Goal: Task Accomplishment & Management: Manage account settings

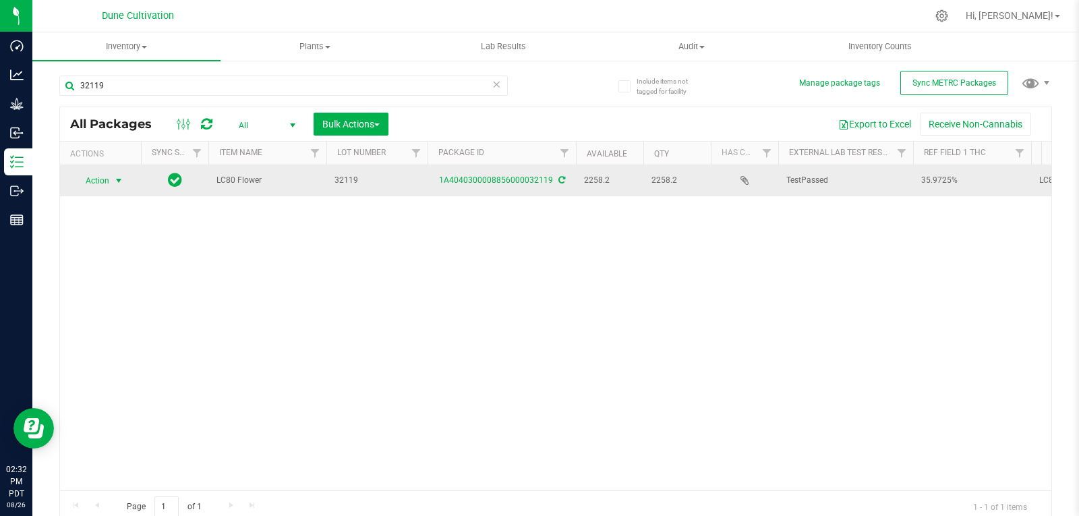
type input "32119"
click at [113, 180] on span "select" at bounding box center [119, 180] width 17 height 19
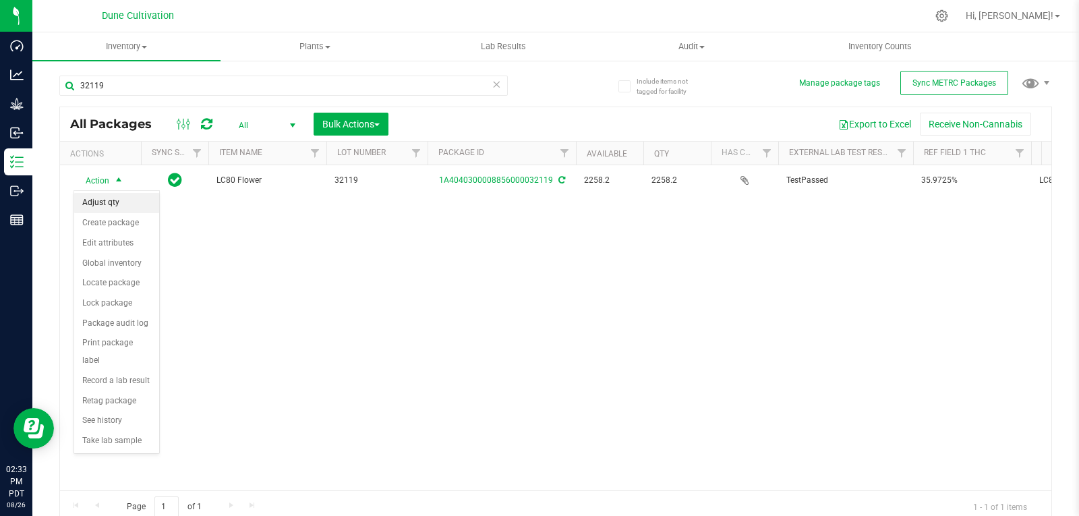
click at [111, 200] on li "Adjust qty" at bounding box center [116, 203] width 85 height 20
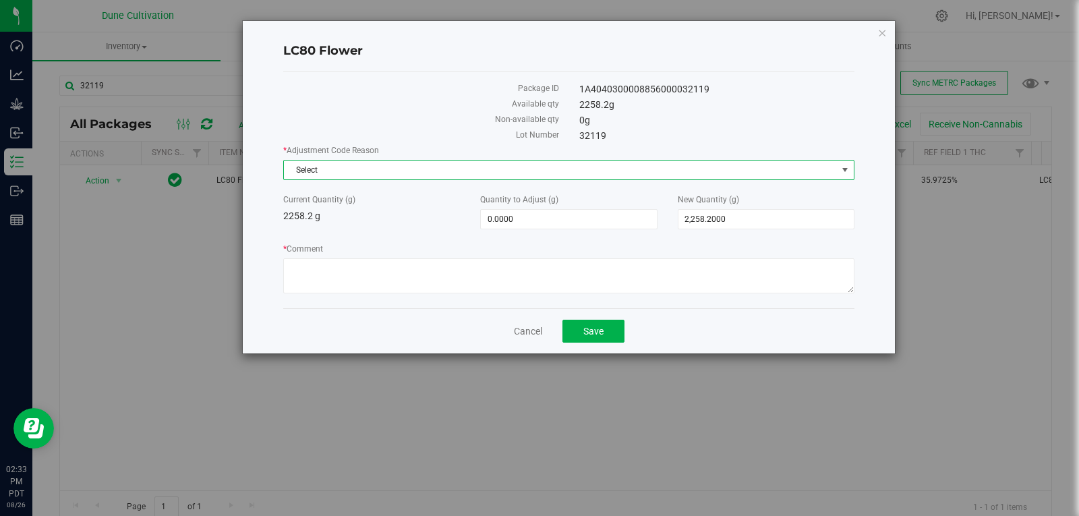
click at [393, 167] on span "Select" at bounding box center [560, 170] width 553 height 19
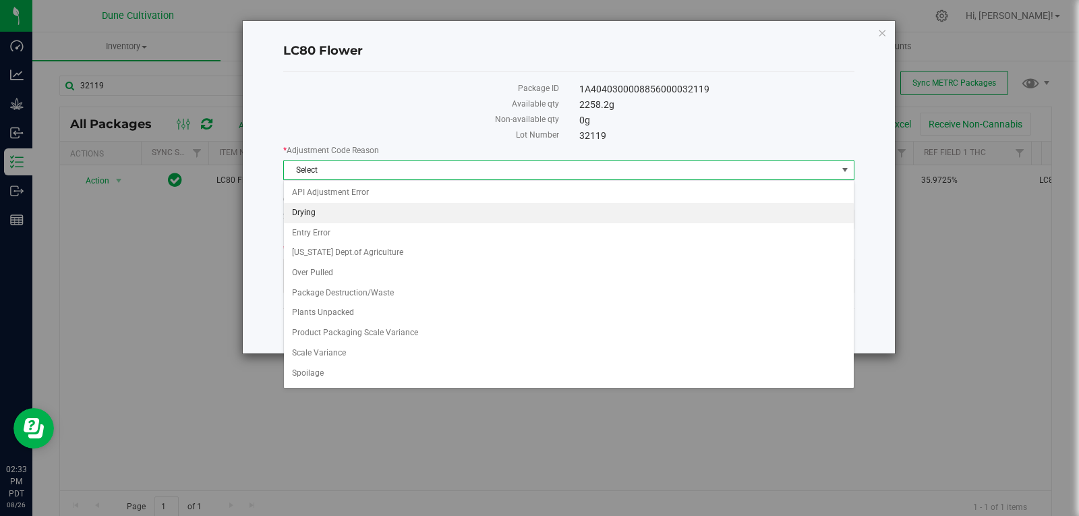
click at [351, 211] on li "Drying" at bounding box center [569, 213] width 570 height 20
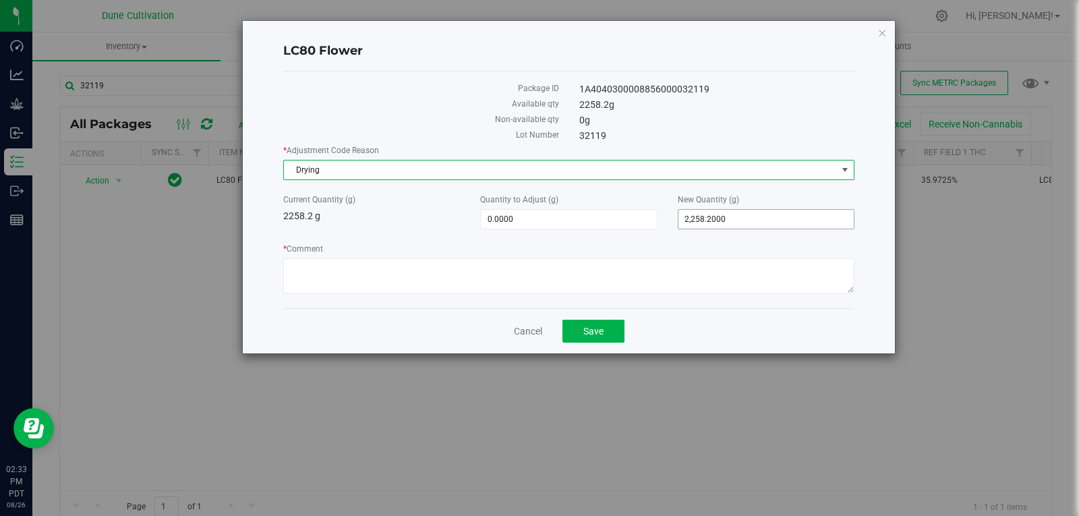
click at [728, 217] on span "2,258.2000 2258.2" at bounding box center [766, 219] width 177 height 20
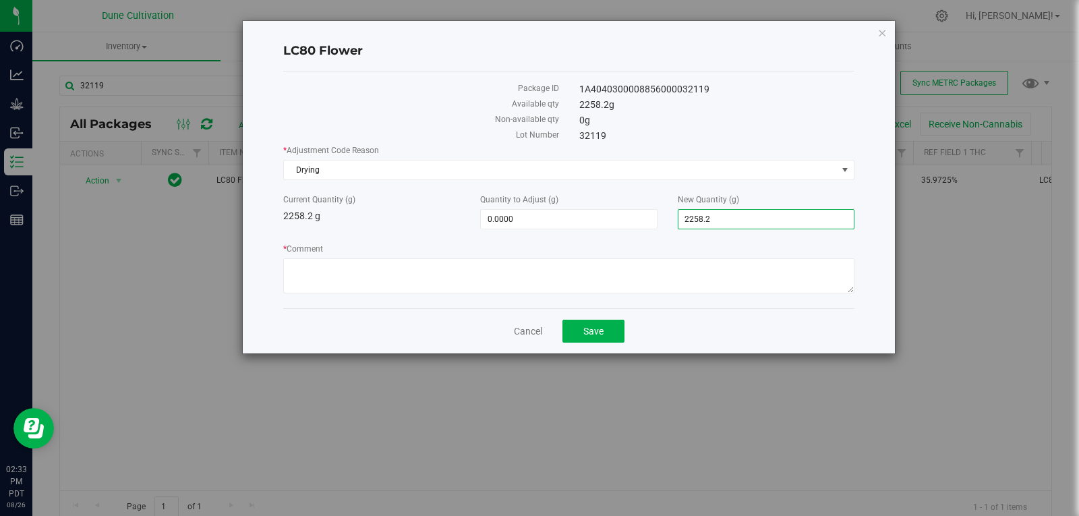
click at [728, 217] on input "2258.2" at bounding box center [766, 219] width 175 height 19
type input "2253"
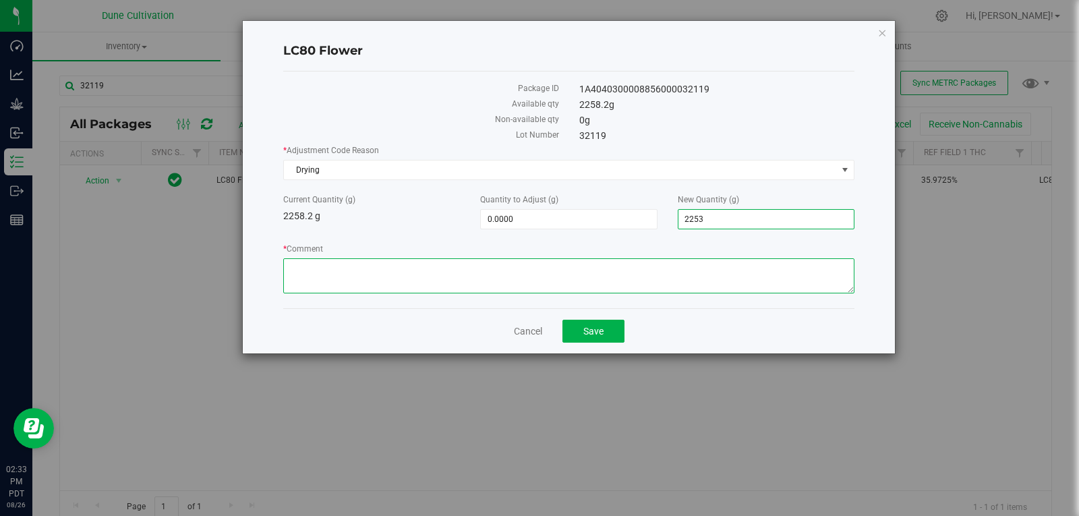
type input "-5.2000"
type input "2,253.0000"
click at [708, 260] on textarea "* Comment" at bounding box center [568, 275] width 571 height 35
type textarea "Moisture Loss"
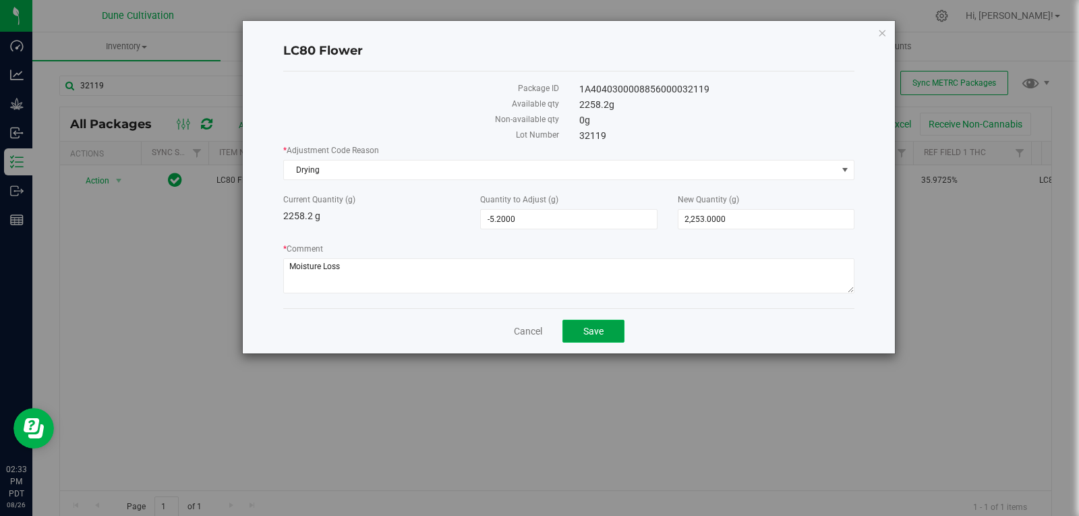
click at [592, 326] on span "Save" at bounding box center [593, 331] width 20 height 11
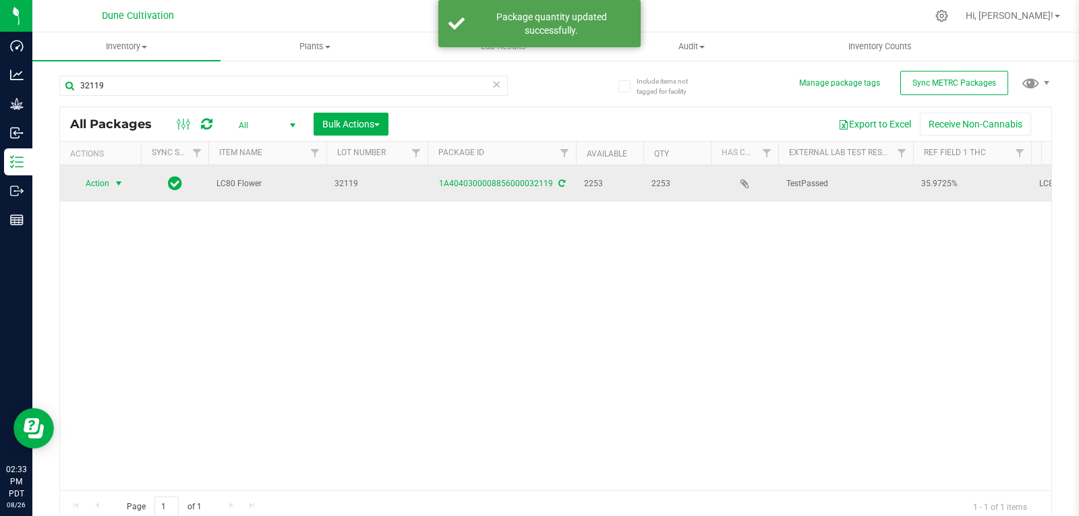
click at [108, 181] on span "Action" at bounding box center [92, 183] width 36 height 19
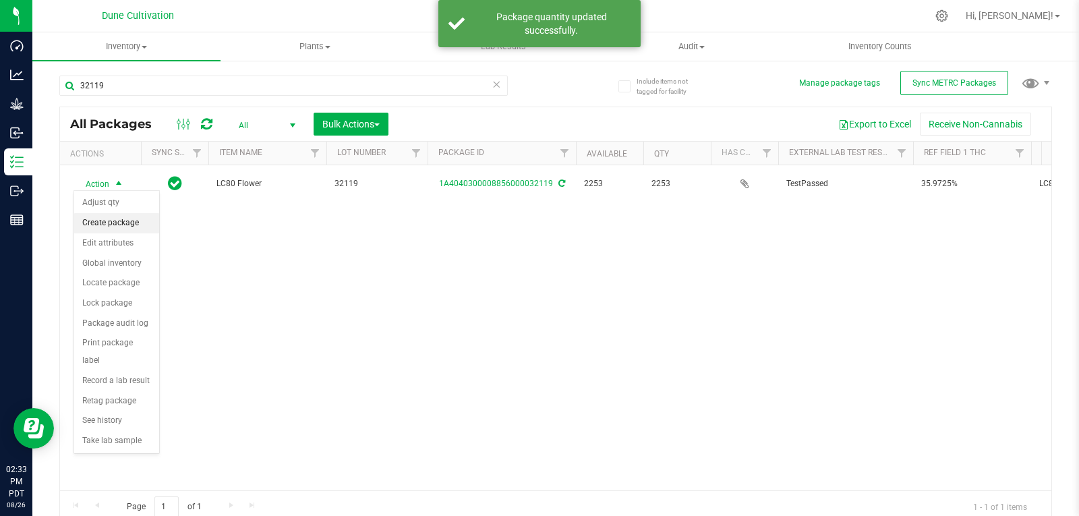
click at [115, 218] on li "Create package" at bounding box center [116, 223] width 85 height 20
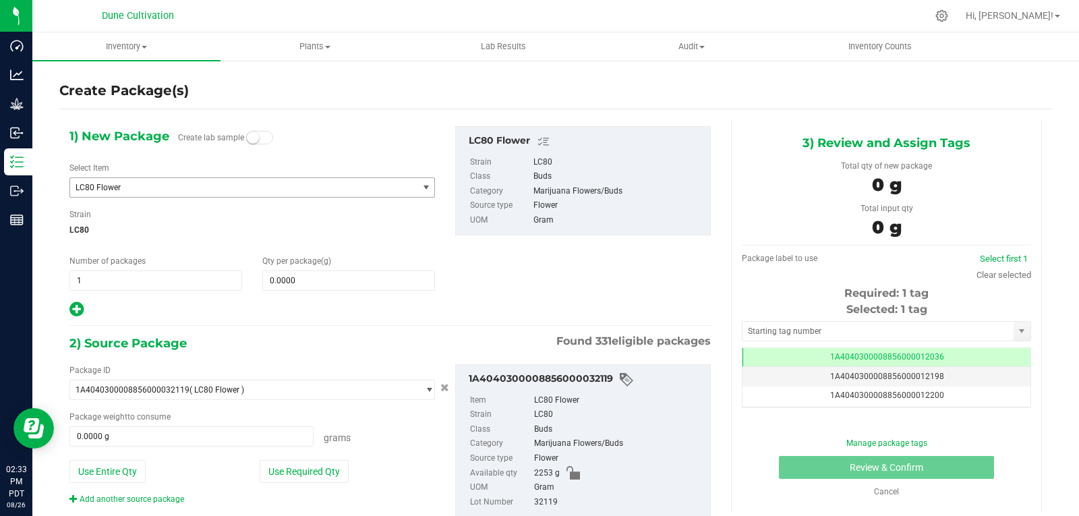
click at [221, 186] on span "LC80 Flower" at bounding box center [237, 187] width 323 height 9
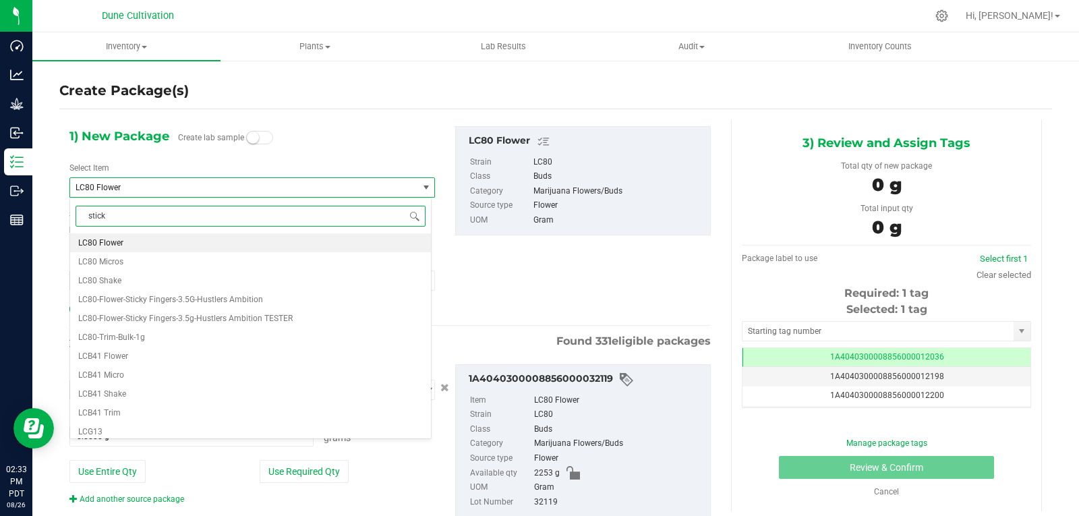
type input "sticky"
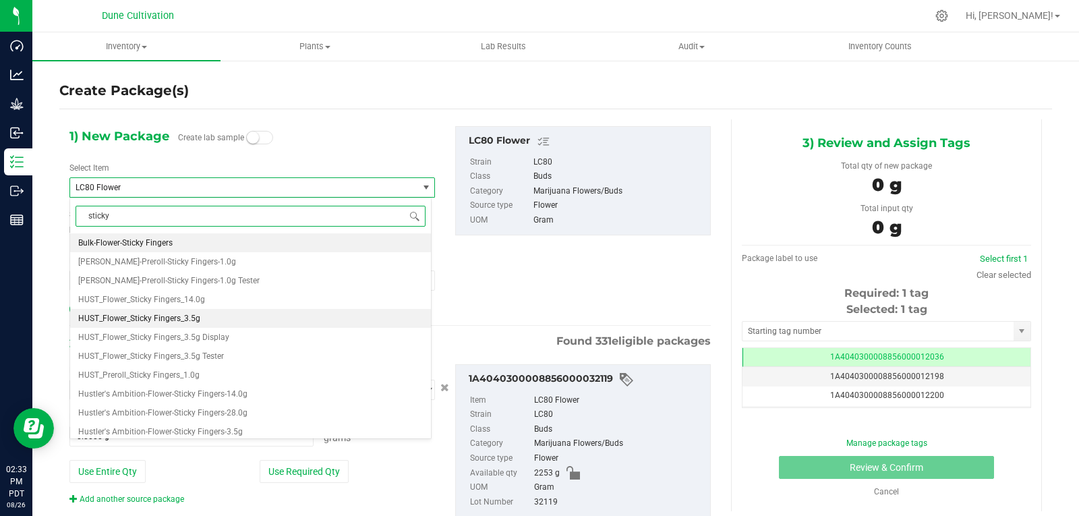
click at [218, 318] on li "HUST_Flower_Sticky Fingers_3.5g" at bounding box center [250, 318] width 361 height 19
type input "0"
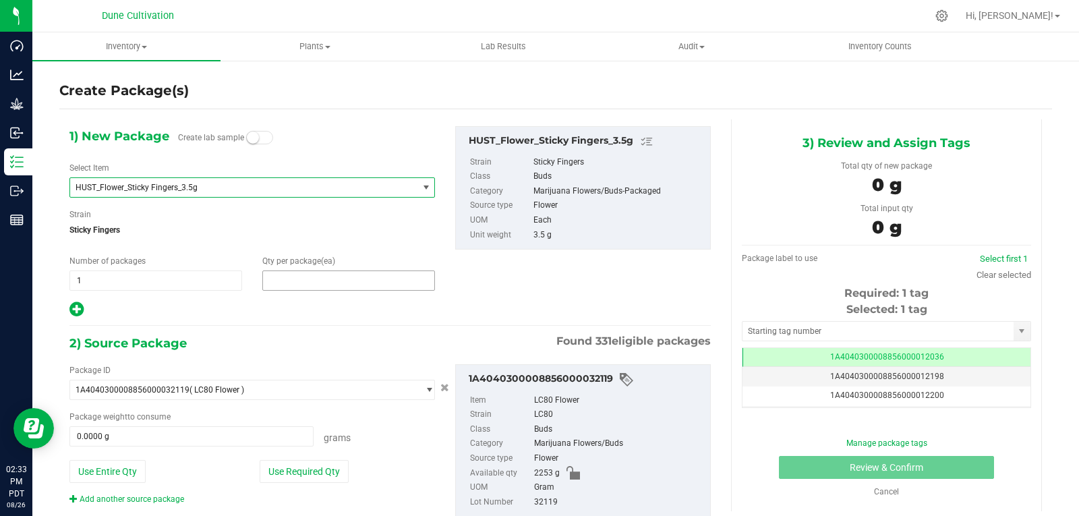
click at [281, 279] on span at bounding box center [348, 280] width 173 height 20
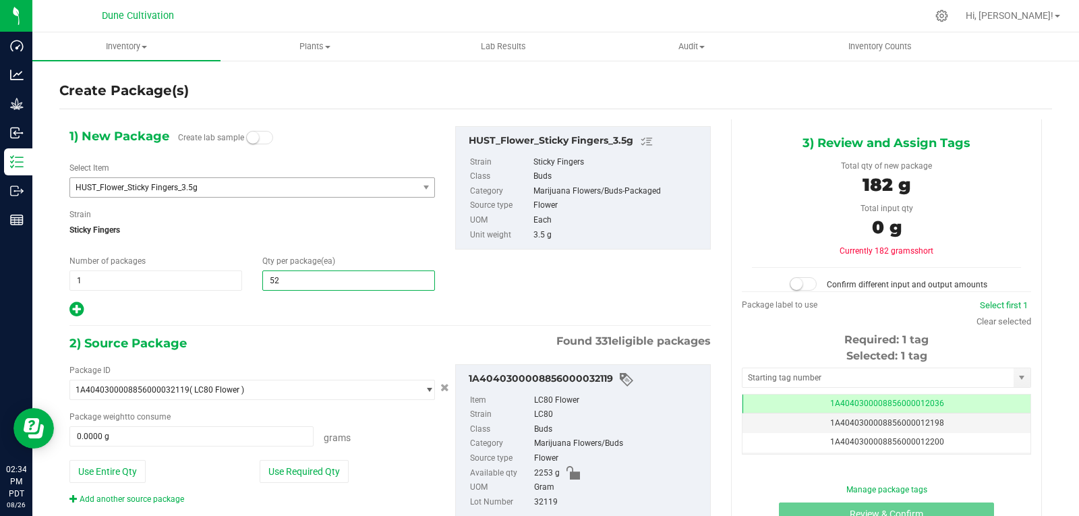
type input "520"
click at [320, 482] on button "Use Required Qty" at bounding box center [304, 471] width 89 height 23
type input "1820.0000 g"
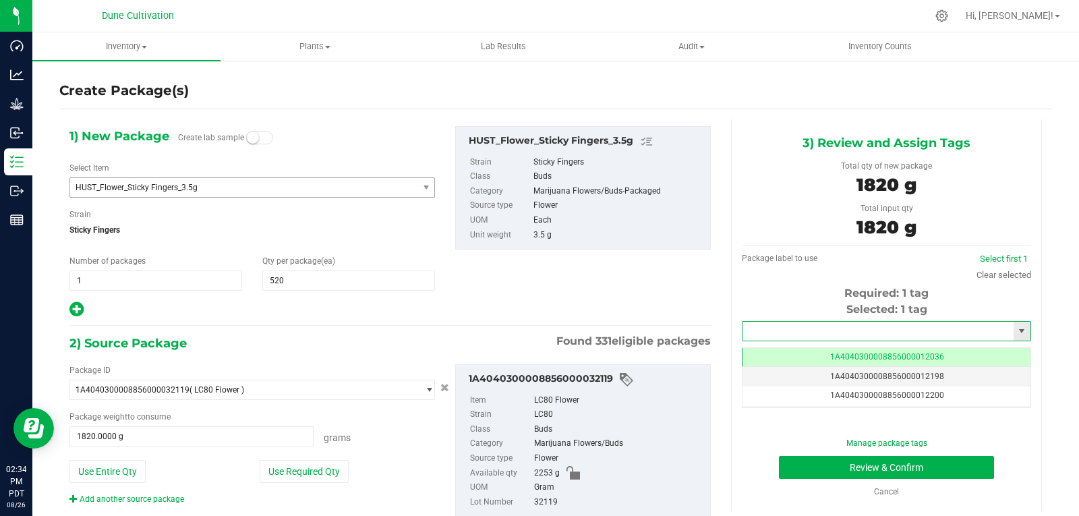
click at [818, 331] on input "text" at bounding box center [878, 331] width 271 height 19
click at [807, 357] on li "1A4040300008856000028336" at bounding box center [878, 354] width 285 height 20
type input "1A4040300008856000028336"
click at [798, 471] on button "Review & Confirm" at bounding box center [886, 467] width 215 height 23
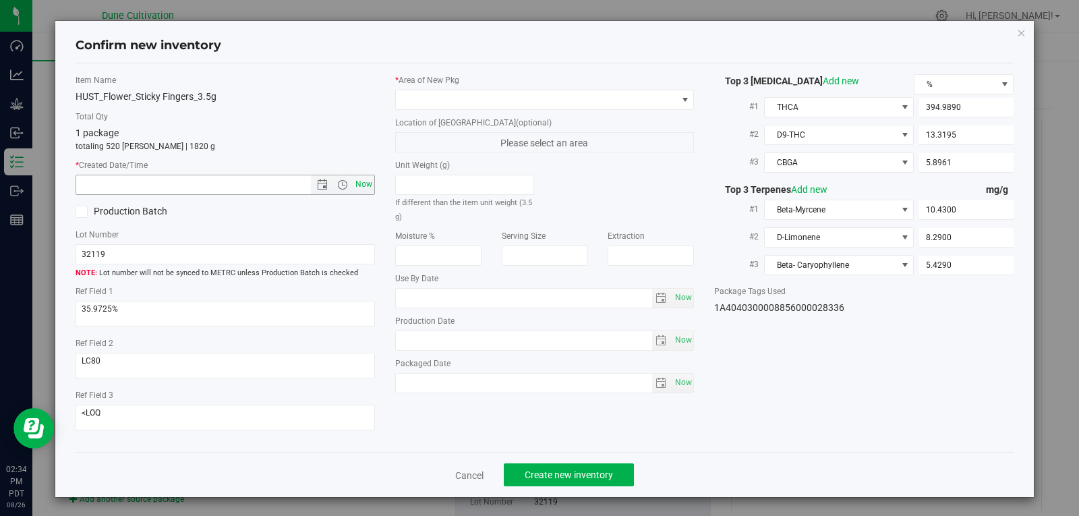
click at [359, 186] on span "Now" at bounding box center [363, 185] width 23 height 20
type input "8/26/2025 2:34 PM"
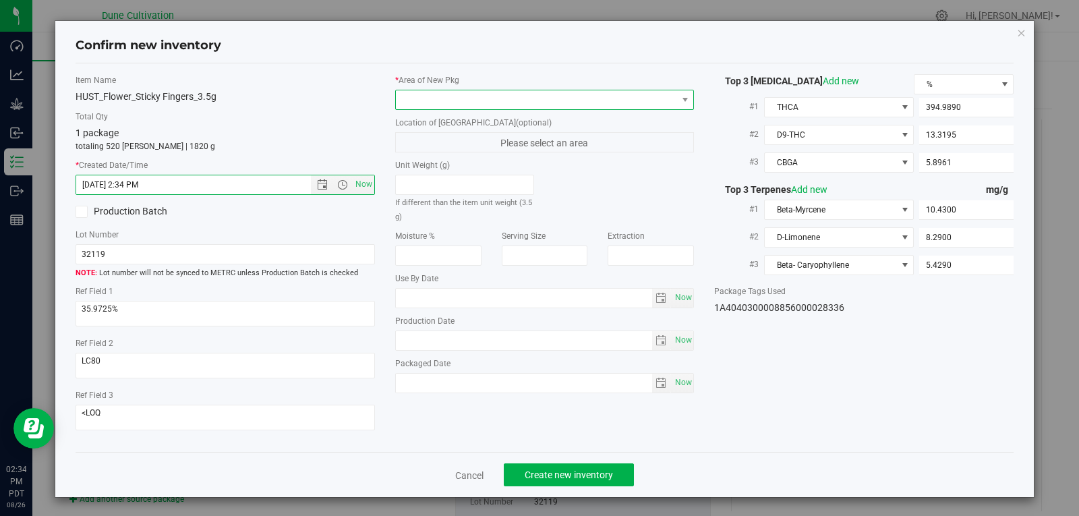
click at [460, 98] on span at bounding box center [536, 99] width 281 height 19
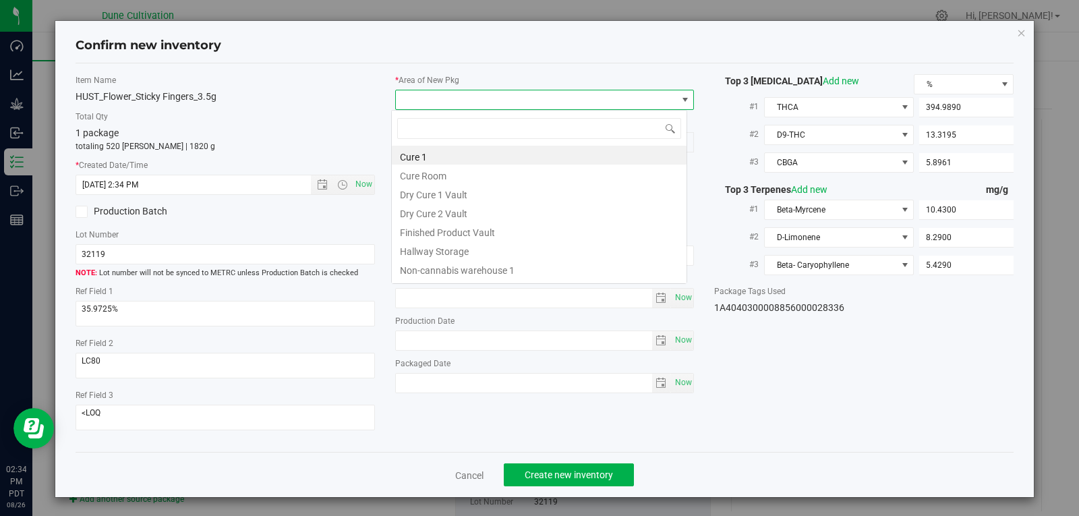
scroll to position [20, 297]
click at [440, 235] on li "Finished Product Vault" at bounding box center [539, 230] width 295 height 19
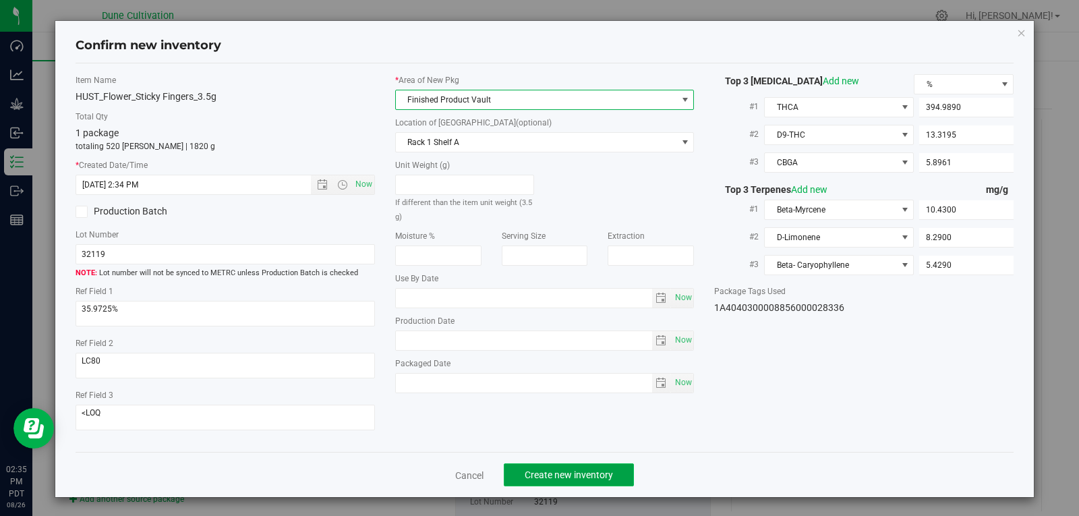
click at [592, 479] on span "Create new inventory" at bounding box center [569, 474] width 88 height 11
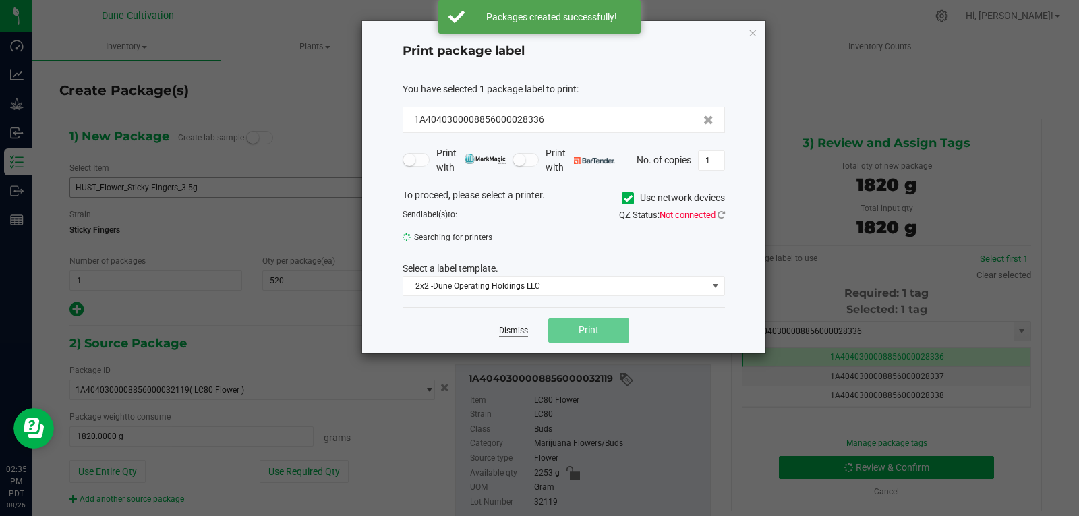
click at [515, 335] on link "Dismiss" at bounding box center [513, 330] width 29 height 11
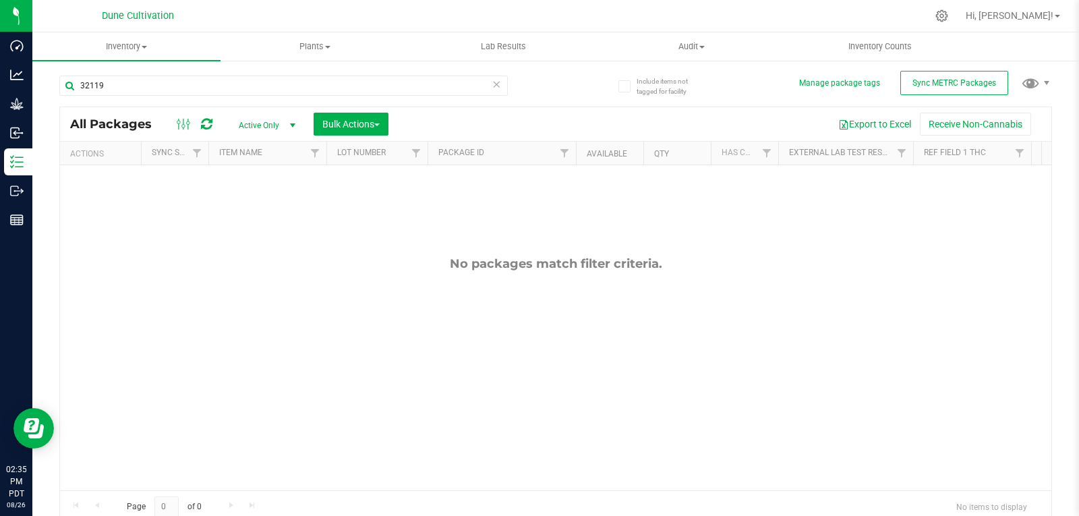
click at [270, 121] on span "Active Only" at bounding box center [264, 125] width 74 height 19
click at [260, 206] on li "All" at bounding box center [263, 207] width 73 height 20
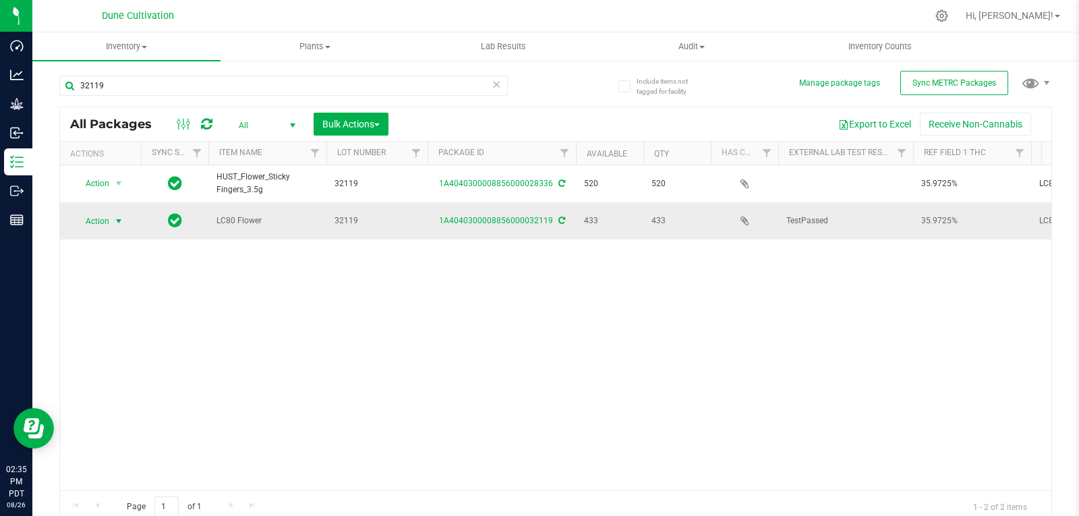
click at [105, 215] on span "Action" at bounding box center [92, 221] width 36 height 19
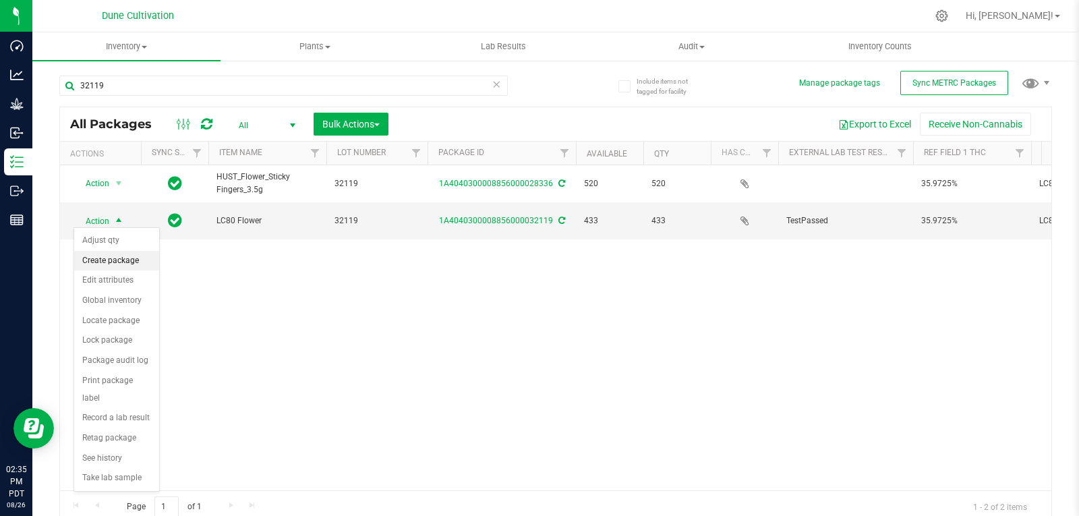
click at [107, 256] on li "Create package" at bounding box center [116, 261] width 85 height 20
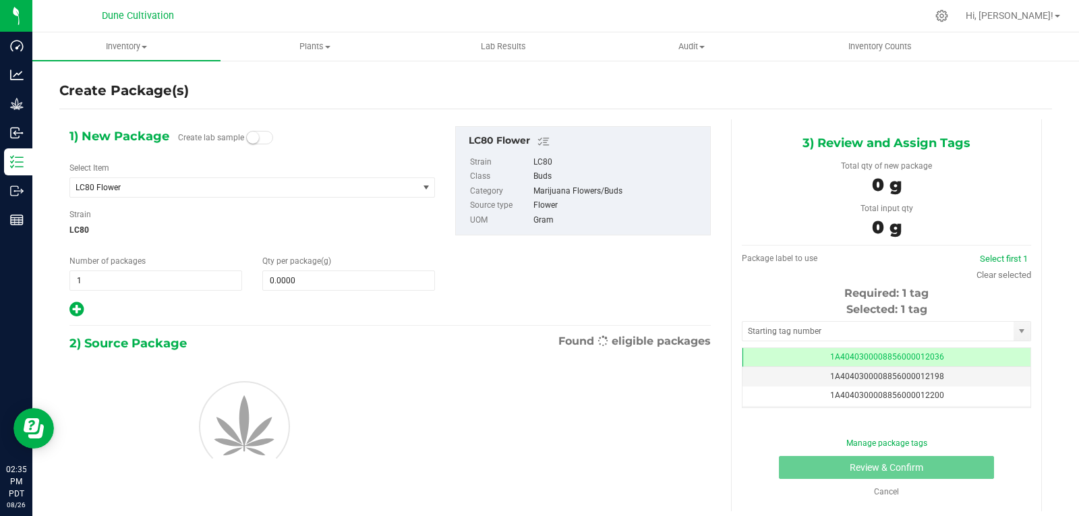
scroll to position [0, -1]
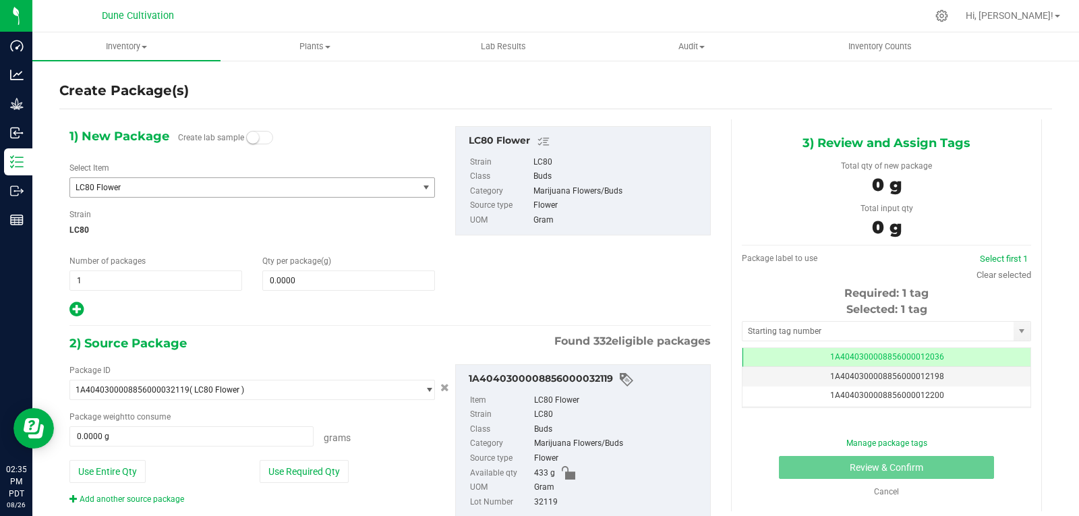
click at [138, 185] on span "LC80 Flower" at bounding box center [237, 187] width 323 height 9
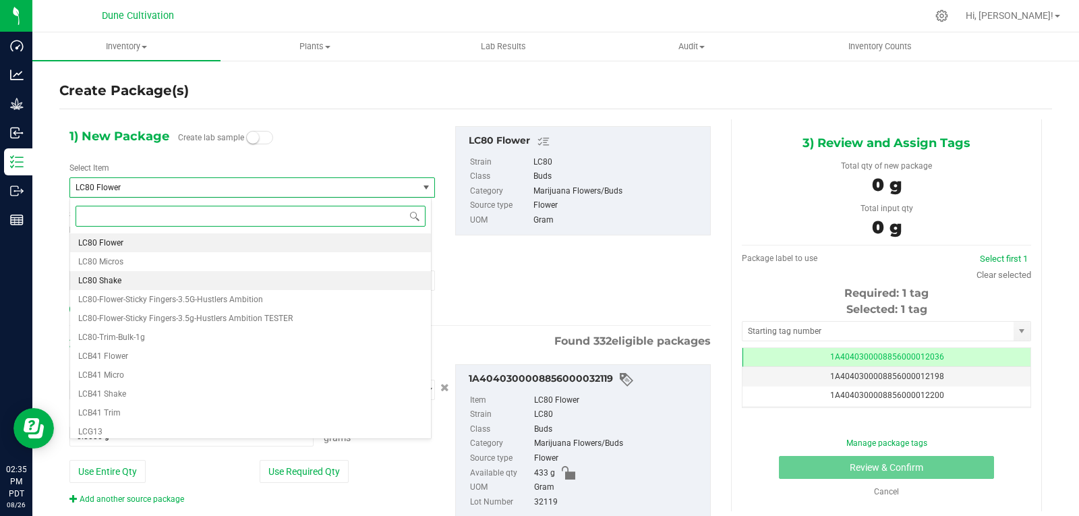
click at [124, 275] on li "LC80 Shake" at bounding box center [250, 280] width 361 height 19
type input "0.0000"
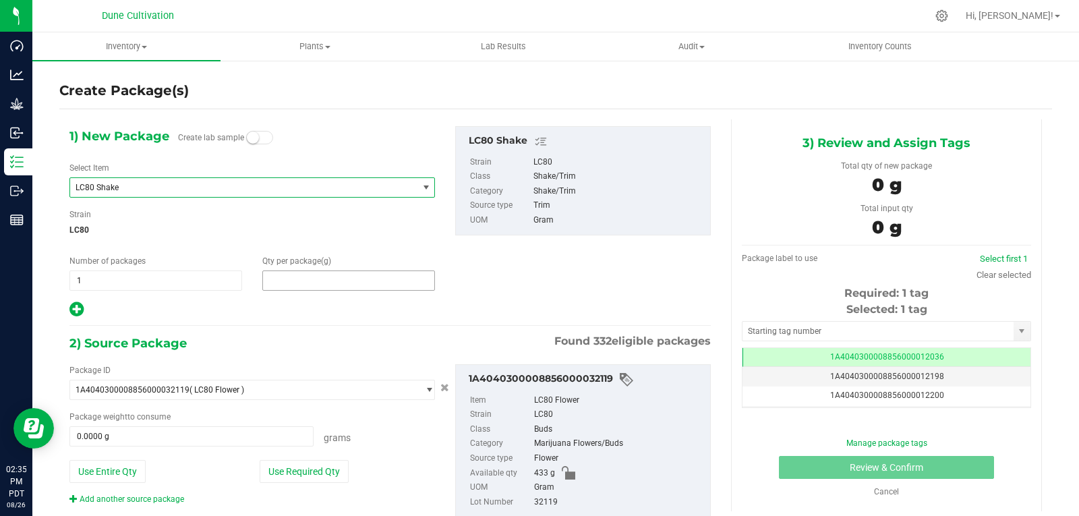
click at [281, 273] on span at bounding box center [348, 280] width 173 height 20
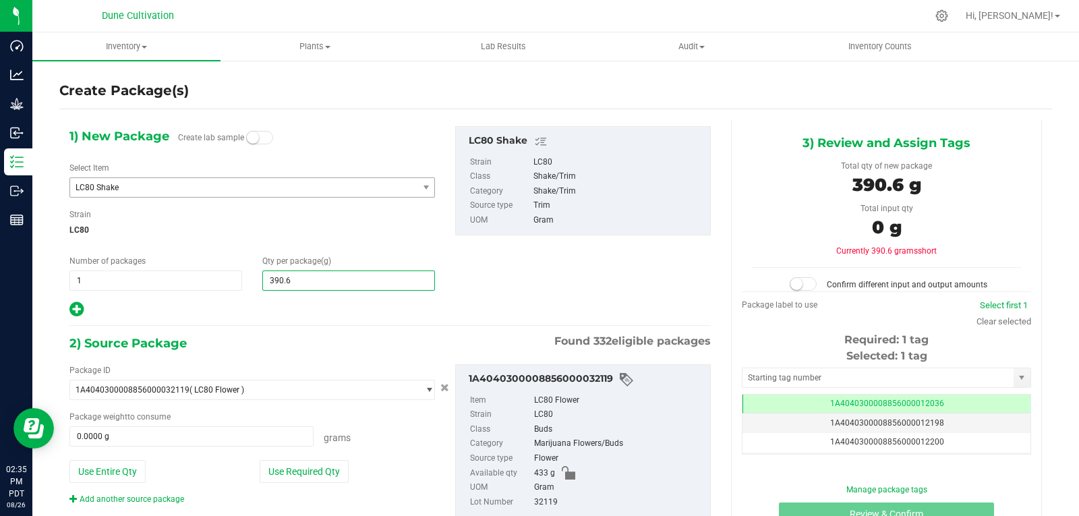
type input "390.60"
type input "390.6000"
click at [321, 478] on button "Use Required Qty" at bounding box center [304, 471] width 89 height 23
type input "390.6000 g"
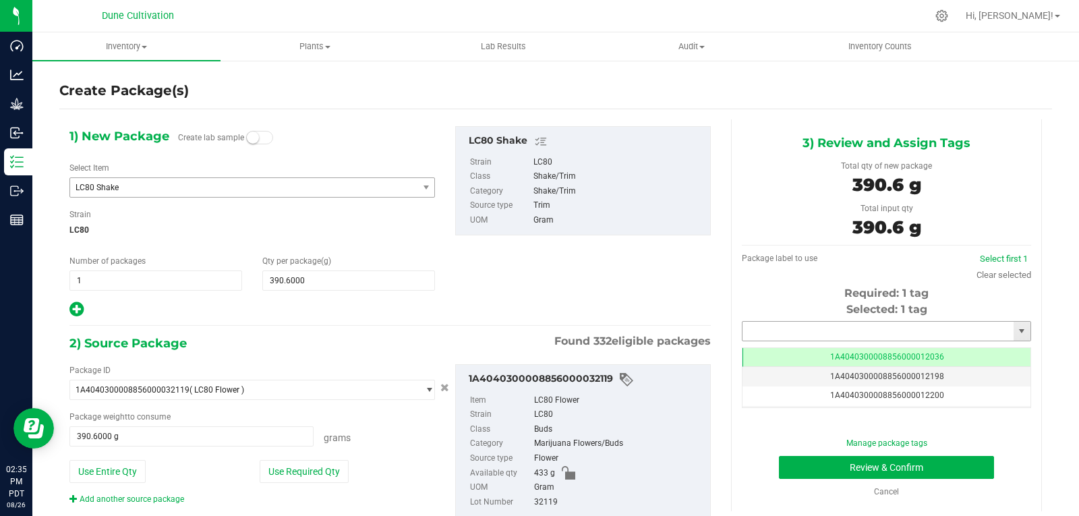
click at [757, 329] on input "text" at bounding box center [878, 331] width 271 height 19
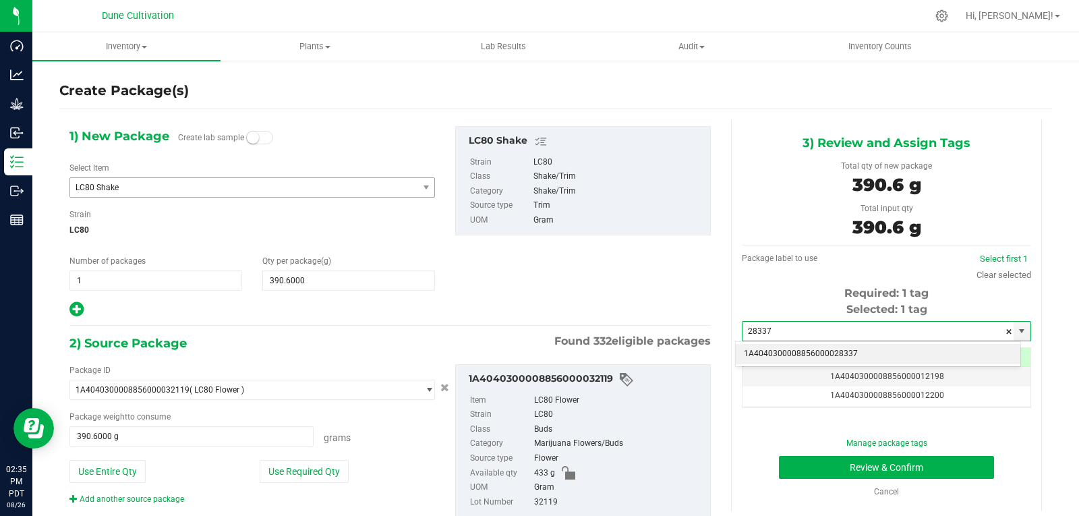
click at [767, 361] on li "1A4040300008856000028337" at bounding box center [878, 354] width 285 height 20
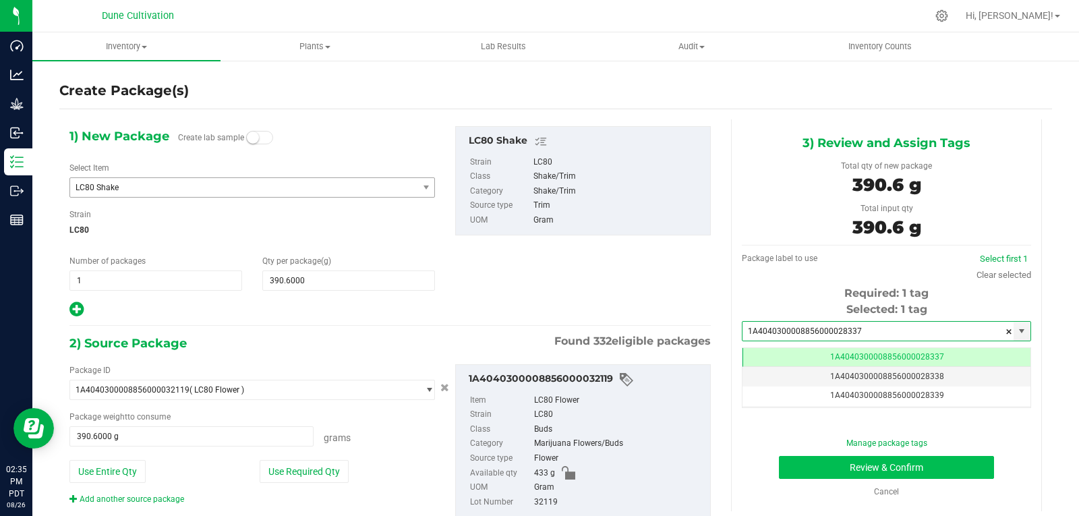
type input "1A4040300008856000028337"
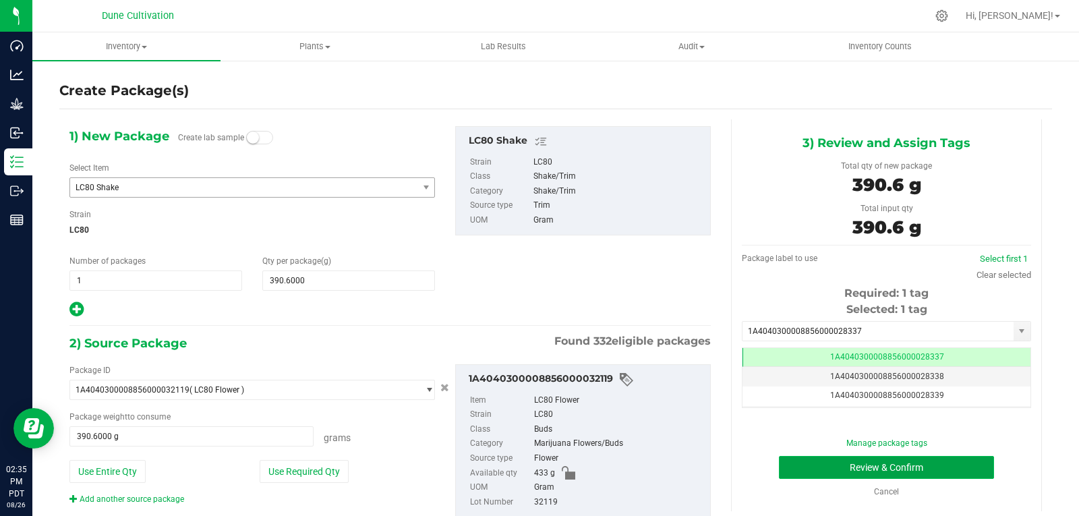
click at [798, 466] on button "Review & Confirm" at bounding box center [886, 467] width 215 height 23
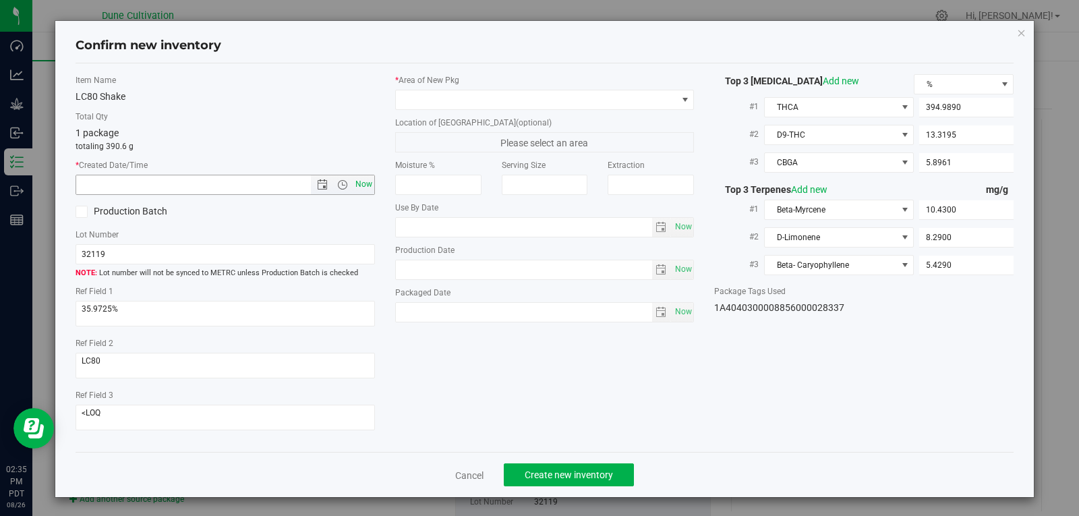
click at [362, 184] on span "Now" at bounding box center [363, 185] width 23 height 20
type input "8/26/2025 2:35 PM"
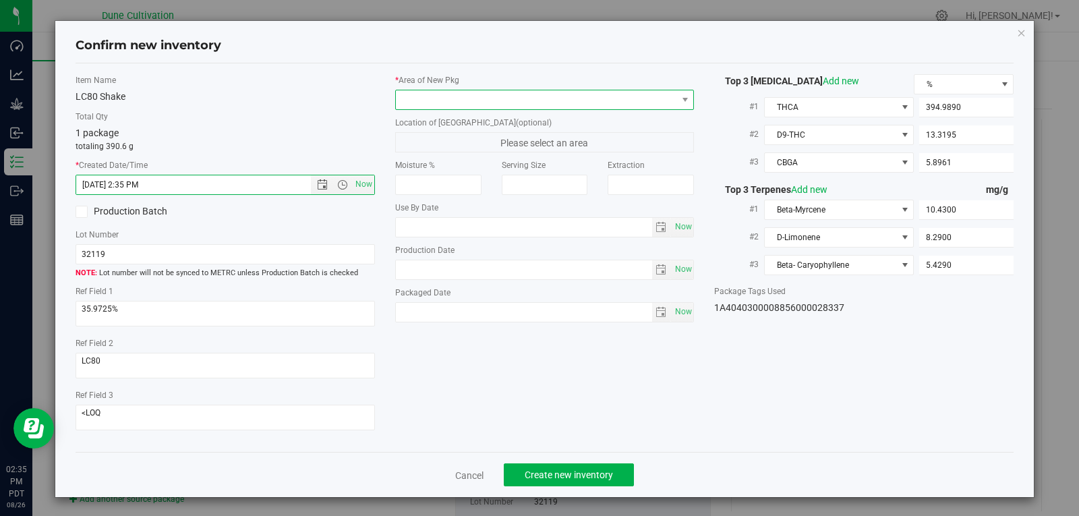
click at [507, 107] on span at bounding box center [536, 99] width 281 height 19
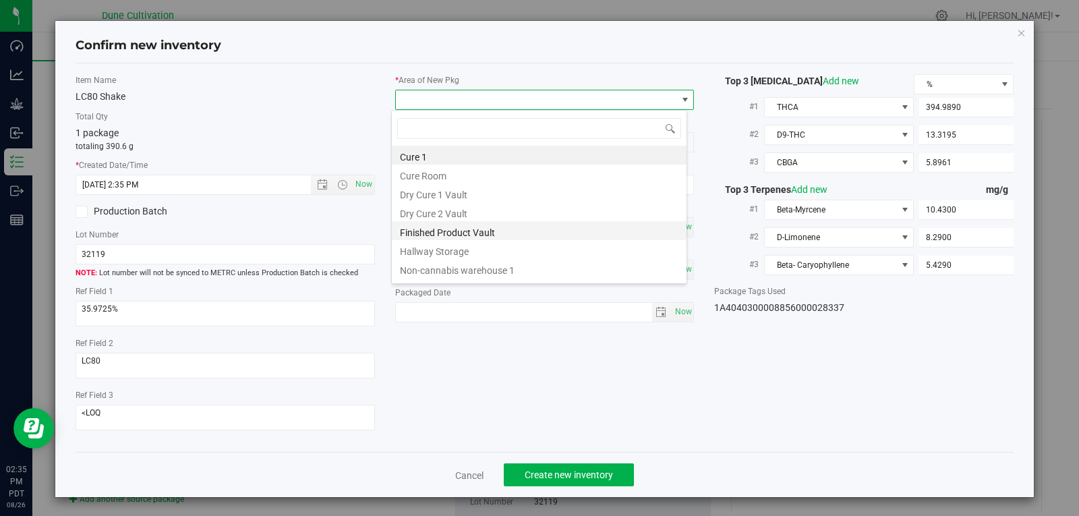
click at [484, 233] on li "Finished Product Vault" at bounding box center [539, 230] width 295 height 19
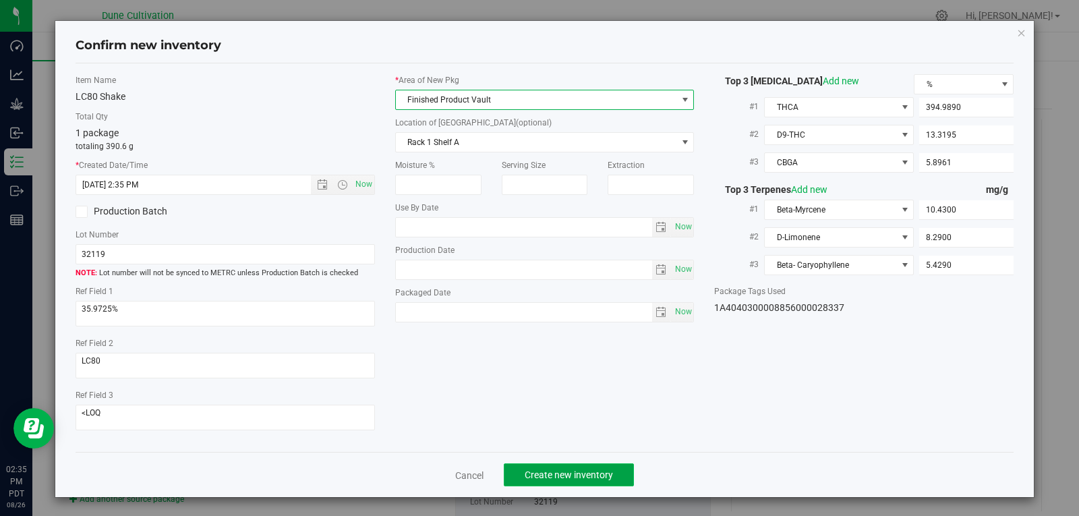
click at [571, 486] on button "Create new inventory" at bounding box center [569, 474] width 130 height 23
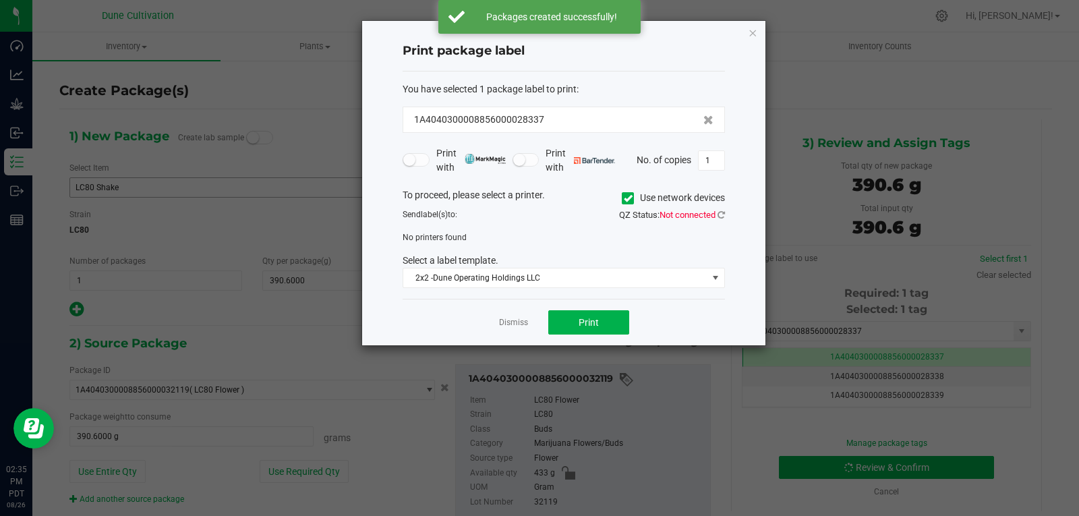
click at [502, 314] on div "Dismiss Print" at bounding box center [564, 322] width 322 height 47
click at [502, 320] on link "Dismiss" at bounding box center [513, 322] width 29 height 11
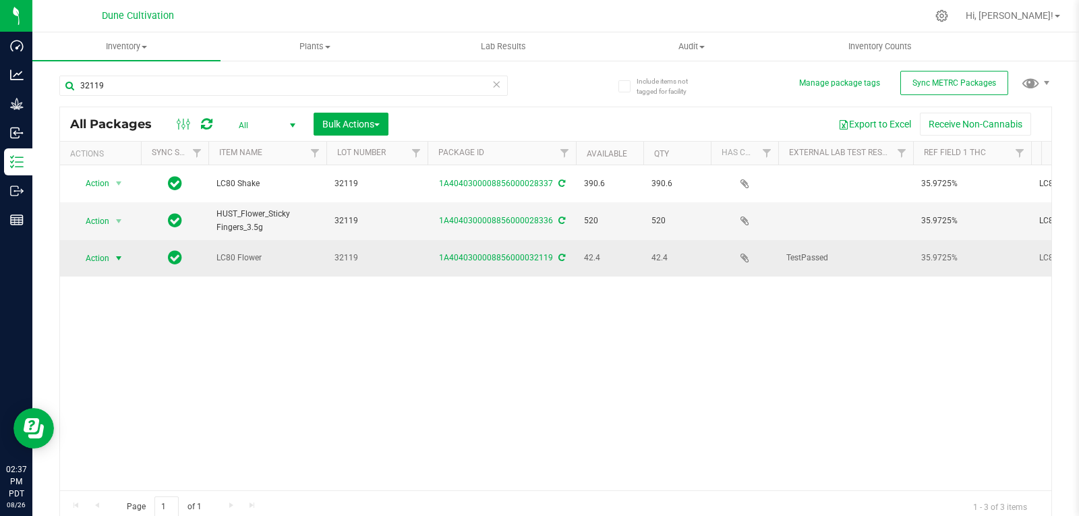
click at [114, 253] on span "select" at bounding box center [118, 258] width 11 height 11
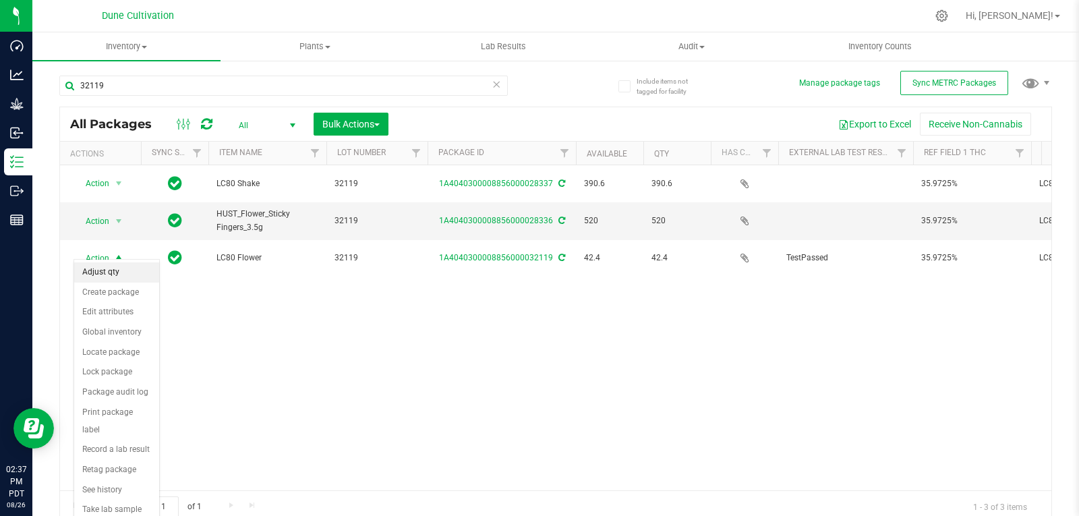
click at [115, 269] on li "Adjust qty" at bounding box center [116, 272] width 85 height 20
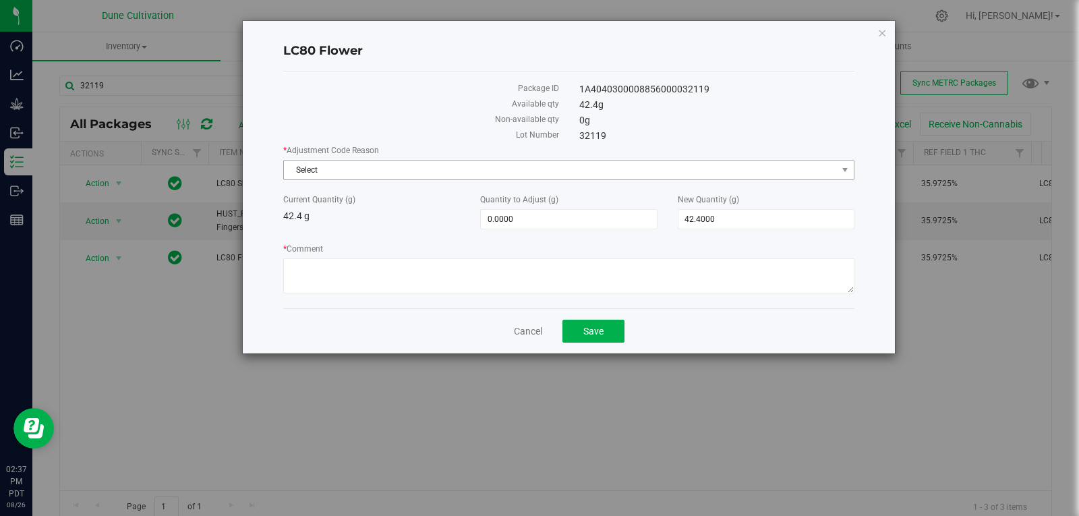
click at [379, 161] on span "Select" at bounding box center [560, 170] width 553 height 19
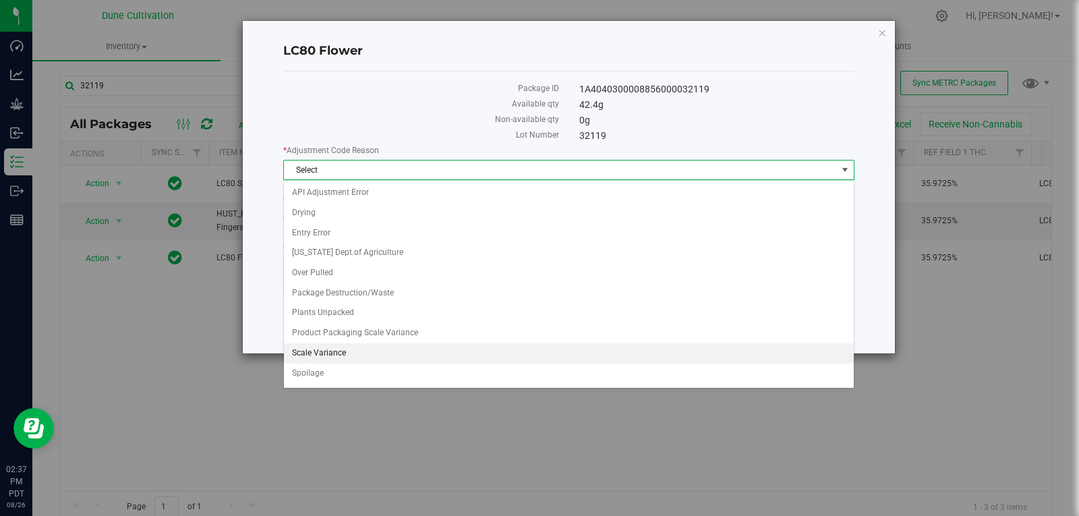
drag, startPoint x: 359, startPoint y: 350, endPoint x: 335, endPoint y: 350, distance: 23.6
click at [335, 350] on li "Scale Variance" at bounding box center [569, 353] width 570 height 20
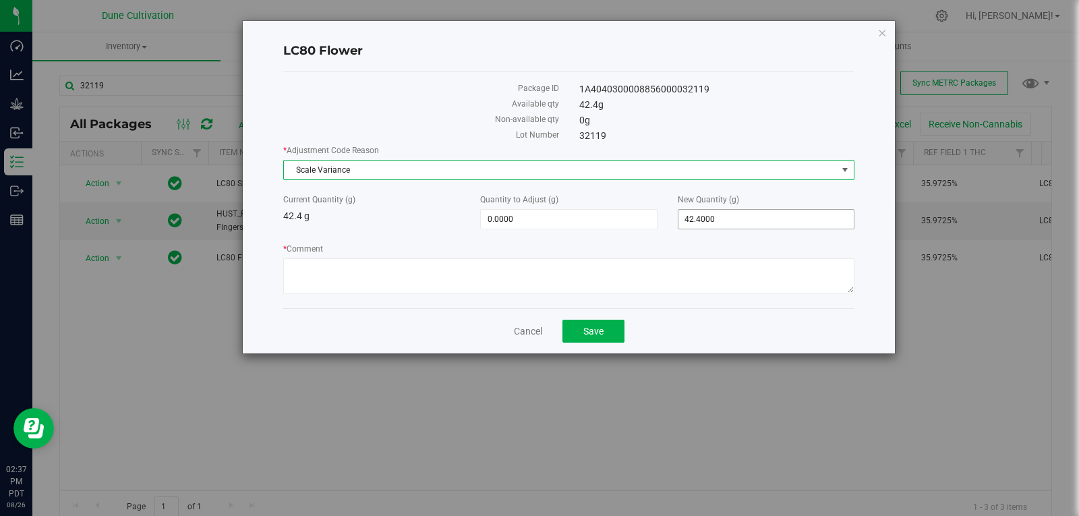
click at [718, 217] on span "42.4000 42.4" at bounding box center [766, 219] width 177 height 20
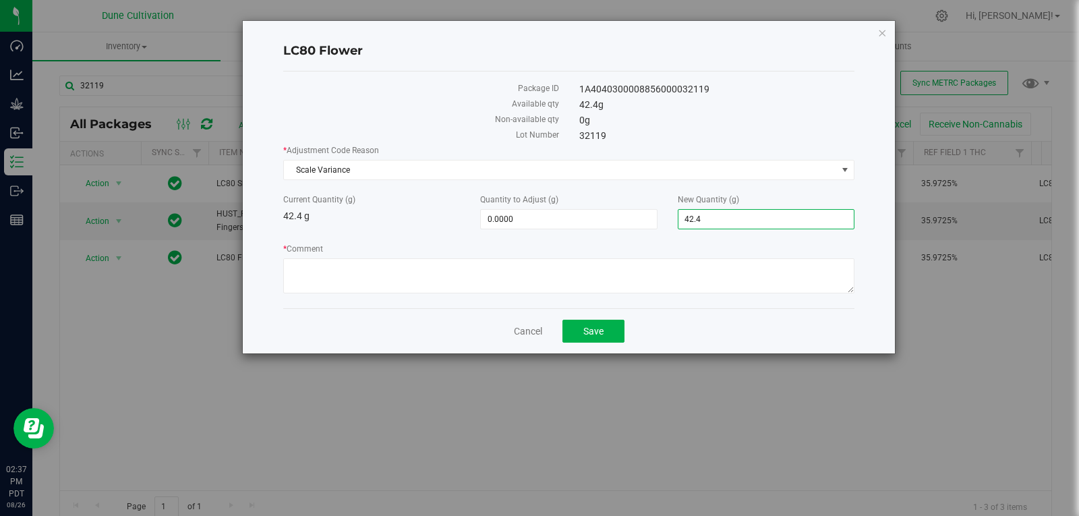
click at [718, 217] on input "42.4" at bounding box center [766, 219] width 175 height 19
type input "0"
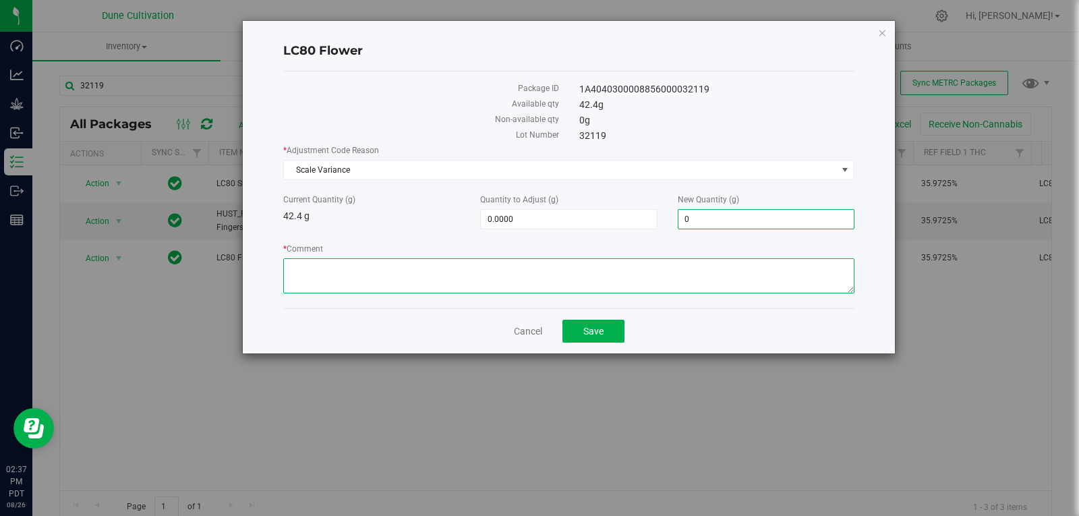
type input "-42.4000"
type input "0.0000"
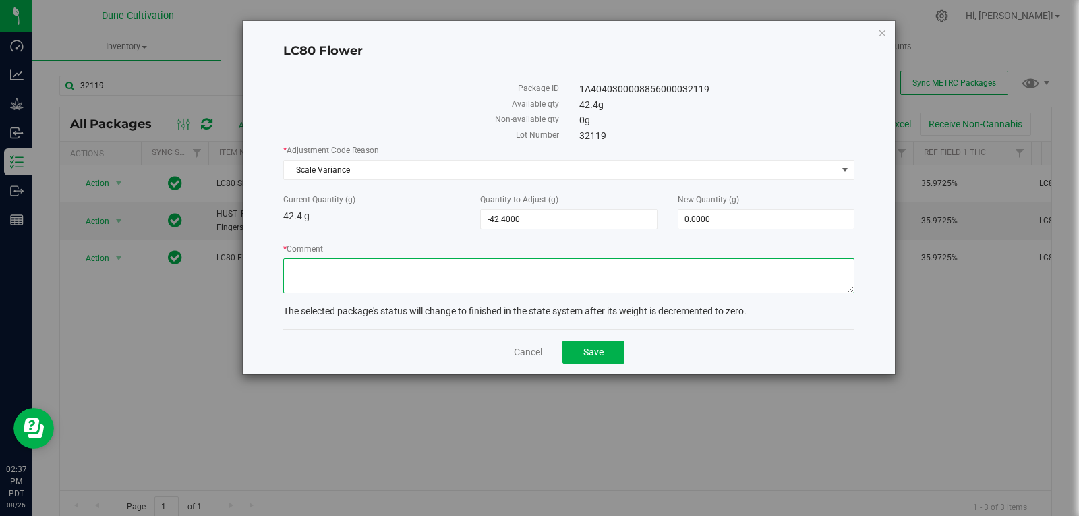
click at [680, 270] on textarea "* Comment" at bounding box center [568, 275] width 571 height 35
type textarea "S"
type textarea "Scale Variance"
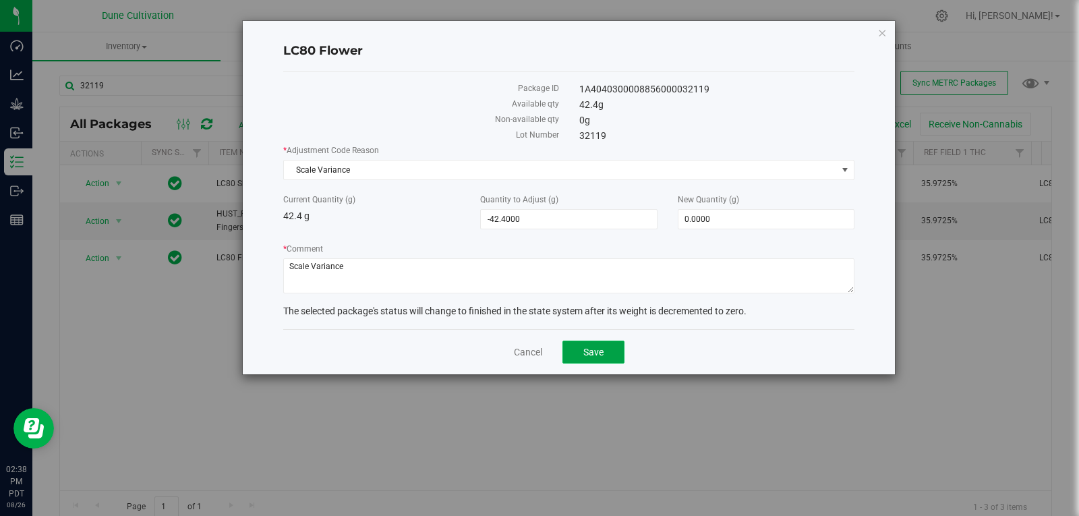
click at [587, 350] on span "Save" at bounding box center [593, 352] width 20 height 11
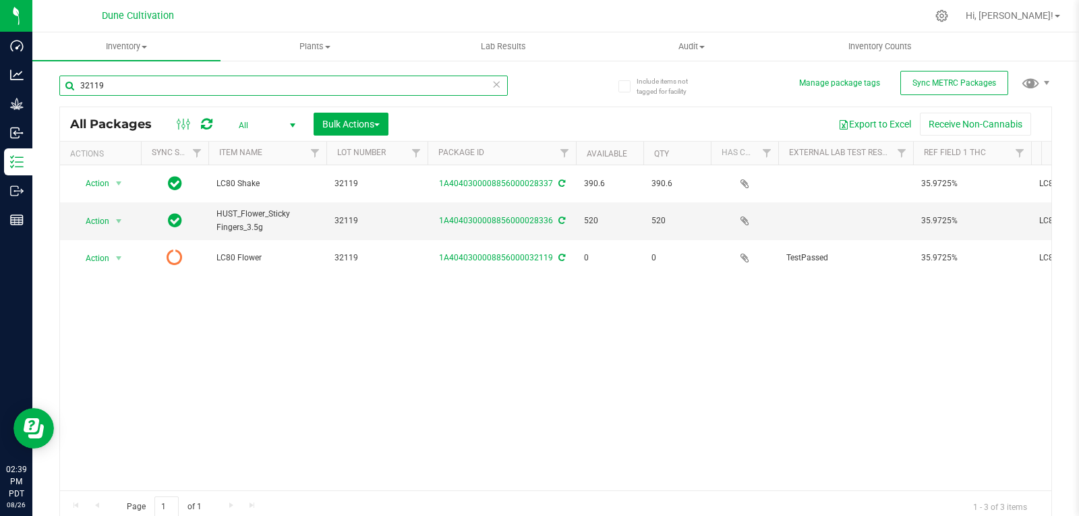
click at [124, 90] on input "32119" at bounding box center [283, 86] width 449 height 20
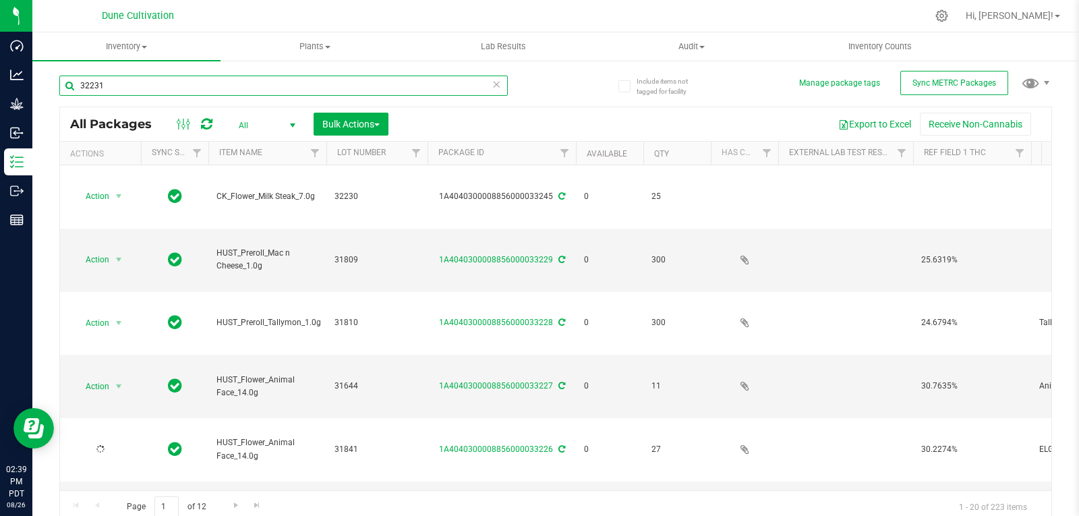
type input "32231"
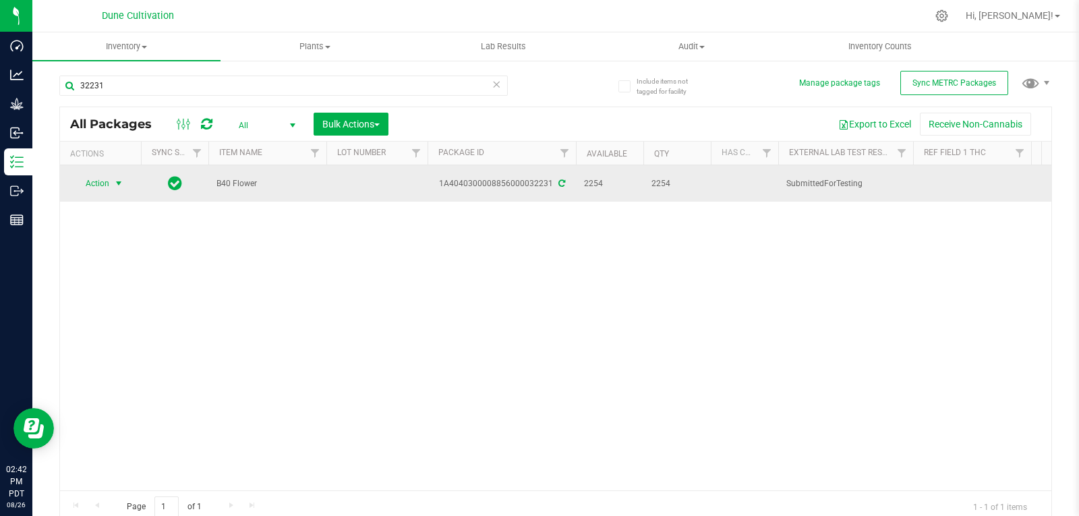
click at [117, 181] on span "select" at bounding box center [118, 183] width 11 height 11
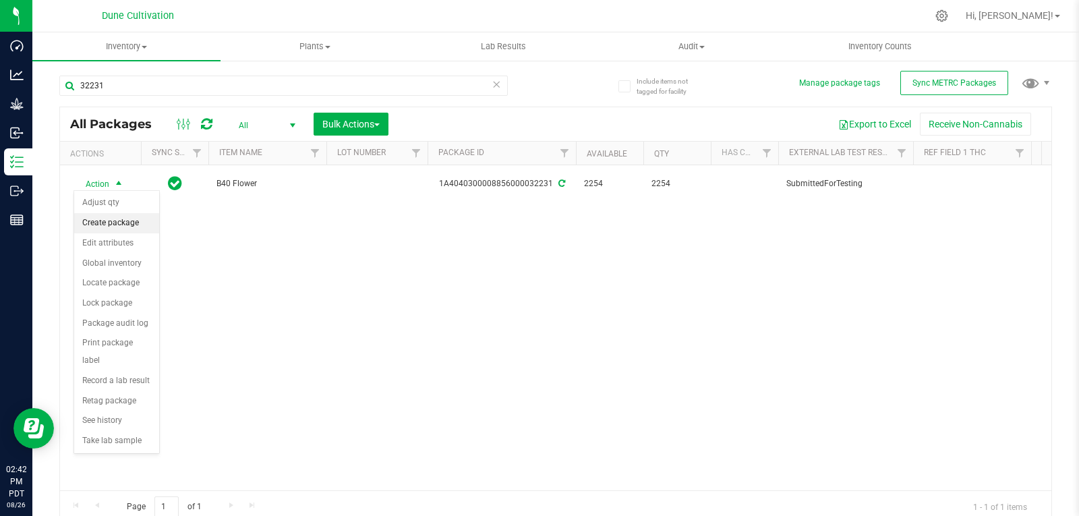
click at [129, 220] on li "Create package" at bounding box center [116, 223] width 85 height 20
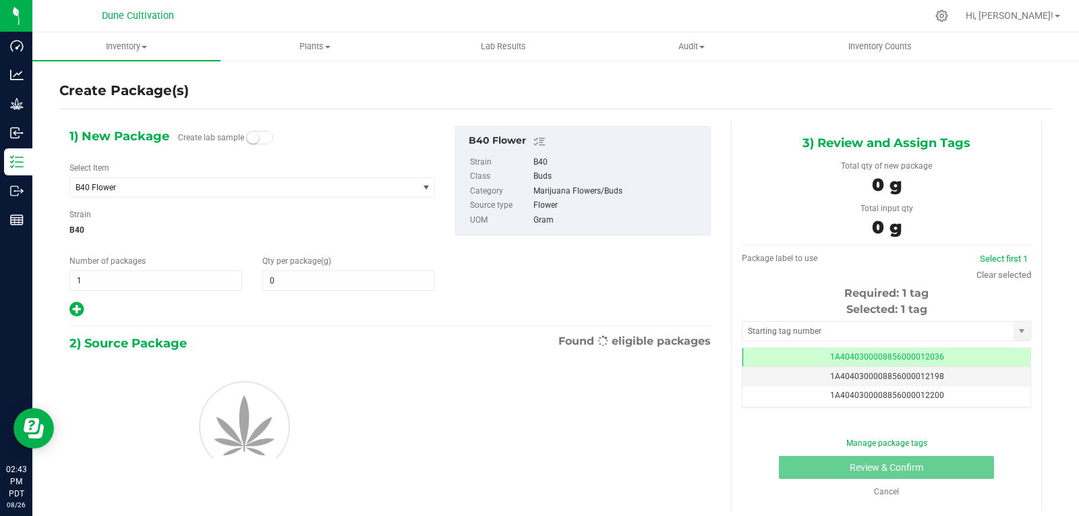
type input "0.0000"
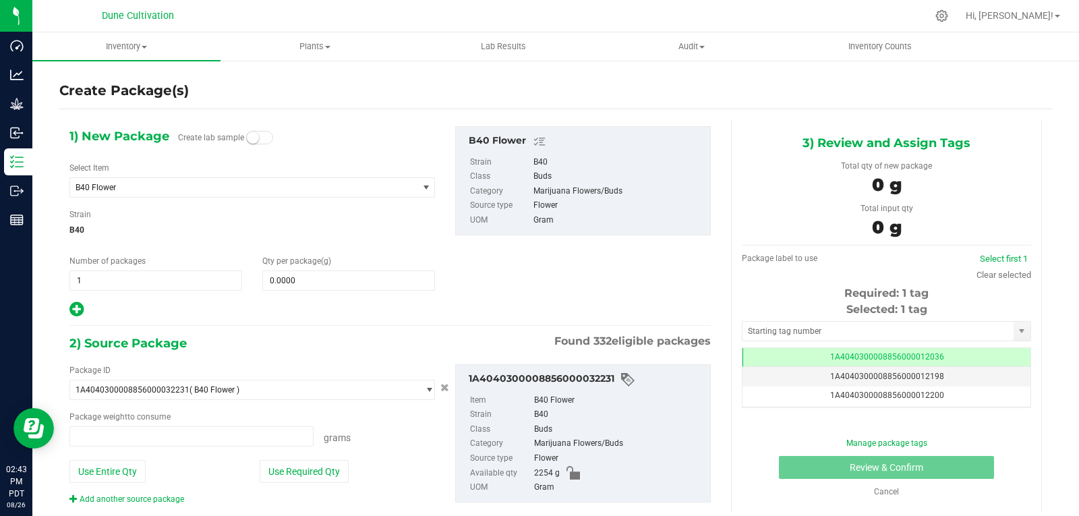
type input "0.0000 g"
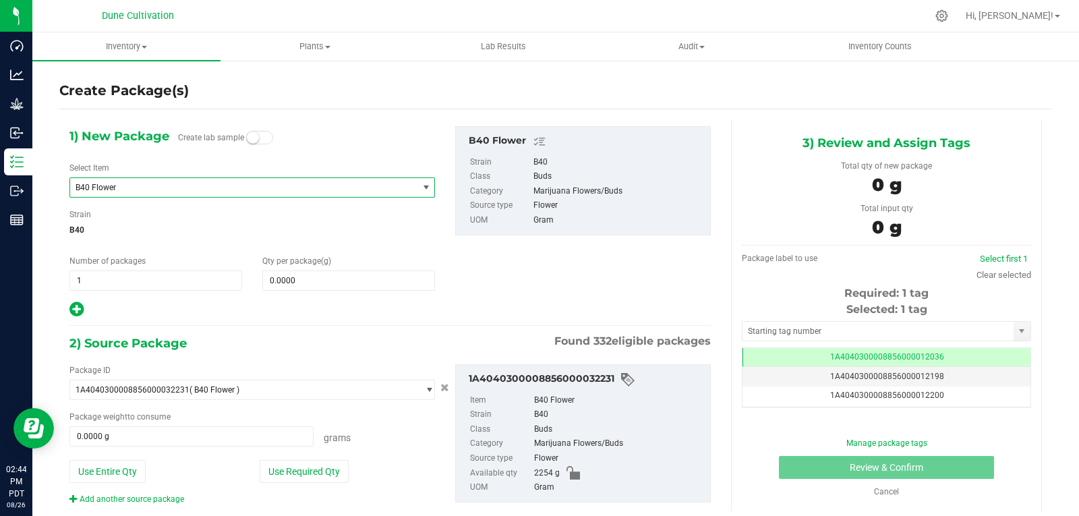
click at [217, 194] on span "B40 Flower" at bounding box center [243, 187] width 347 height 19
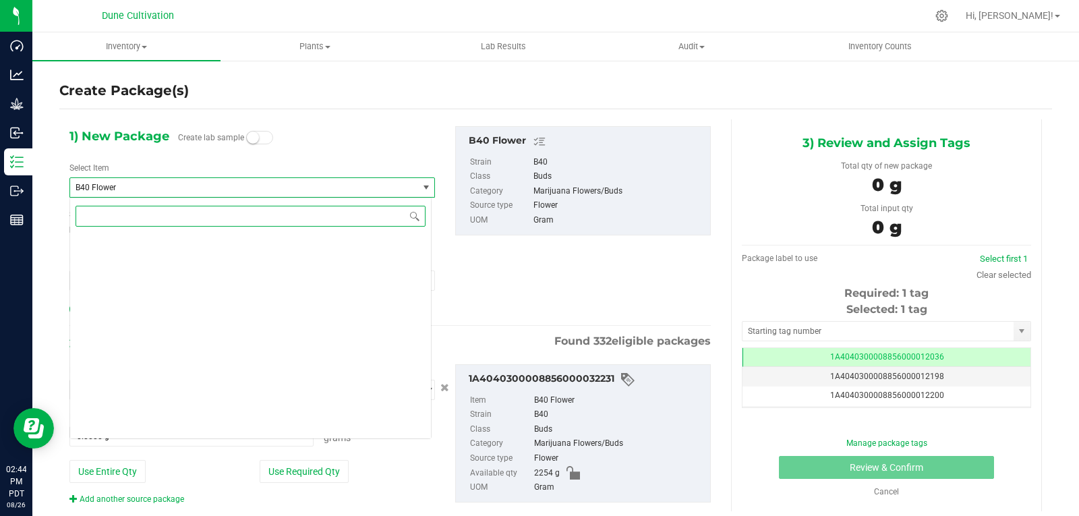
scroll to position [510, 0]
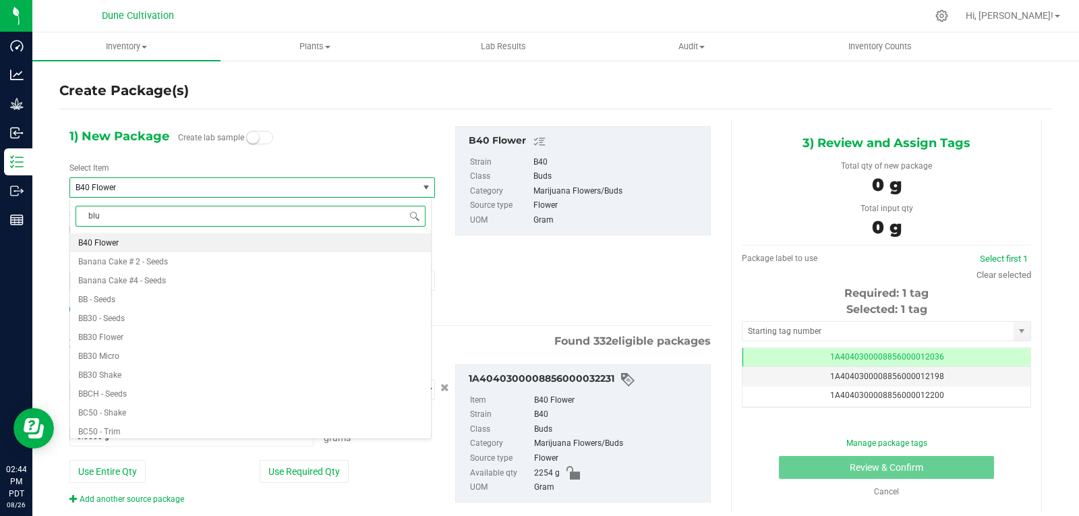
type input "blue"
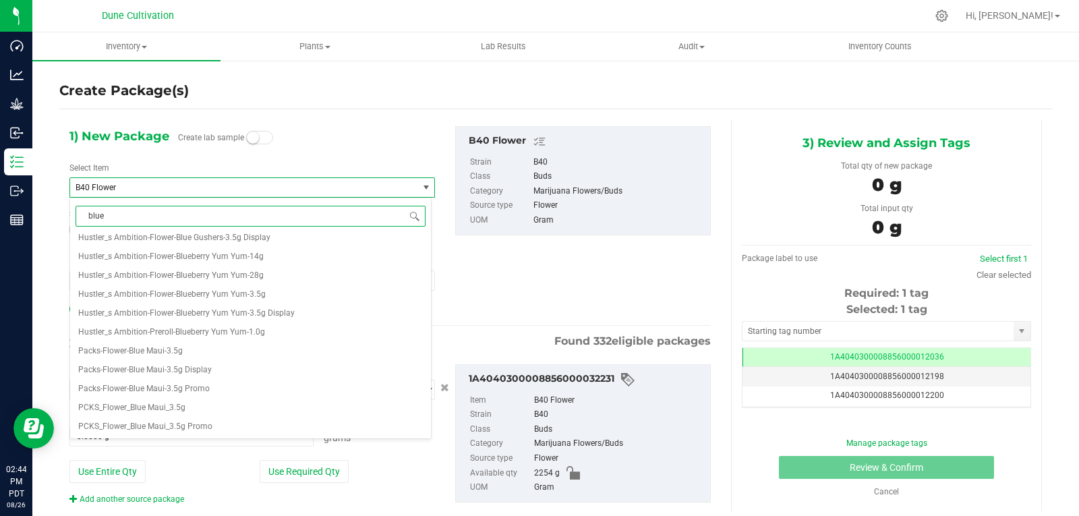
scroll to position [0, 0]
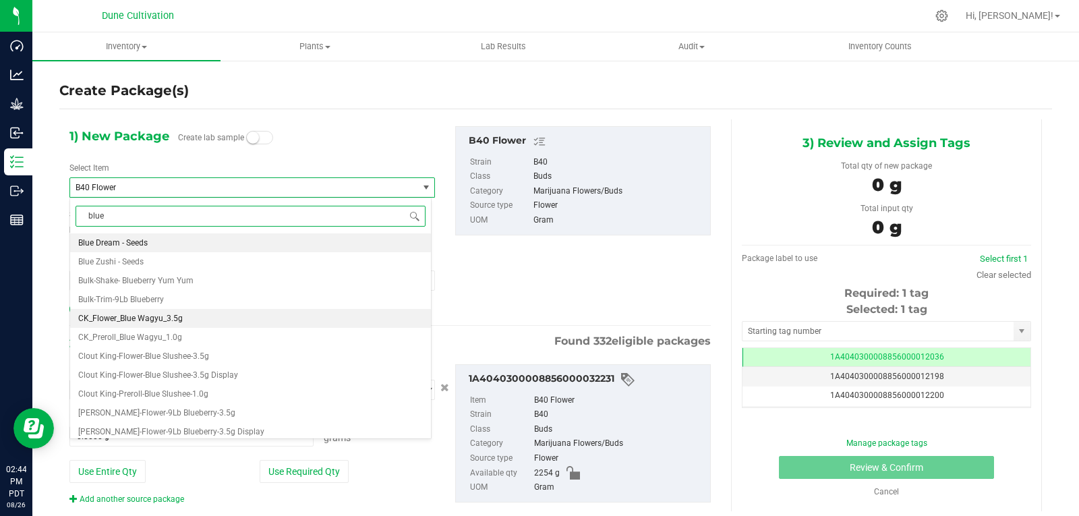
click at [195, 321] on li "CK_Flower_Blue Wagyu_3.5g" at bounding box center [250, 318] width 361 height 19
type input "0"
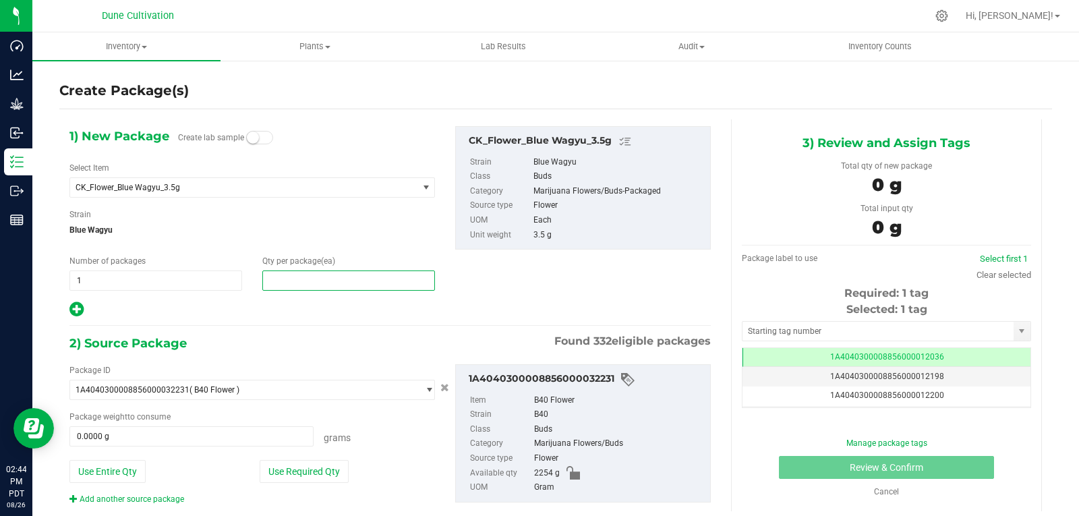
click at [311, 289] on span at bounding box center [348, 280] width 173 height 20
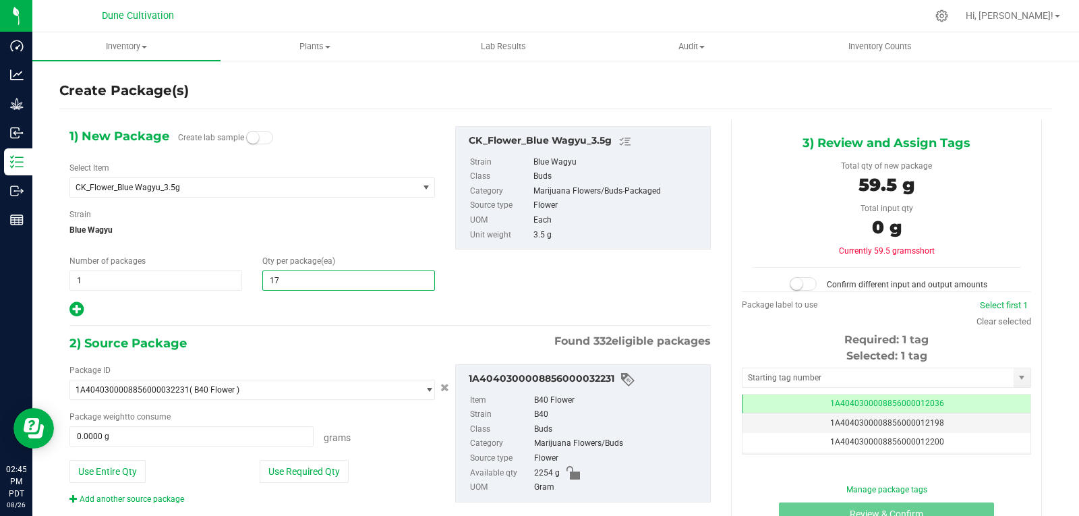
type input "179"
click at [337, 344] on div "2) Source Package Found 332 eligible packages" at bounding box center [389, 343] width 641 height 20
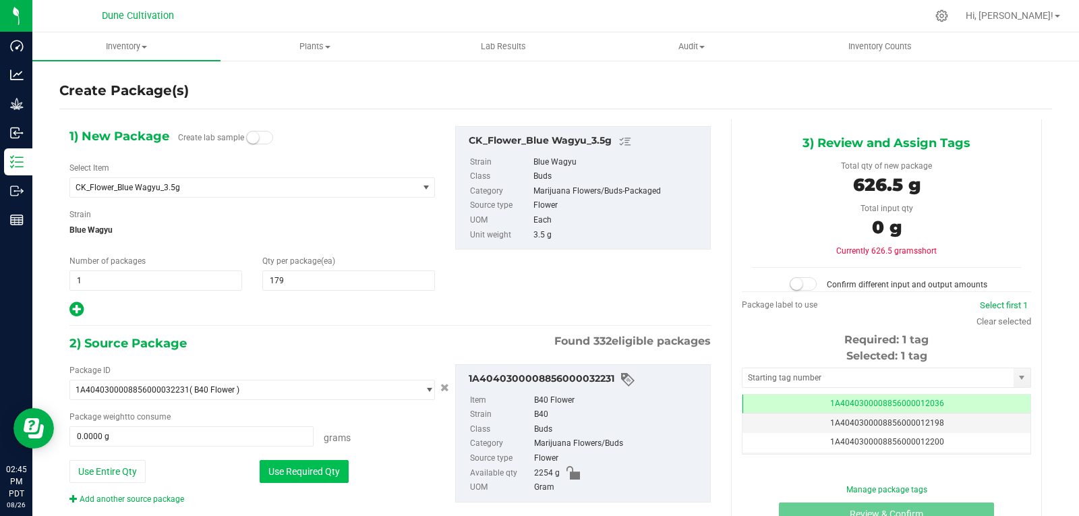
click at [327, 481] on button "Use Required Qty" at bounding box center [304, 471] width 89 height 23
type input "626.5000 g"
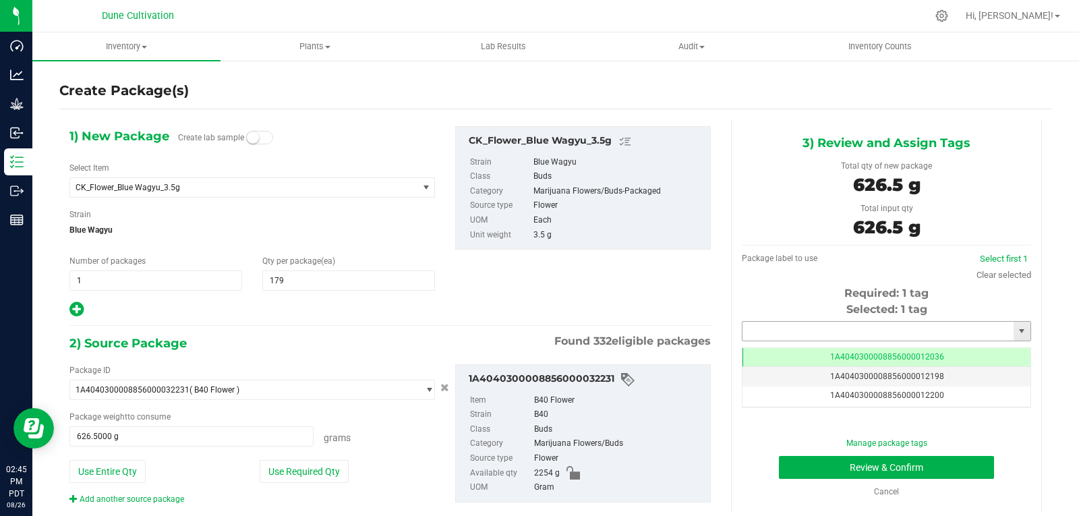
click at [801, 327] on input "text" at bounding box center [878, 331] width 271 height 19
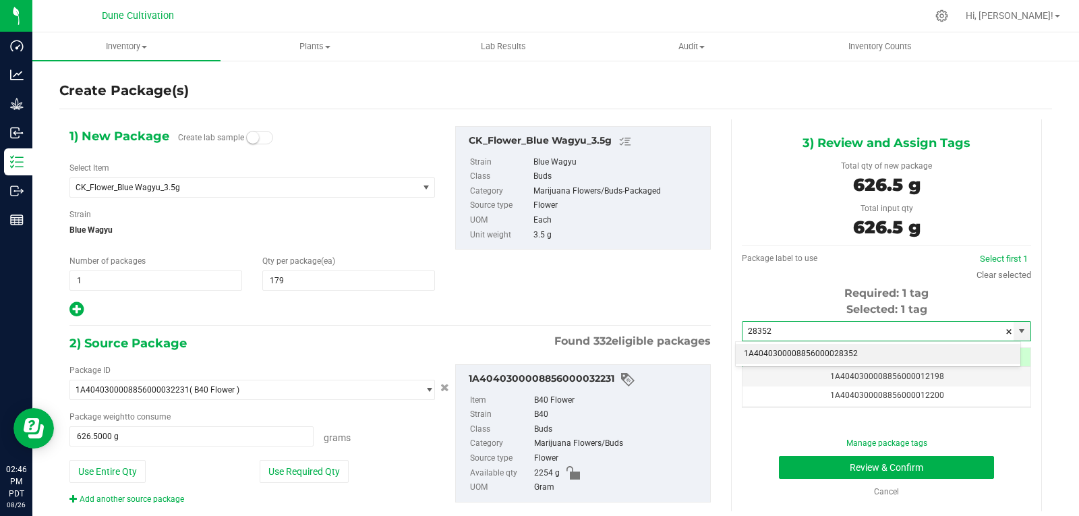
click at [796, 345] on li "1A4040300008856000028352" at bounding box center [878, 354] width 285 height 20
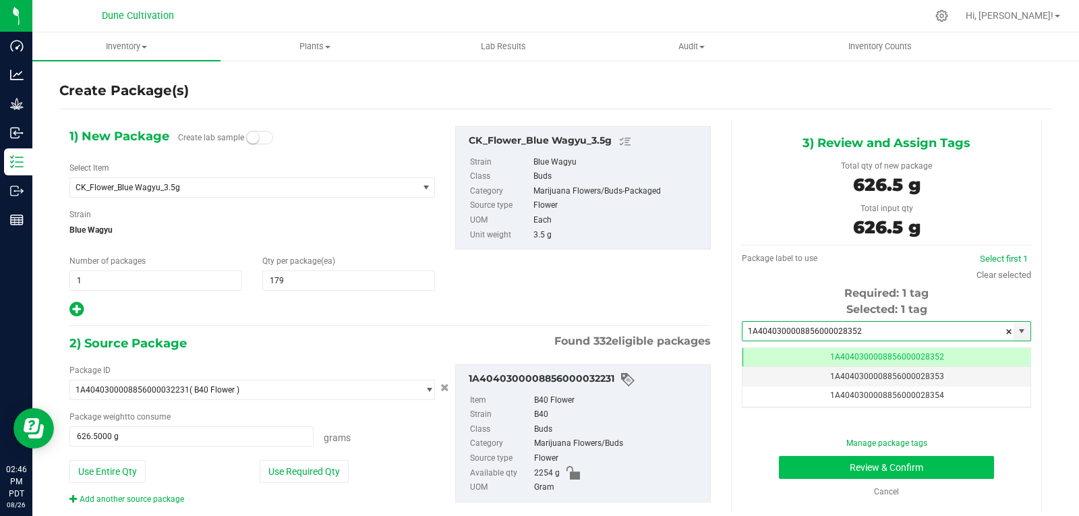
type input "1A4040300008856000028352"
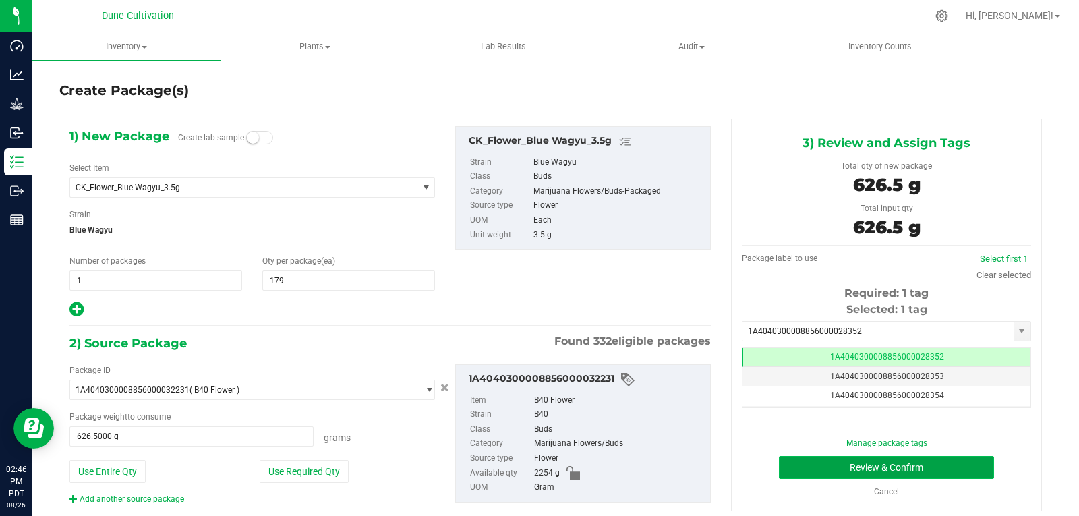
click at [807, 470] on button "Review & Confirm" at bounding box center [886, 467] width 215 height 23
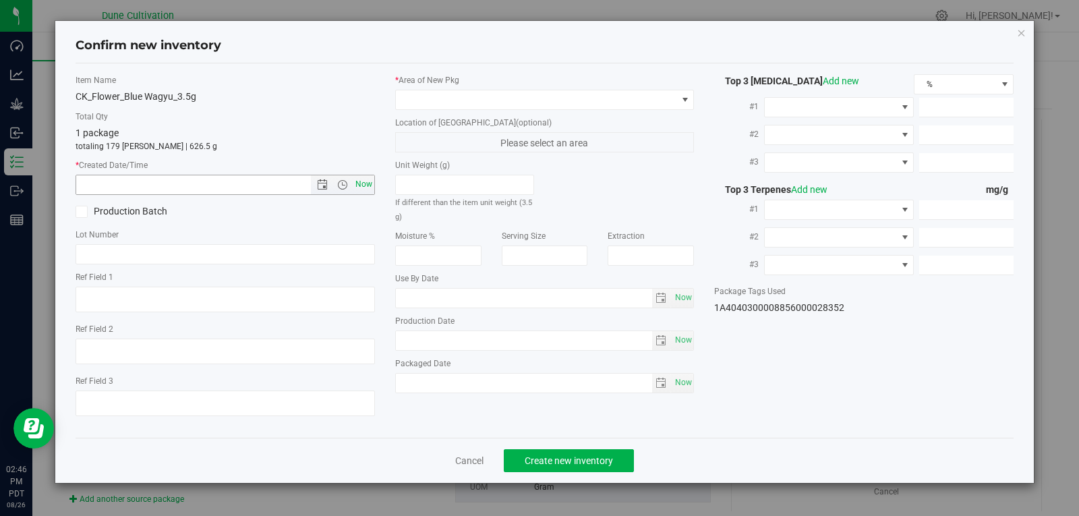
click at [364, 185] on span "Now" at bounding box center [363, 185] width 23 height 20
type input "8/26/2025 2:46 PM"
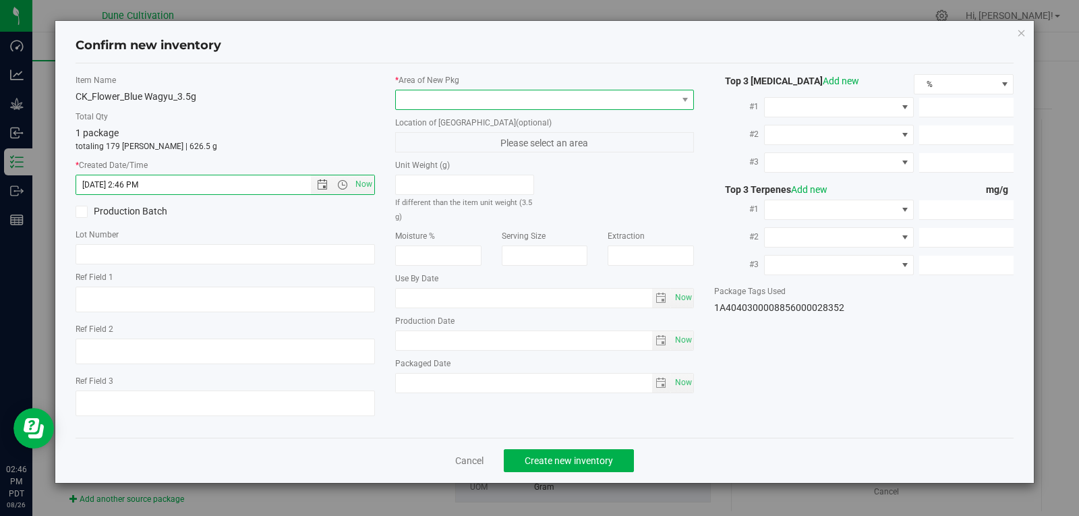
click at [489, 105] on span at bounding box center [536, 99] width 281 height 19
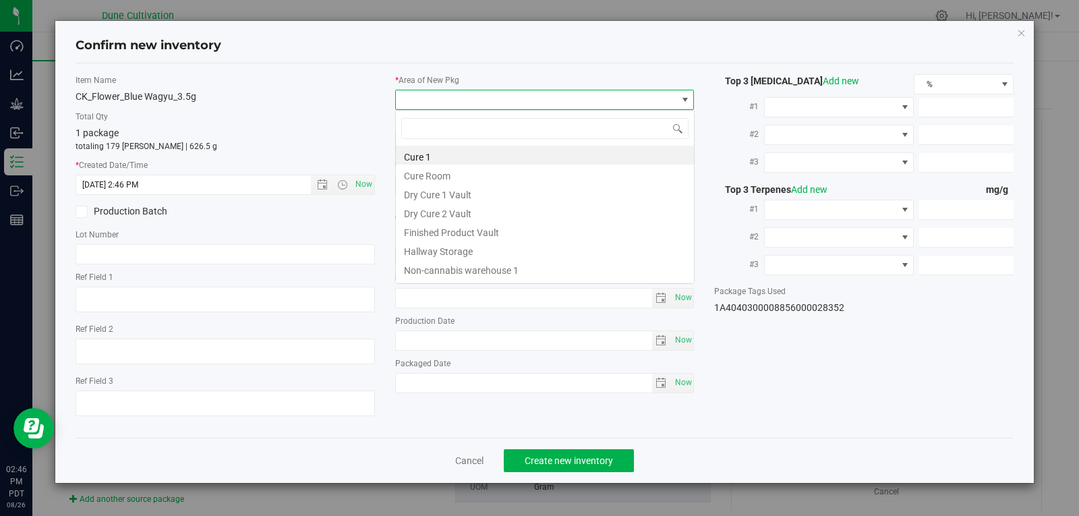
scroll to position [20, 299]
click at [451, 233] on li "Finished Product Vault" at bounding box center [545, 230] width 298 height 19
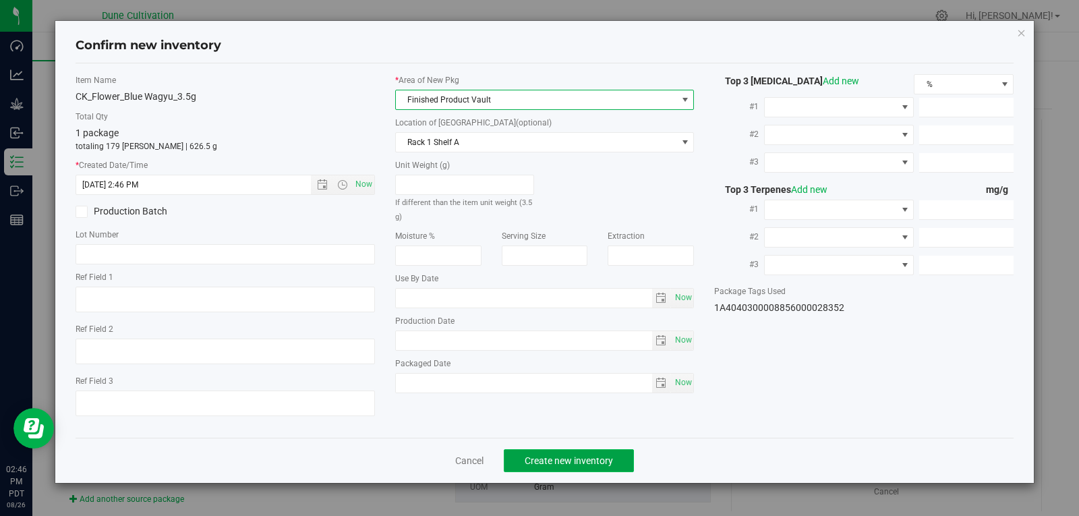
click at [575, 453] on button "Create new inventory" at bounding box center [569, 460] width 130 height 23
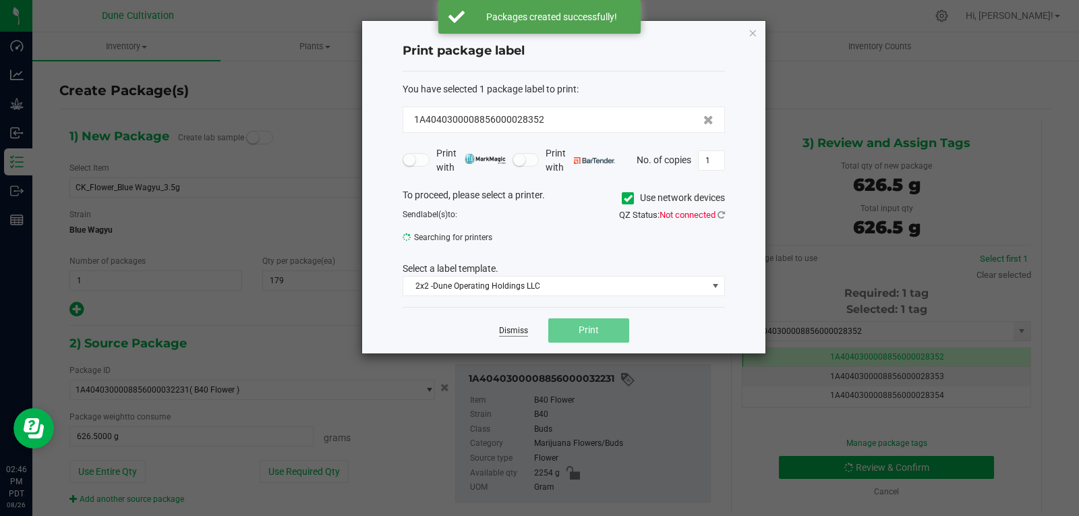
click at [519, 326] on link "Dismiss" at bounding box center [513, 330] width 29 height 11
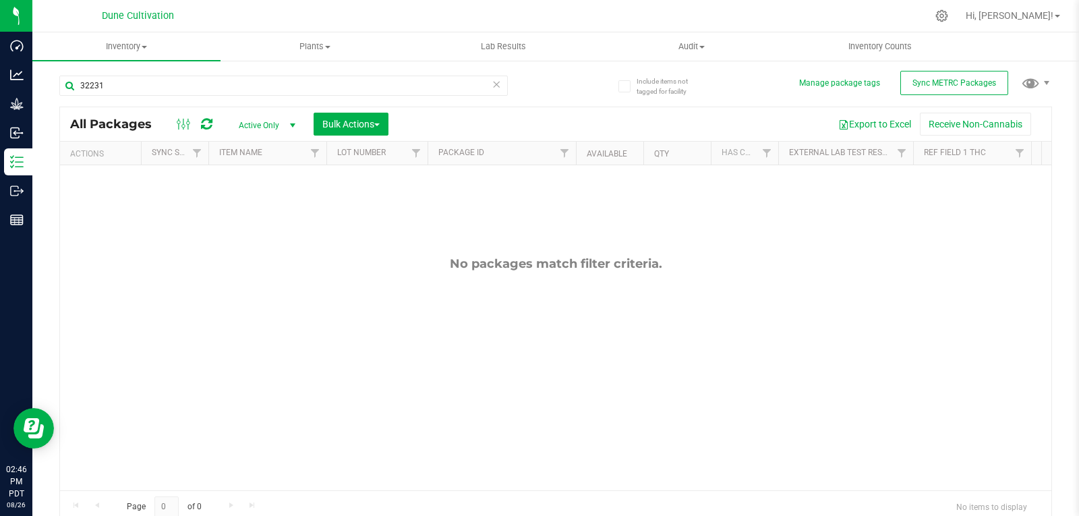
click at [260, 127] on span "Active Only" at bounding box center [264, 125] width 74 height 19
click at [257, 202] on li "All" at bounding box center [263, 207] width 73 height 20
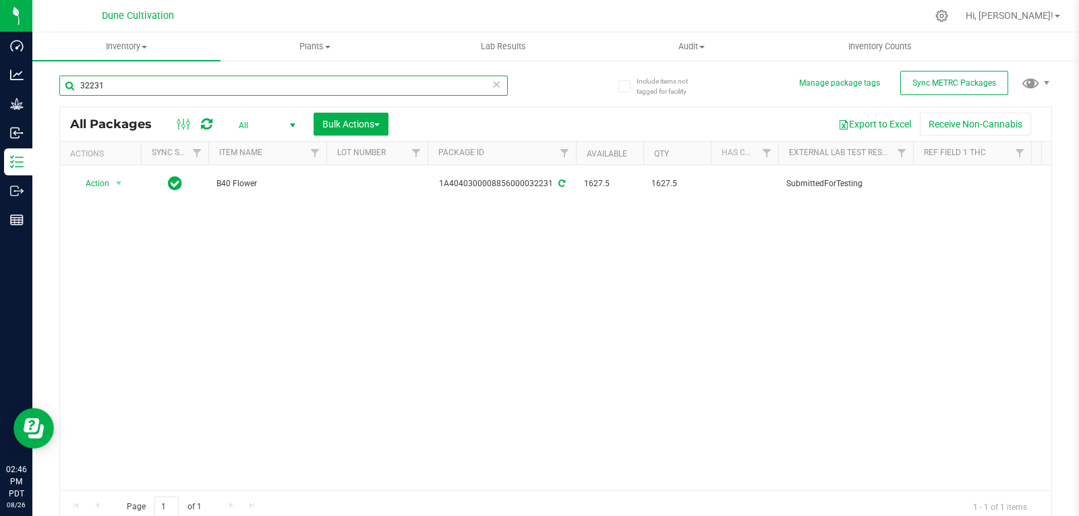
click at [183, 90] on input "32231" at bounding box center [283, 86] width 449 height 20
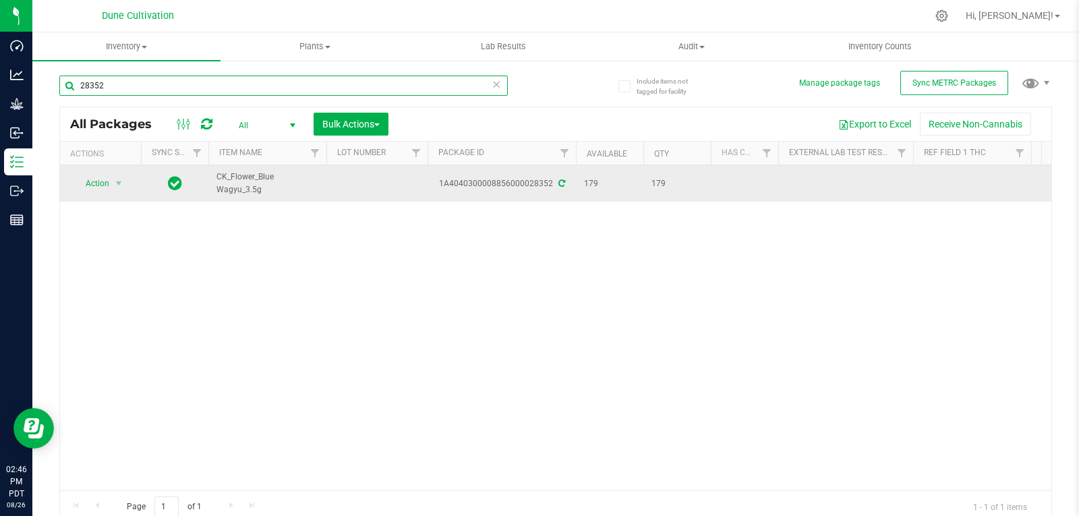
type input "28352"
click at [374, 175] on td at bounding box center [376, 183] width 101 height 36
type input "32231"
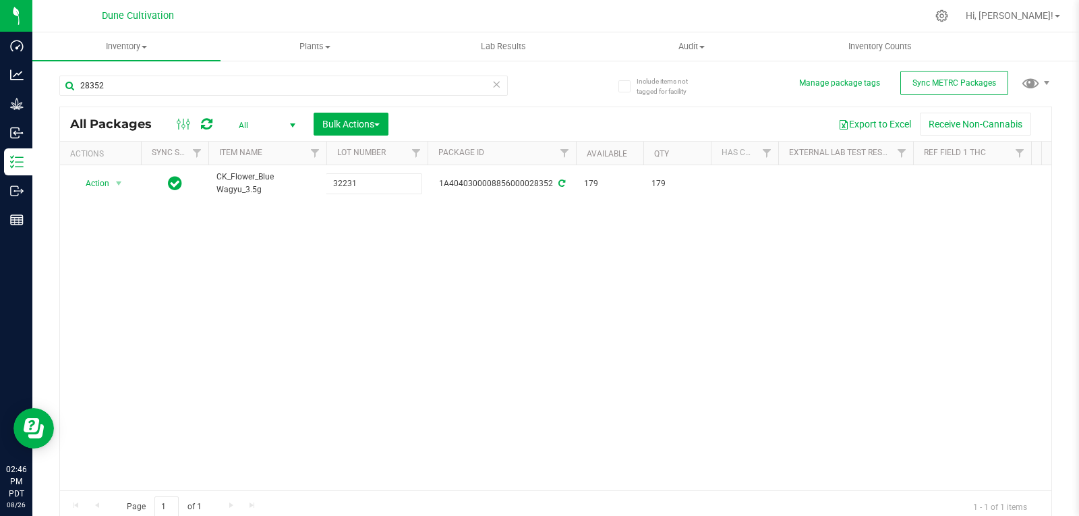
click at [359, 295] on div "All Packages All Active Only Lab Samples Locked All External Internal Bulk Acti…" at bounding box center [555, 315] width 993 height 417
click at [101, 82] on input "28352" at bounding box center [283, 86] width 449 height 20
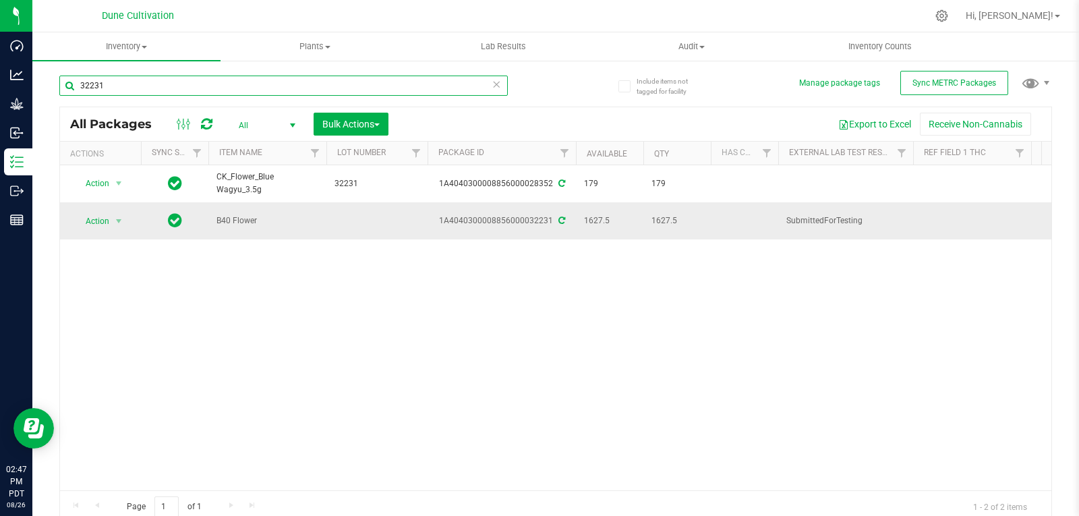
type input "32231"
click at [345, 210] on td at bounding box center [376, 220] width 101 height 36
type input "32231"
click at [345, 324] on div "All Packages All Active Only Lab Samples Locked All External Internal Bulk Acti…" at bounding box center [555, 315] width 993 height 417
click at [117, 218] on span "select" at bounding box center [118, 221] width 11 height 11
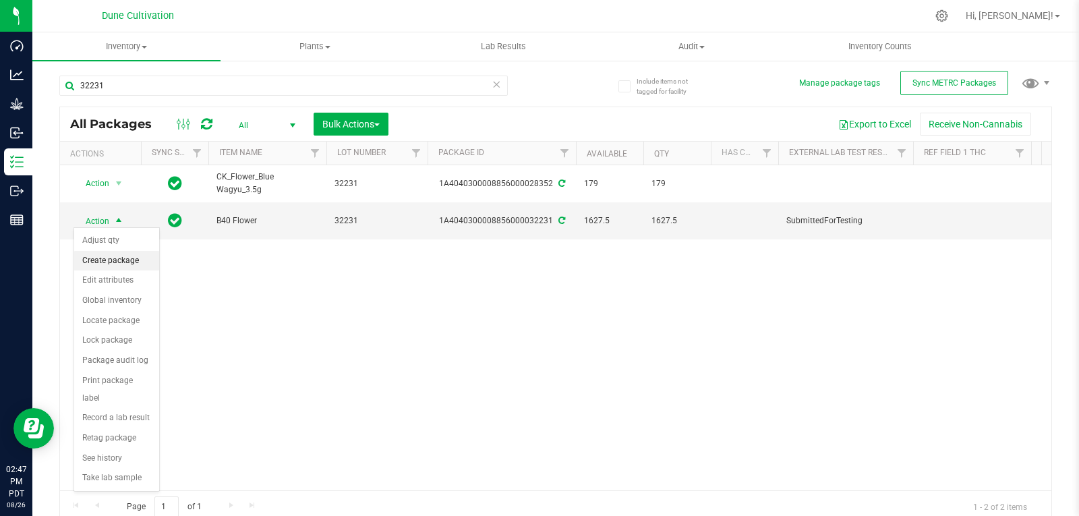
click at [113, 259] on li "Create package" at bounding box center [116, 261] width 85 height 20
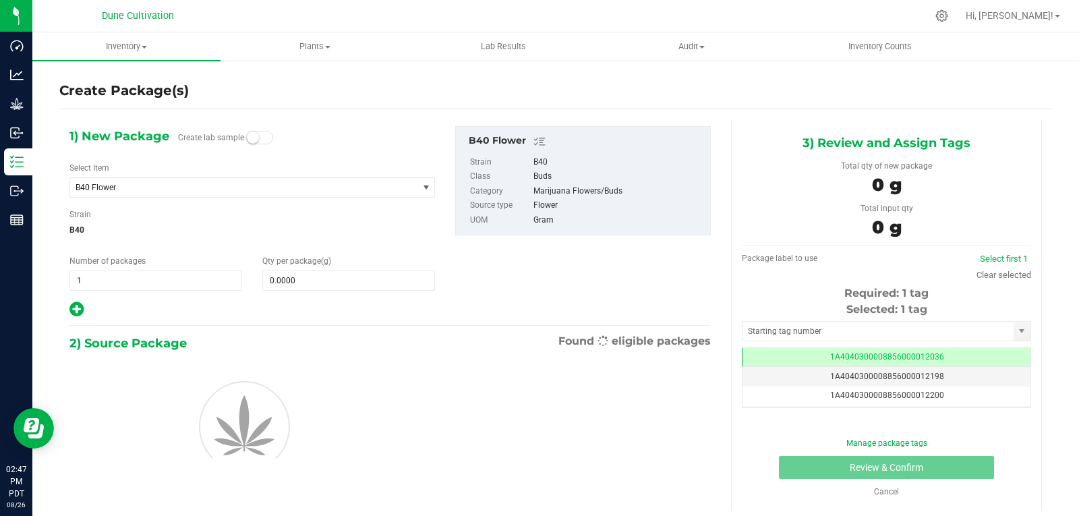
scroll to position [0, -1]
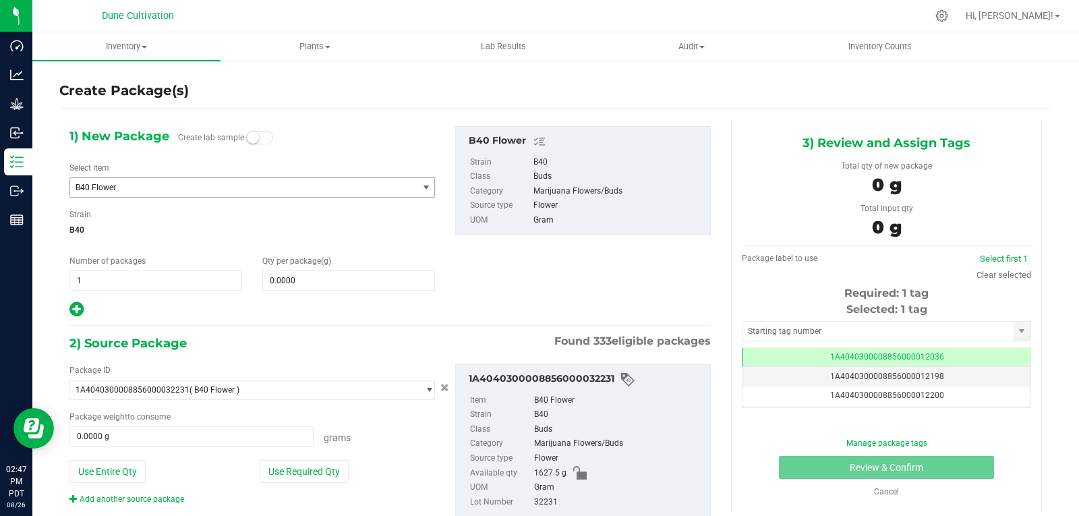
click at [120, 194] on span "B40 Flower" at bounding box center [243, 187] width 347 height 19
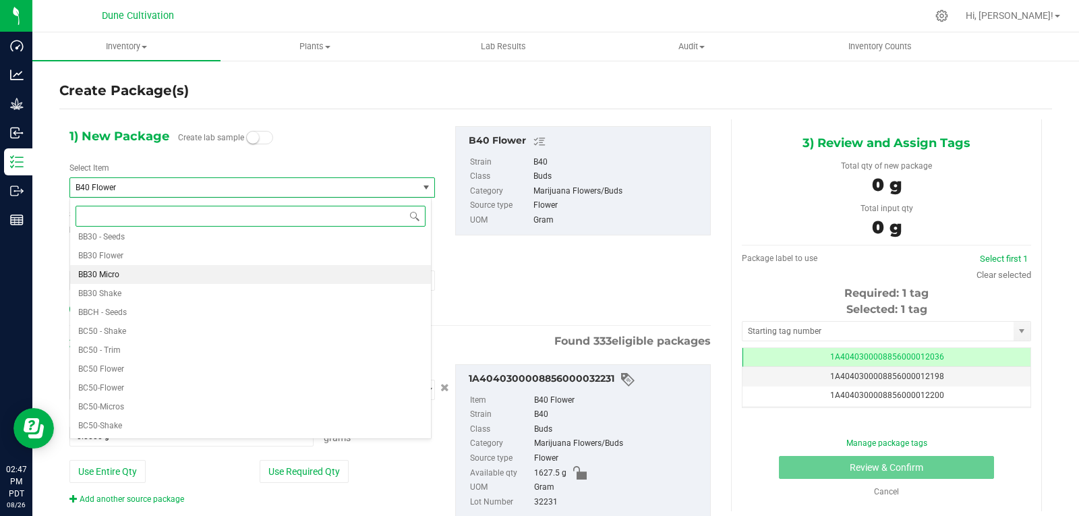
scroll to position [593, 0]
type input "b40"
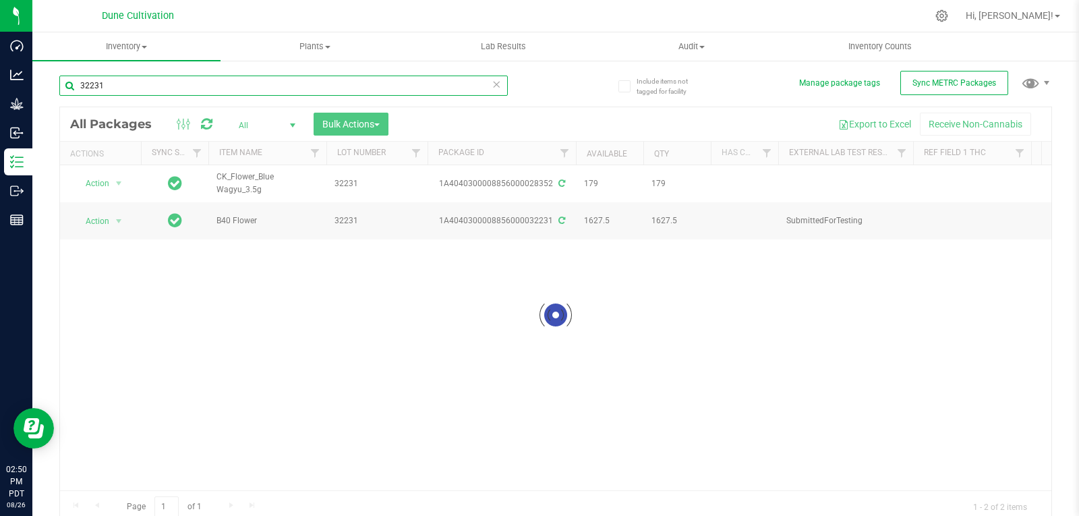
click at [138, 88] on input "32231" at bounding box center [283, 86] width 449 height 20
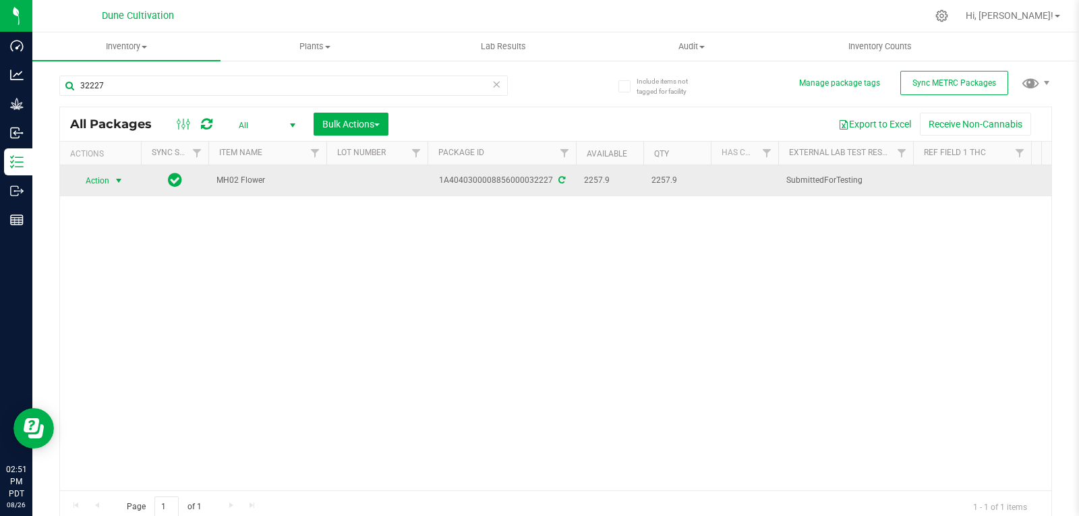
click at [111, 183] on span "select" at bounding box center [119, 180] width 17 height 19
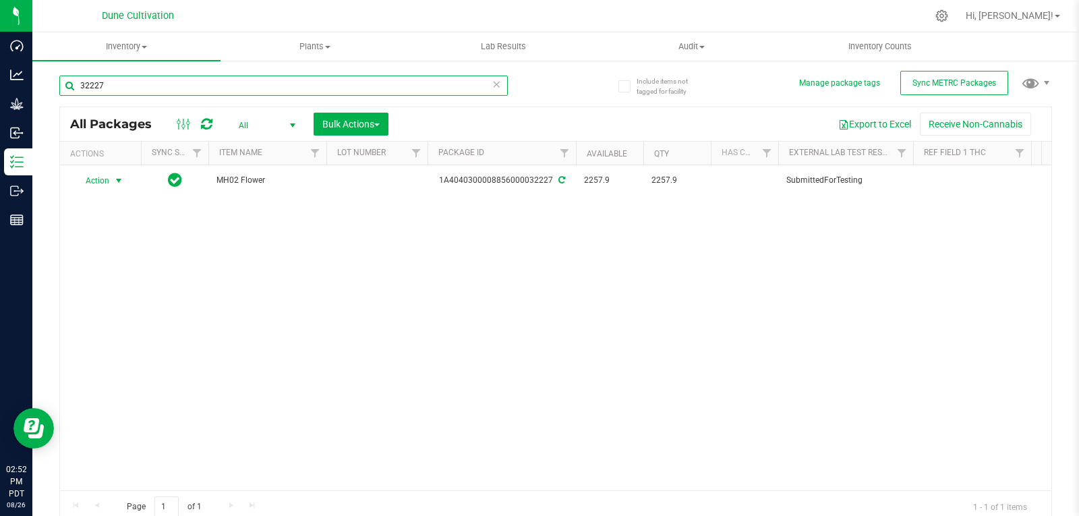
click at [118, 78] on input "32227" at bounding box center [283, 86] width 449 height 20
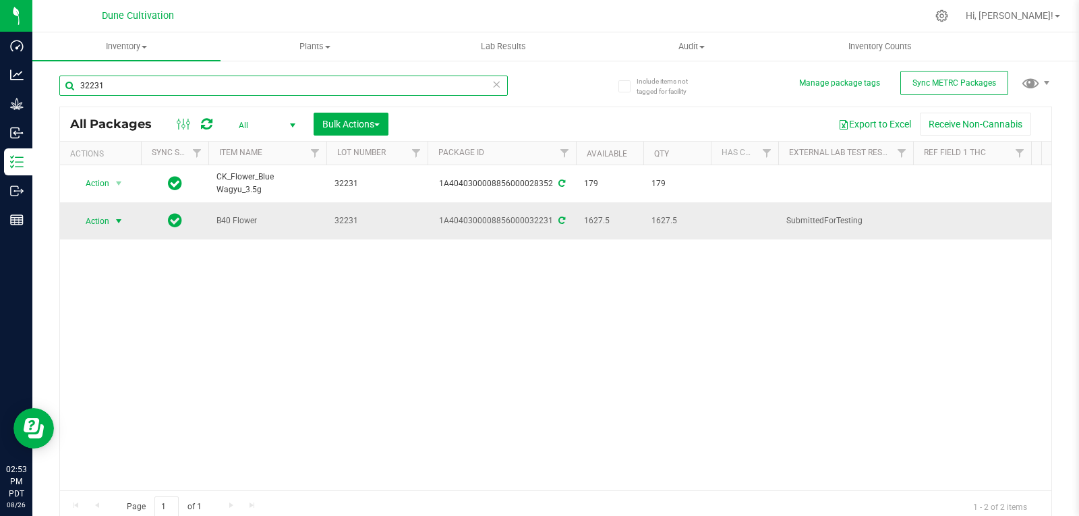
type input "32231"
click at [100, 221] on span "Action" at bounding box center [92, 221] width 36 height 19
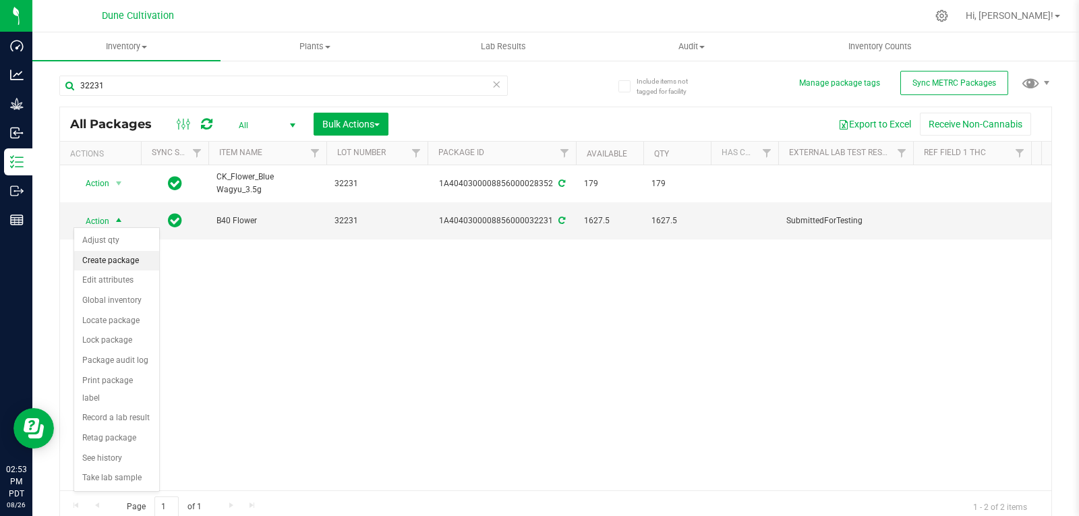
click at [102, 258] on li "Create package" at bounding box center [116, 261] width 85 height 20
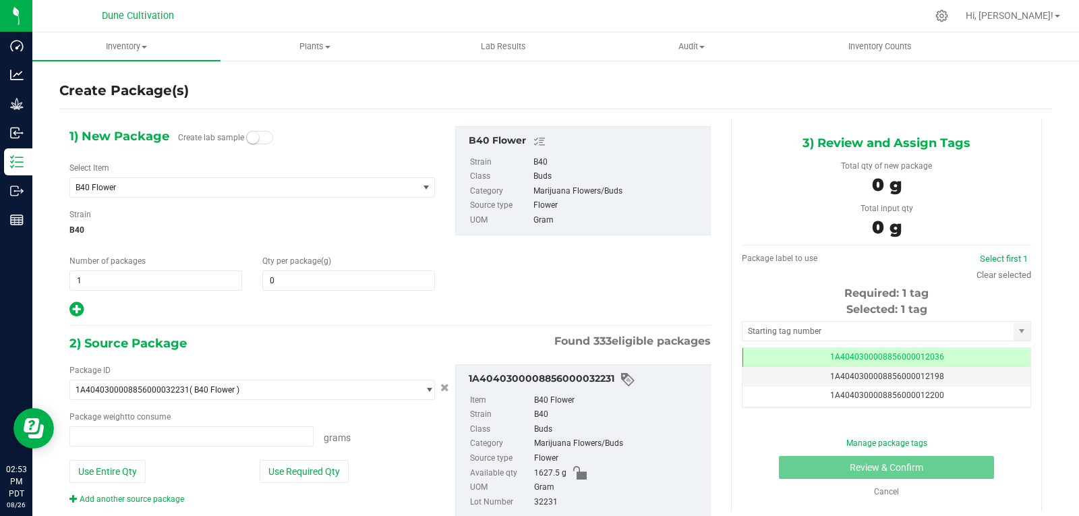
type input "0.0000"
type input "0.0000 g"
click at [141, 193] on span "B40 Flower" at bounding box center [243, 187] width 347 height 19
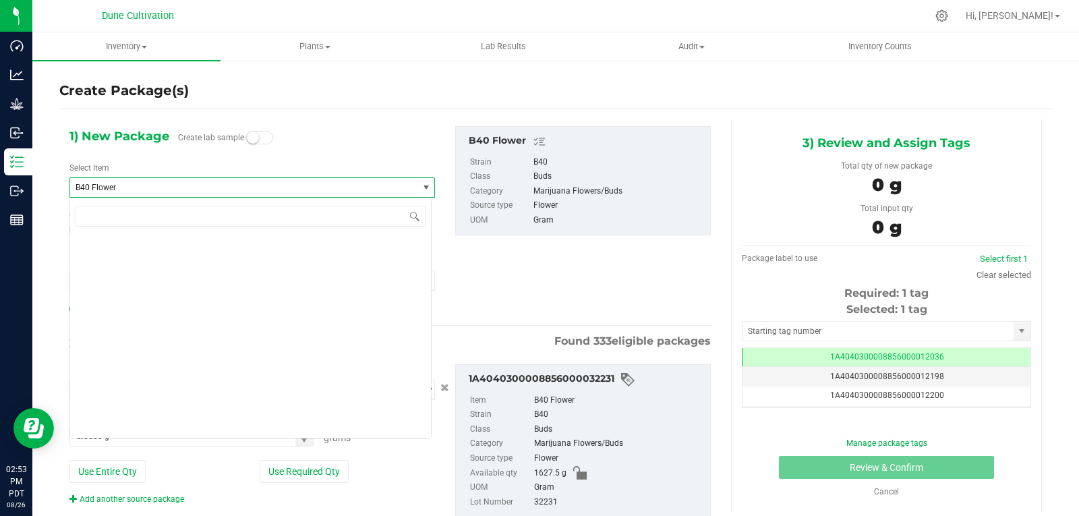
scroll to position [510, 0]
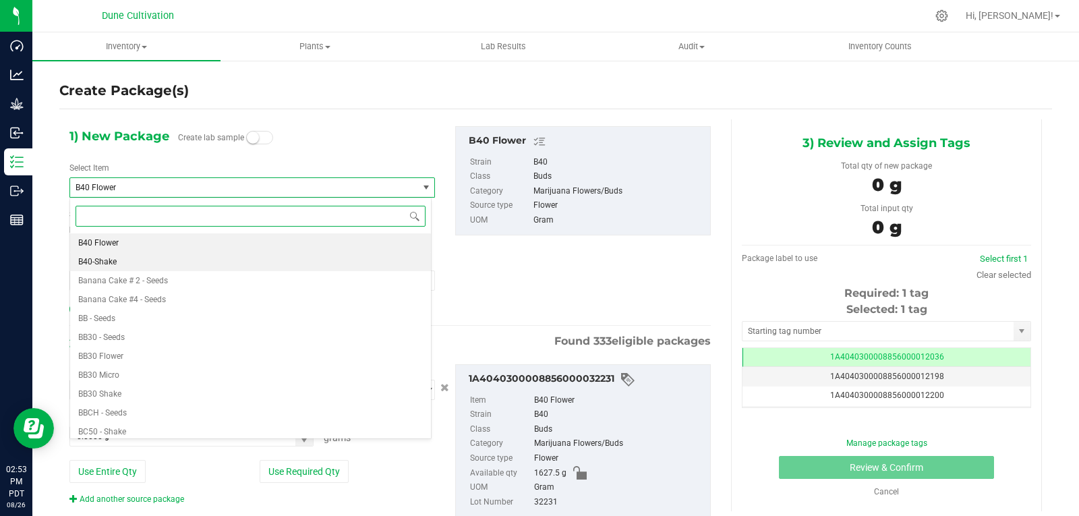
click at [132, 264] on li "B40-Shake" at bounding box center [250, 261] width 361 height 19
type input "0.0000"
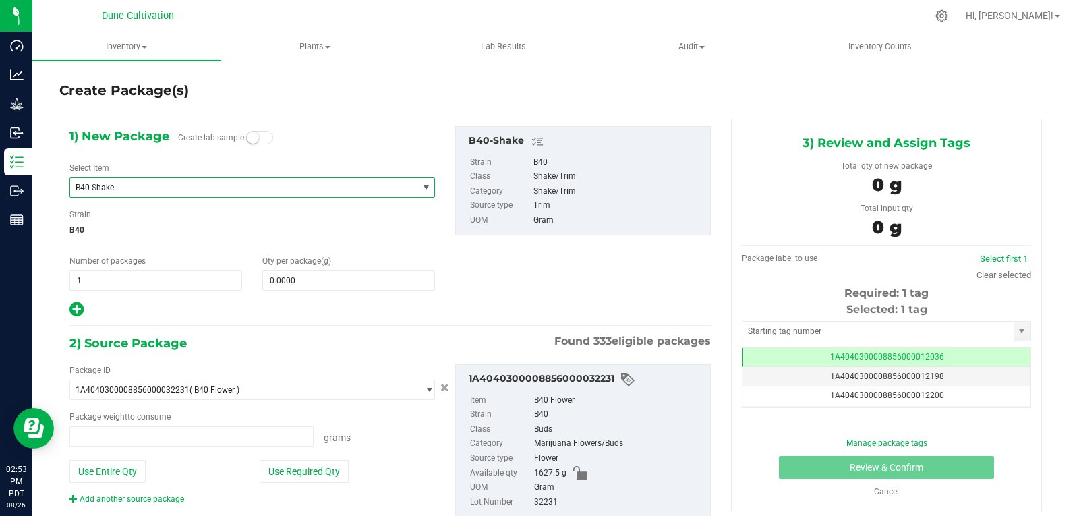
type input "0.0000 g"
click at [316, 281] on span at bounding box center [348, 280] width 173 height 20
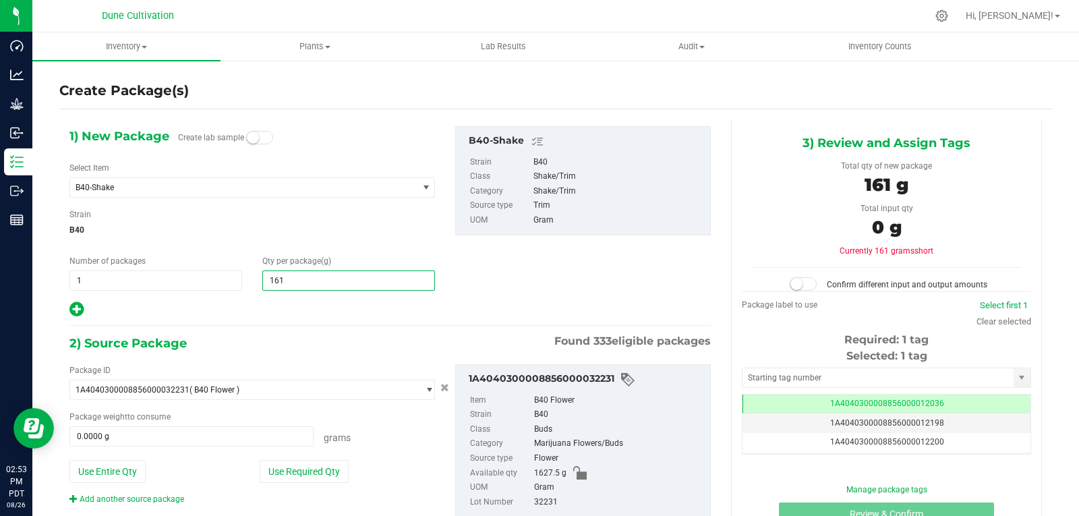
type input "1615"
type input "1,615.0000"
click at [334, 470] on button "Use Required Qty" at bounding box center [304, 471] width 89 height 23
type input "1615.0000 g"
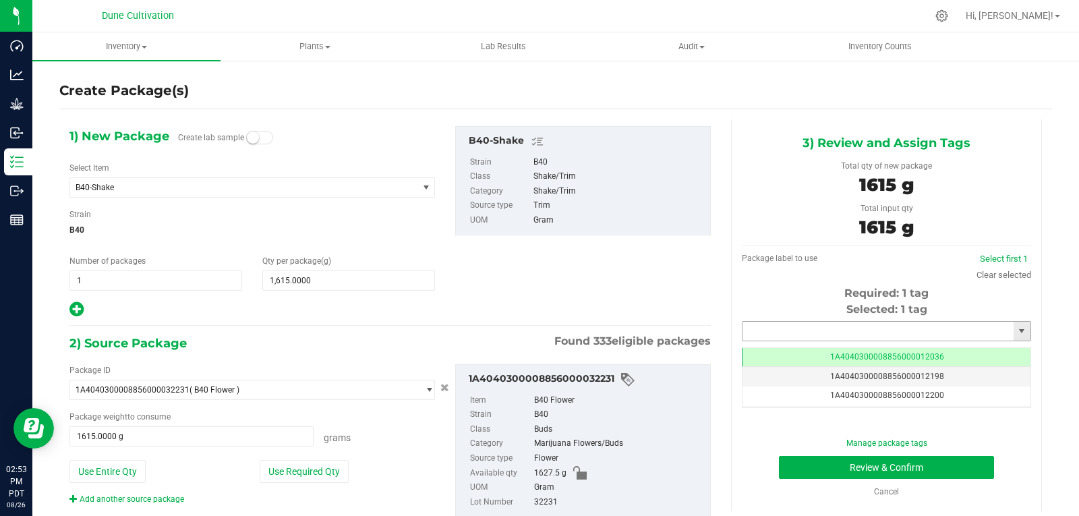
click at [781, 328] on input "text" at bounding box center [878, 331] width 271 height 19
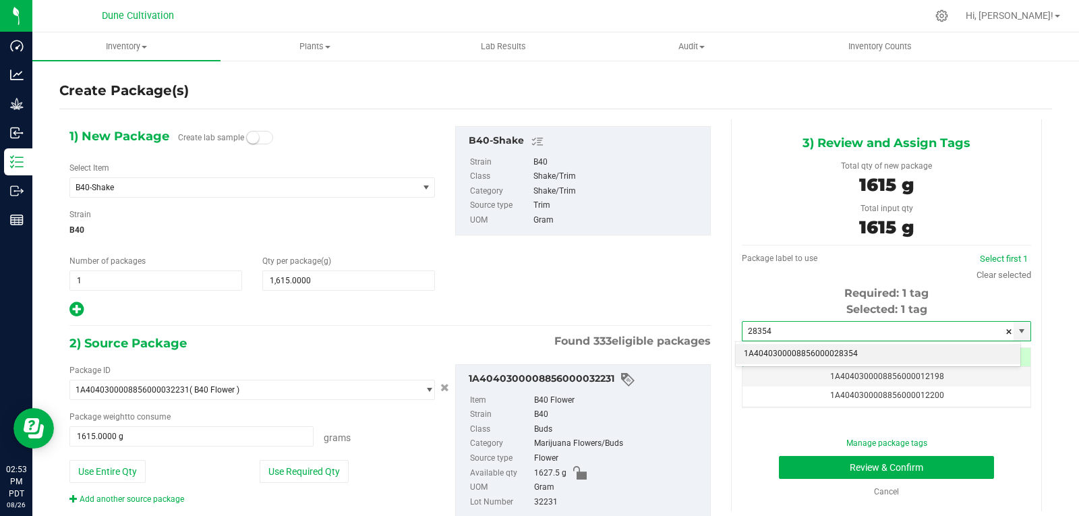
click at [782, 353] on li "1A4040300008856000028354" at bounding box center [878, 354] width 285 height 20
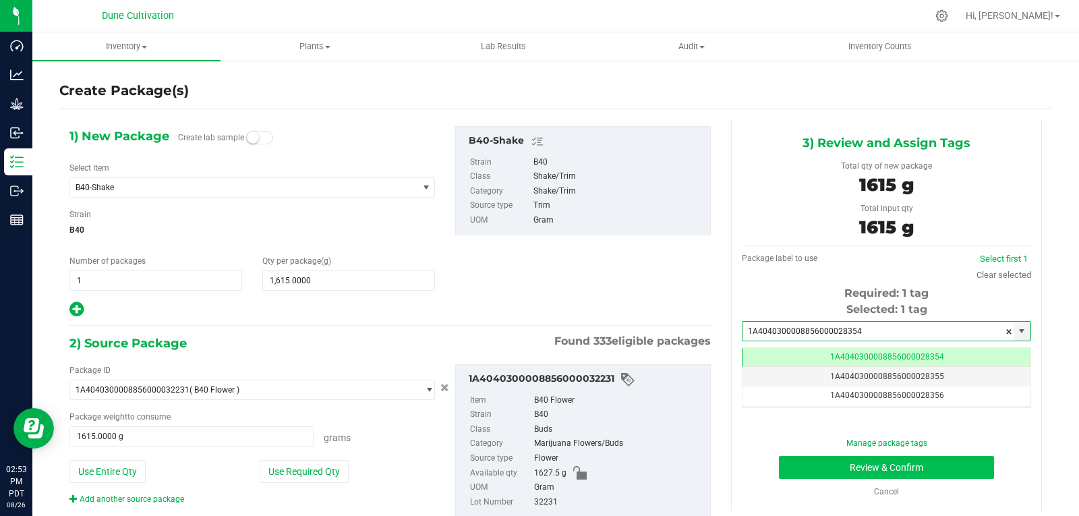
type input "1A4040300008856000028354"
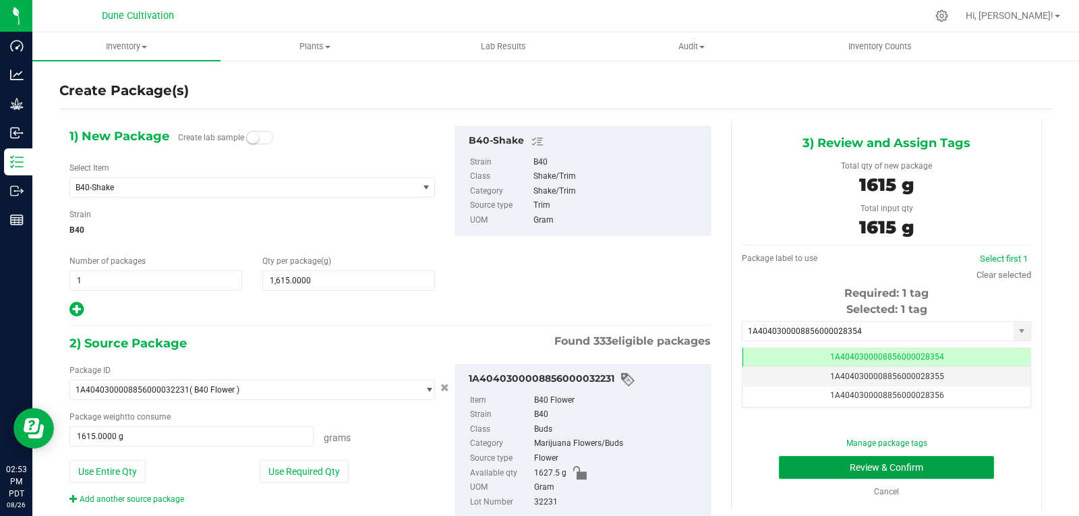
click at [801, 463] on button "Review & Confirm" at bounding box center [886, 467] width 215 height 23
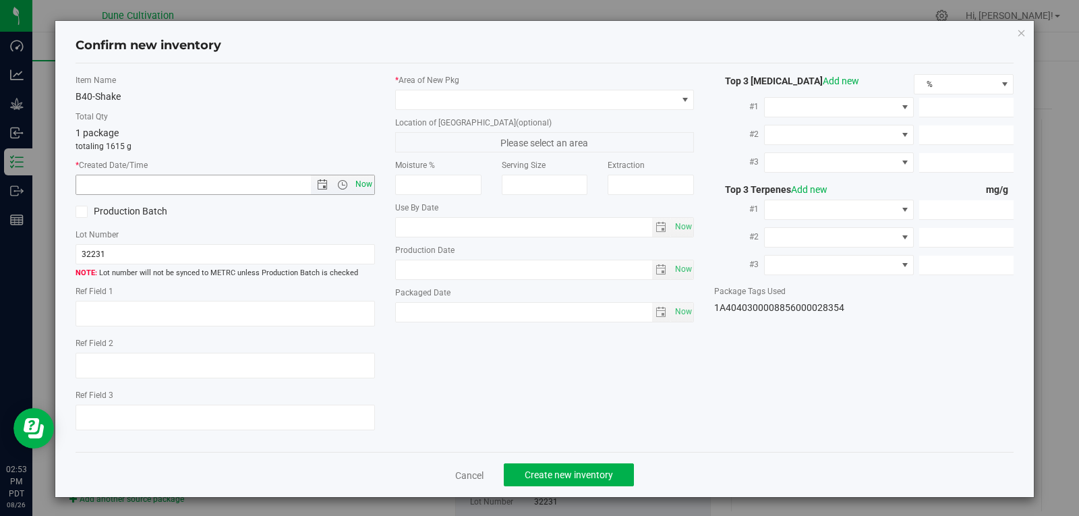
click at [352, 188] on span "Now" at bounding box center [363, 185] width 23 height 20
type input "8/26/2025 2:53 PM"
click at [589, 90] on span at bounding box center [536, 99] width 281 height 19
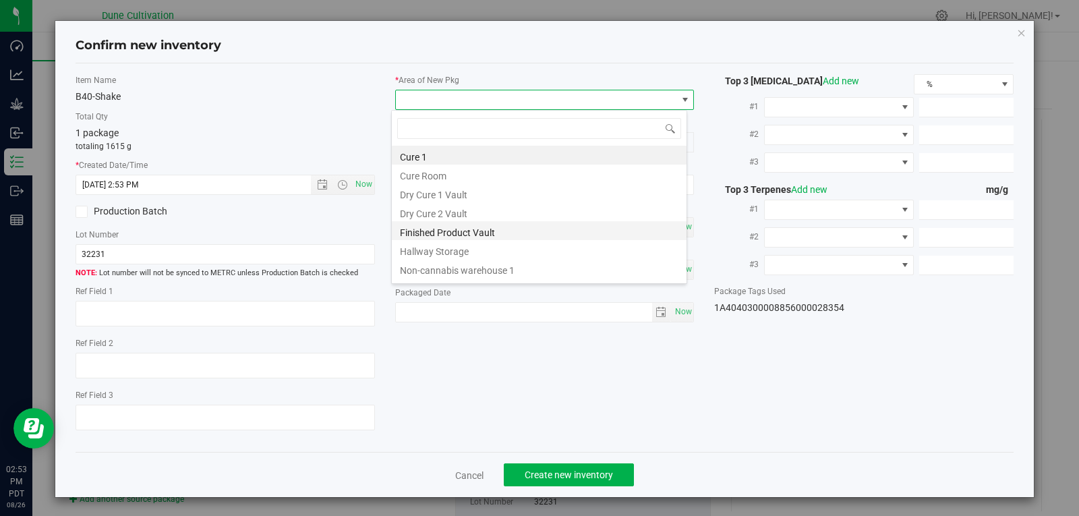
click at [480, 227] on li "Finished Product Vault" at bounding box center [539, 230] width 295 height 19
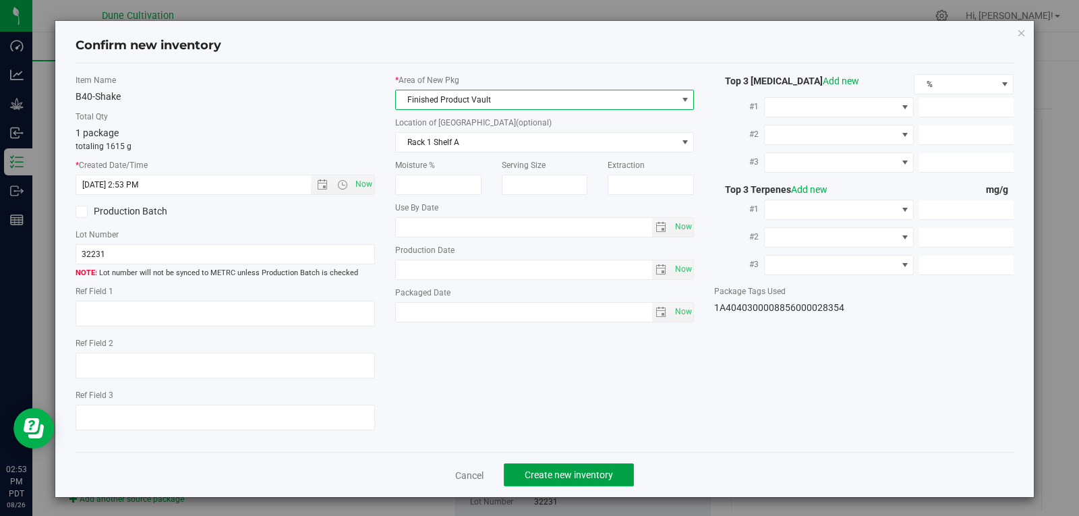
click at [564, 468] on button "Create new inventory" at bounding box center [569, 474] width 130 height 23
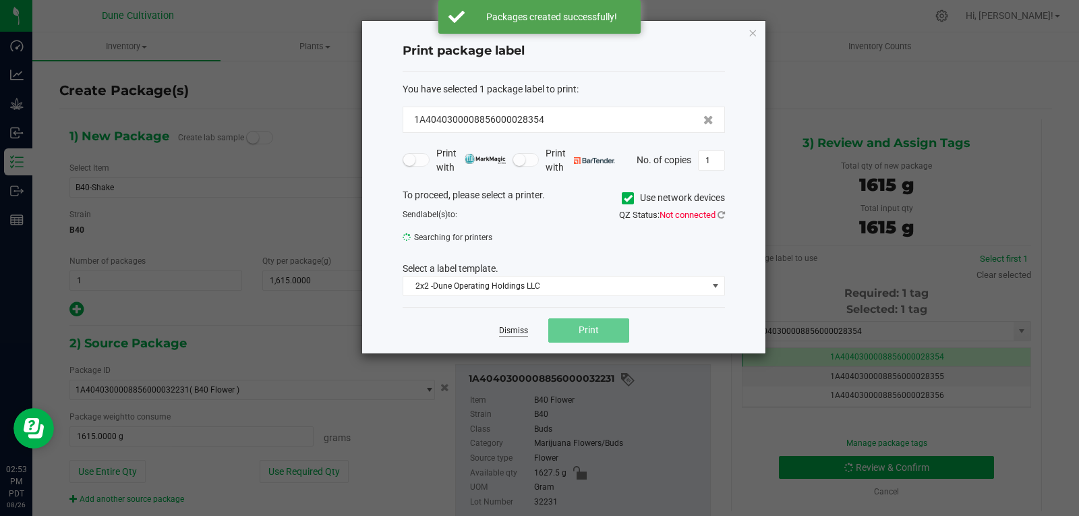
click at [511, 332] on link "Dismiss" at bounding box center [513, 330] width 29 height 11
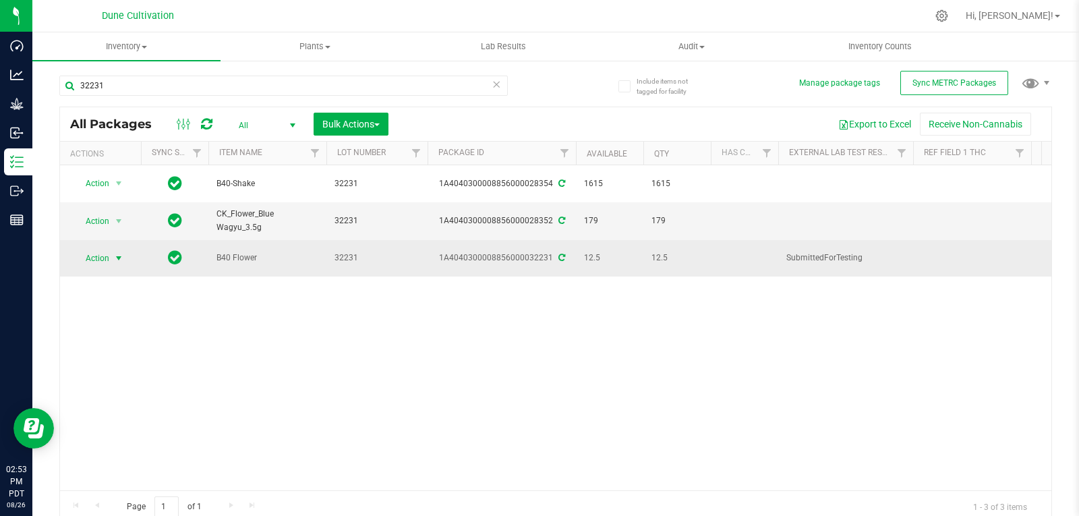
click at [123, 253] on span "select" at bounding box center [118, 258] width 11 height 11
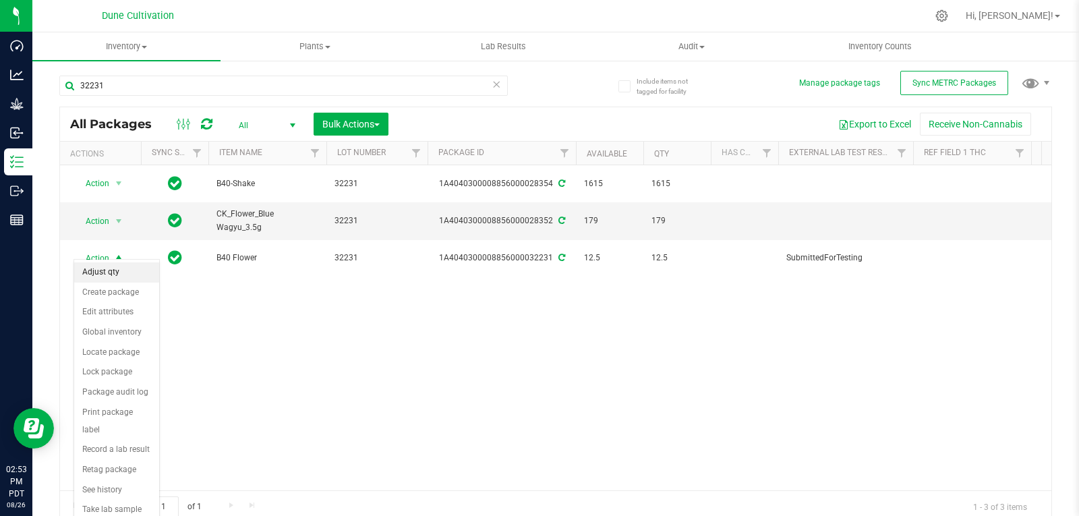
click at [117, 270] on li "Adjust qty" at bounding box center [116, 272] width 85 height 20
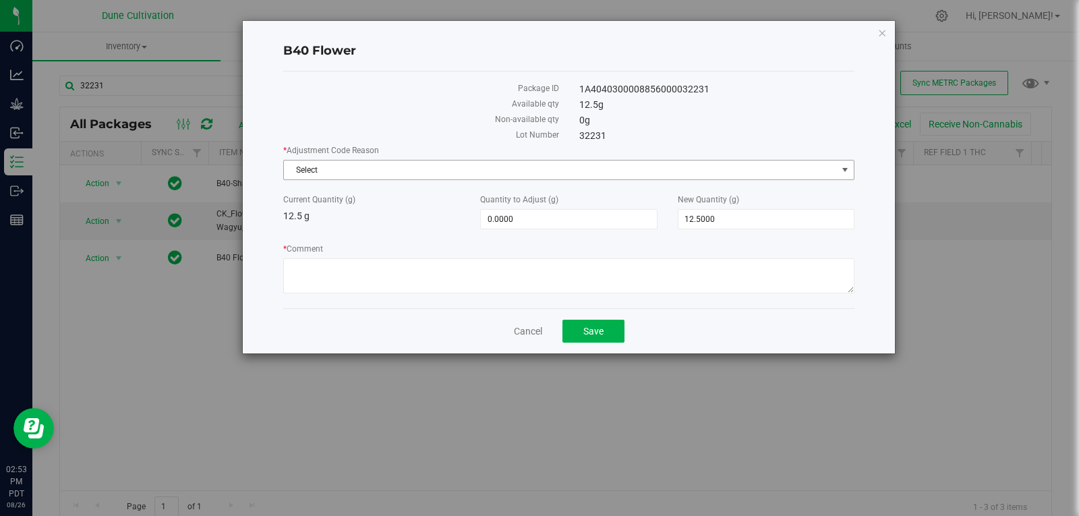
click at [373, 171] on span "Select" at bounding box center [560, 170] width 553 height 19
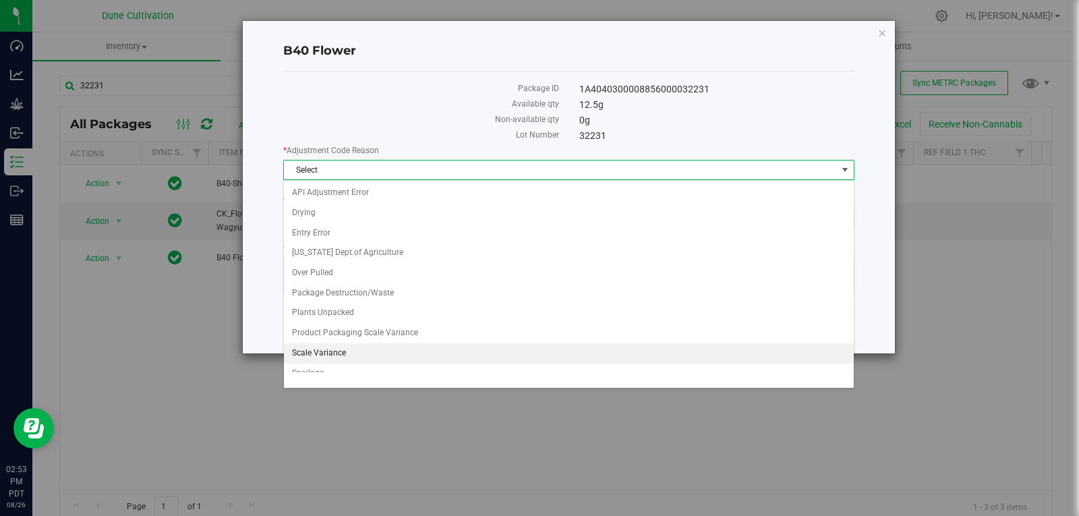
click at [354, 355] on li "Scale Variance" at bounding box center [569, 353] width 570 height 20
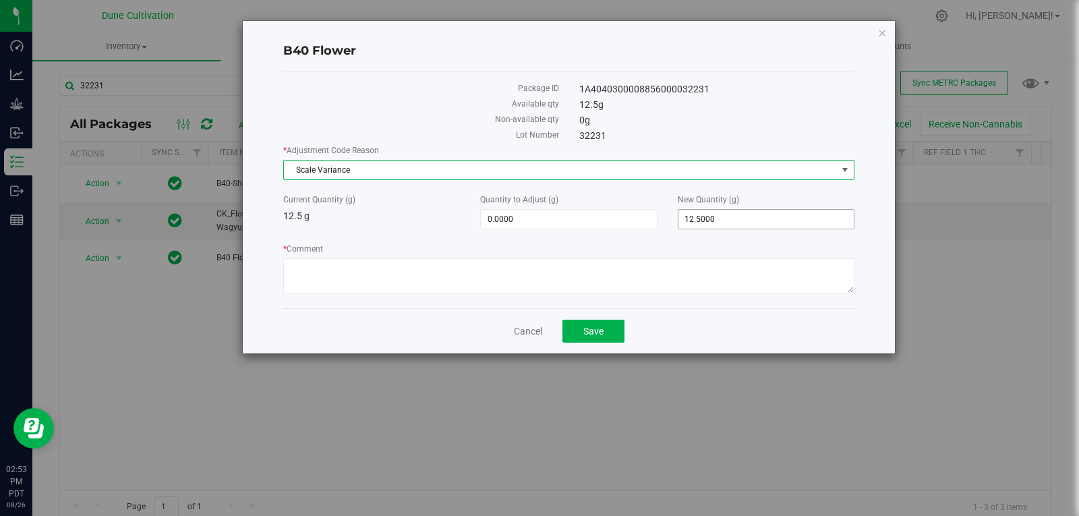
click at [686, 214] on span "12.5000 12.5" at bounding box center [766, 219] width 177 height 20
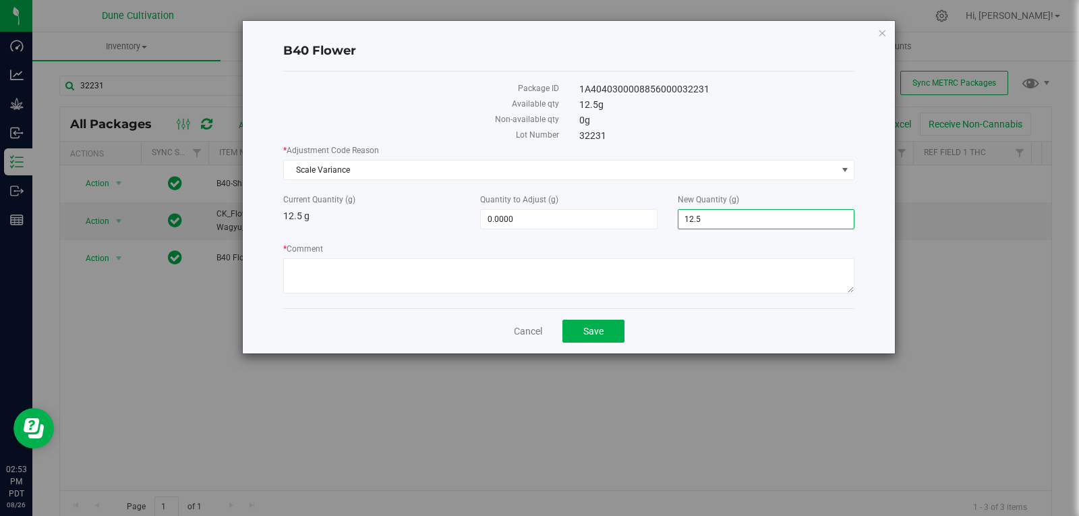
click at [686, 214] on input "12.5" at bounding box center [766, 219] width 175 height 19
type input "0"
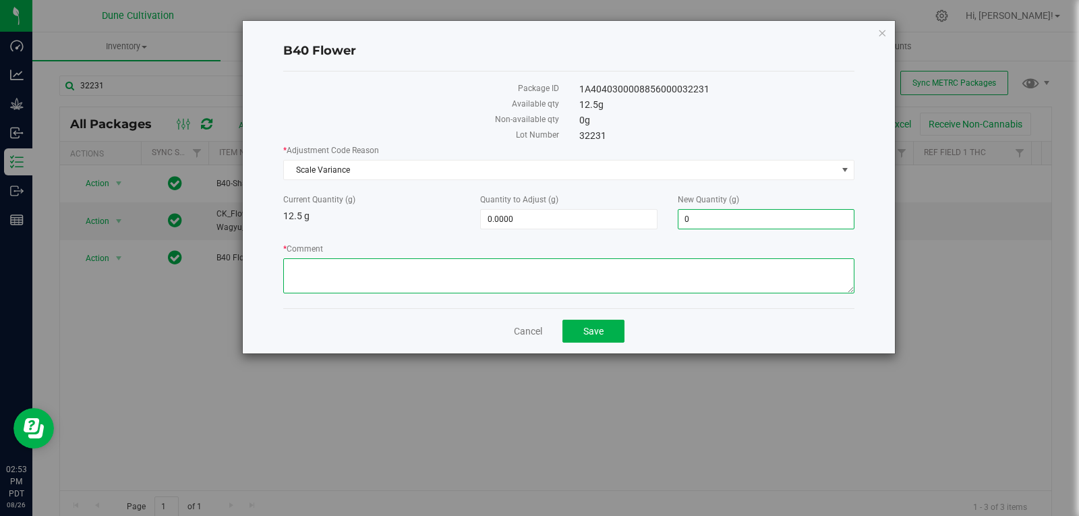
type input "-12.5000"
type input "0.0000"
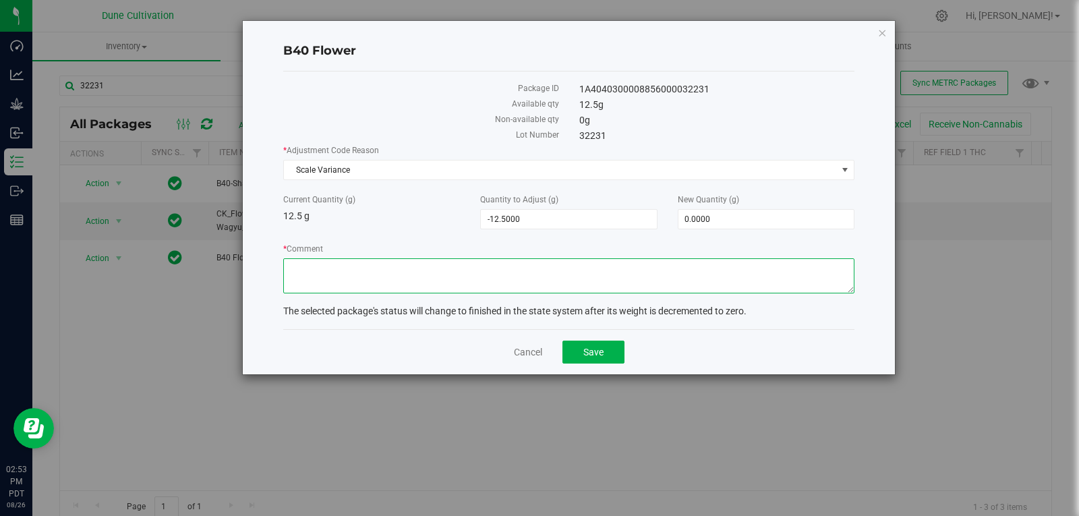
click at [622, 285] on textarea "* Comment" at bounding box center [568, 275] width 571 height 35
type textarea "Scale Variance"
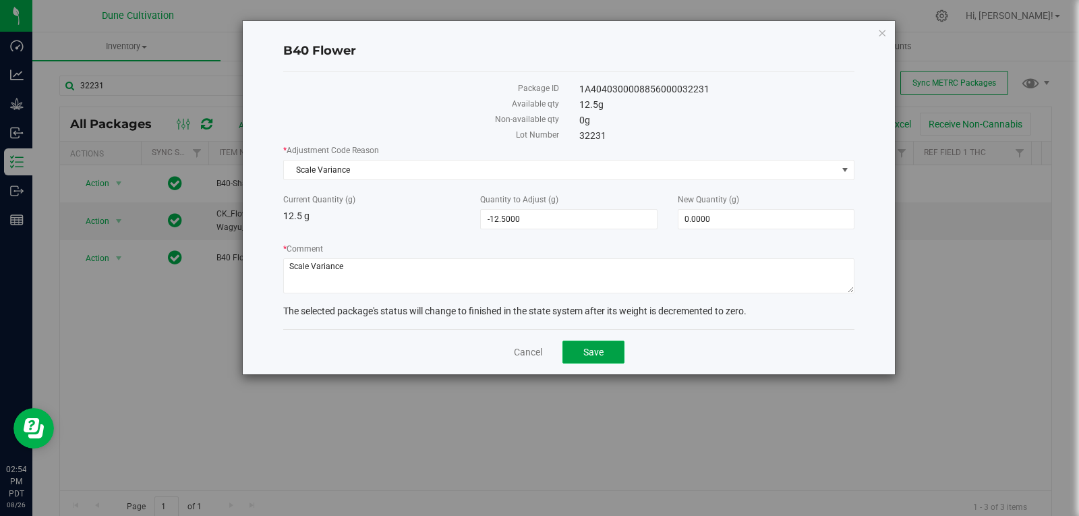
click at [596, 344] on button "Save" at bounding box center [594, 352] width 62 height 23
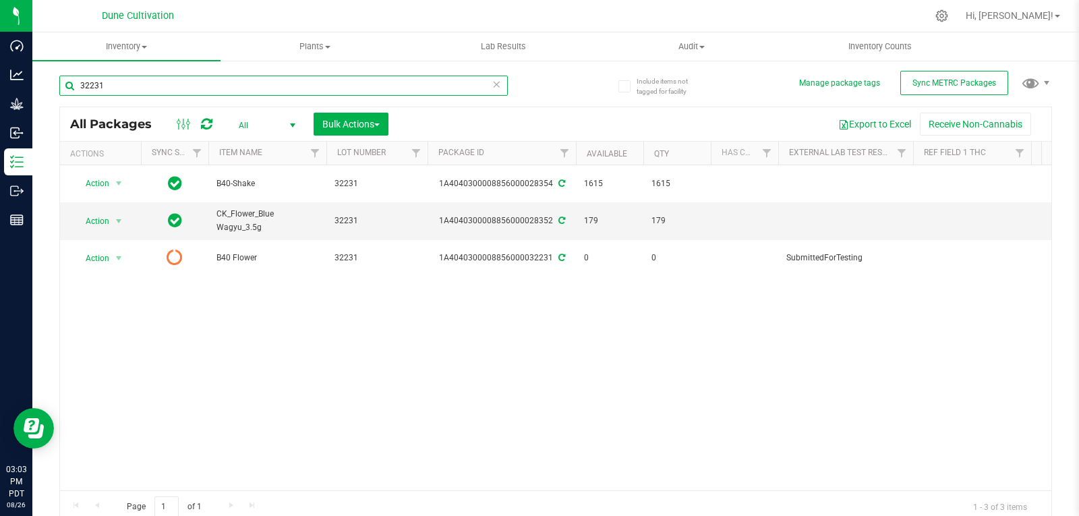
click at [136, 84] on input "32231" at bounding box center [283, 86] width 449 height 20
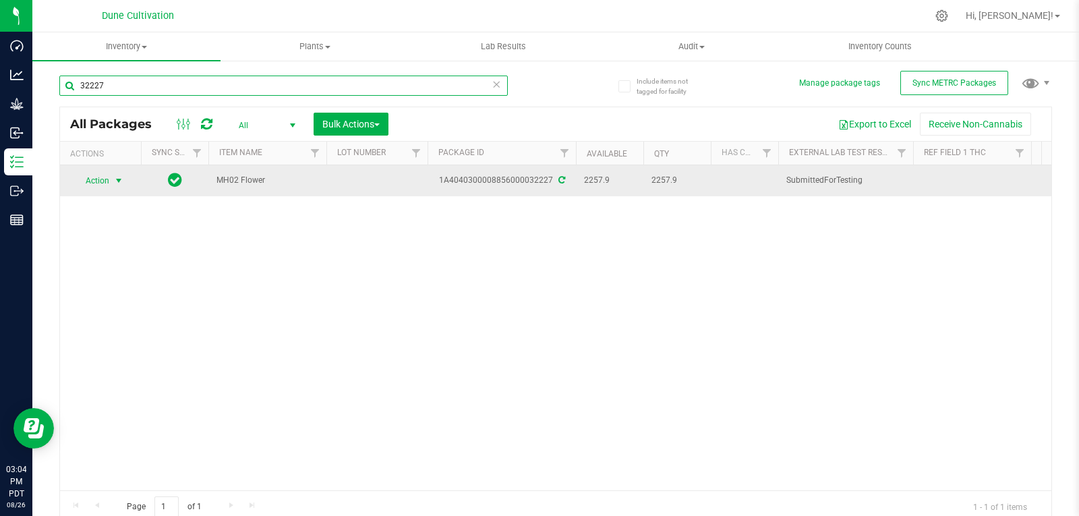
type input "32227"
click at [119, 176] on span "select" at bounding box center [118, 180] width 11 height 11
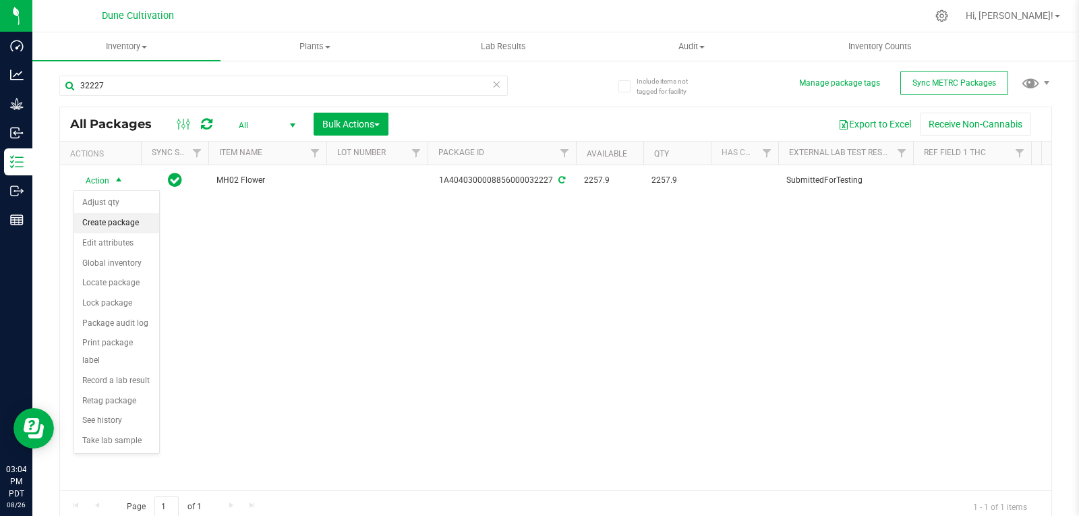
click at [112, 221] on li "Create package" at bounding box center [116, 223] width 85 height 20
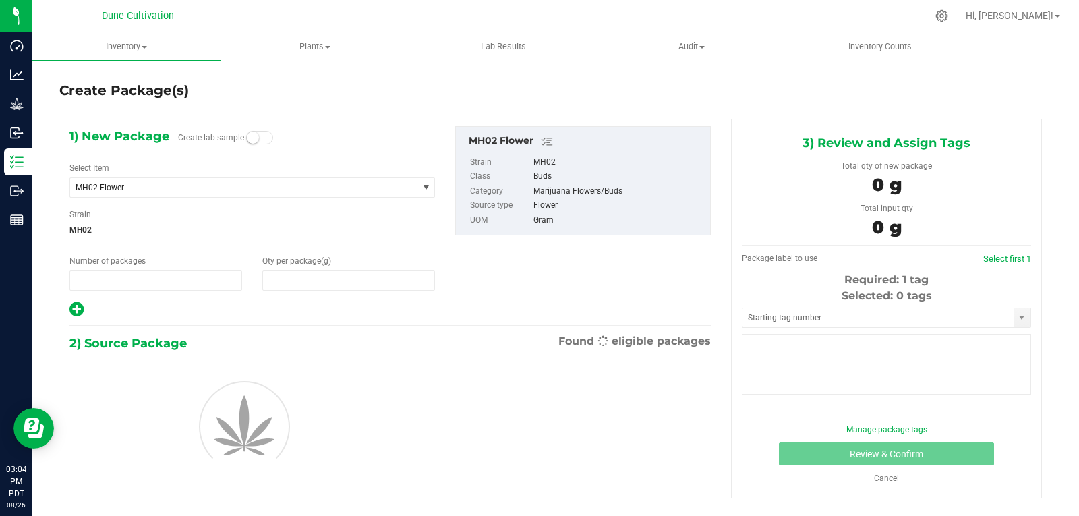
type input "1"
type input "0.0000"
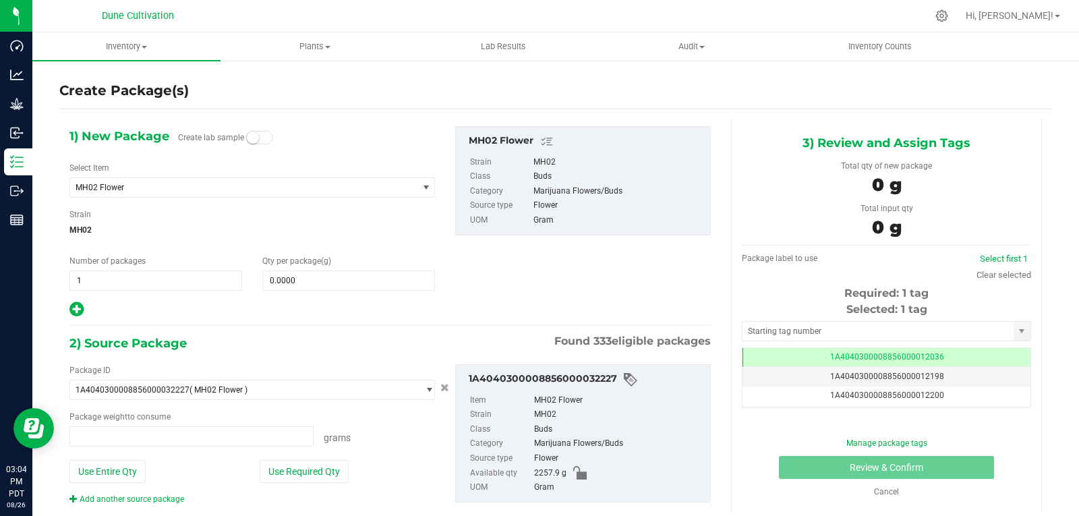
type input "0.0000 g"
click at [127, 187] on span "MH02 Flower" at bounding box center [237, 187] width 323 height 9
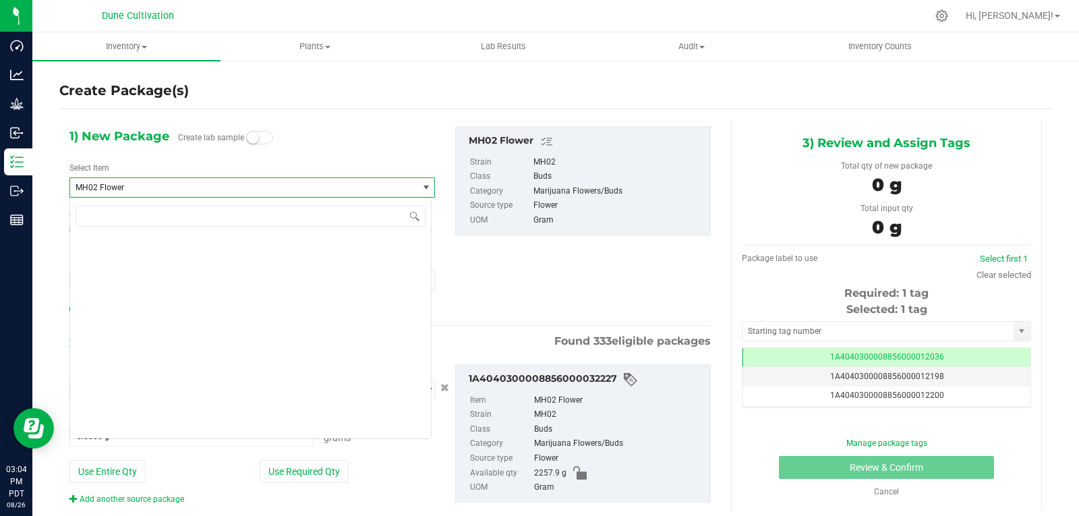
scroll to position [38396, 0]
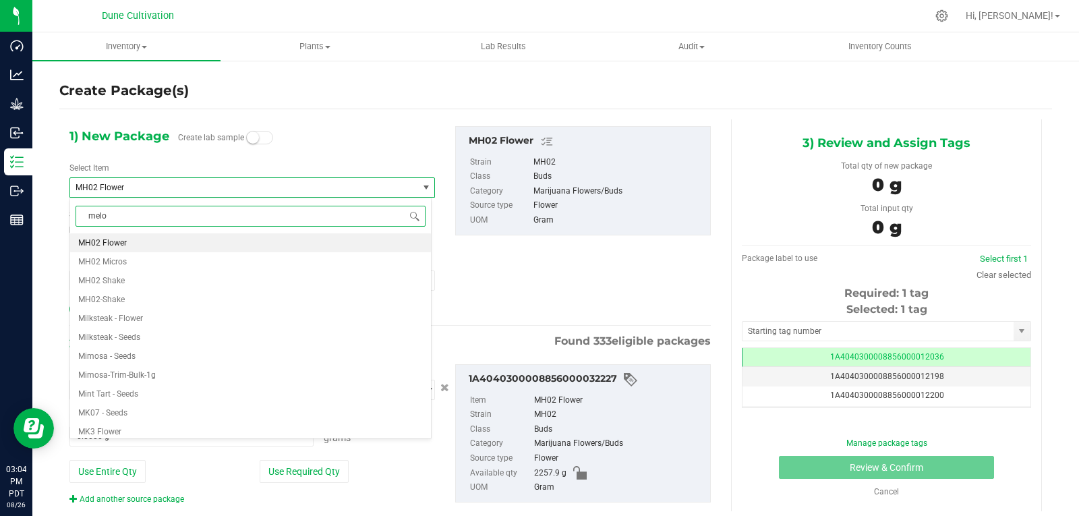
type input "melon"
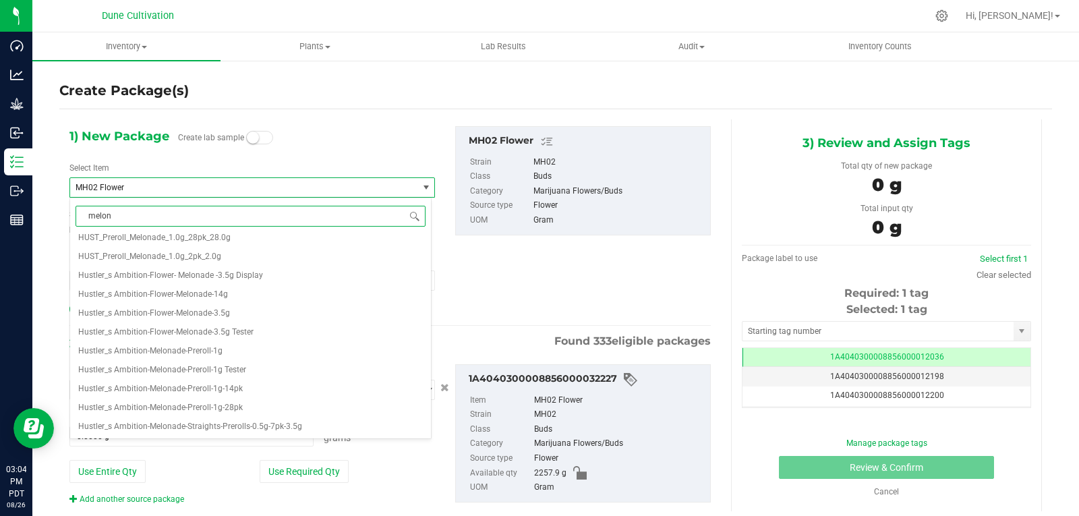
scroll to position [0, 0]
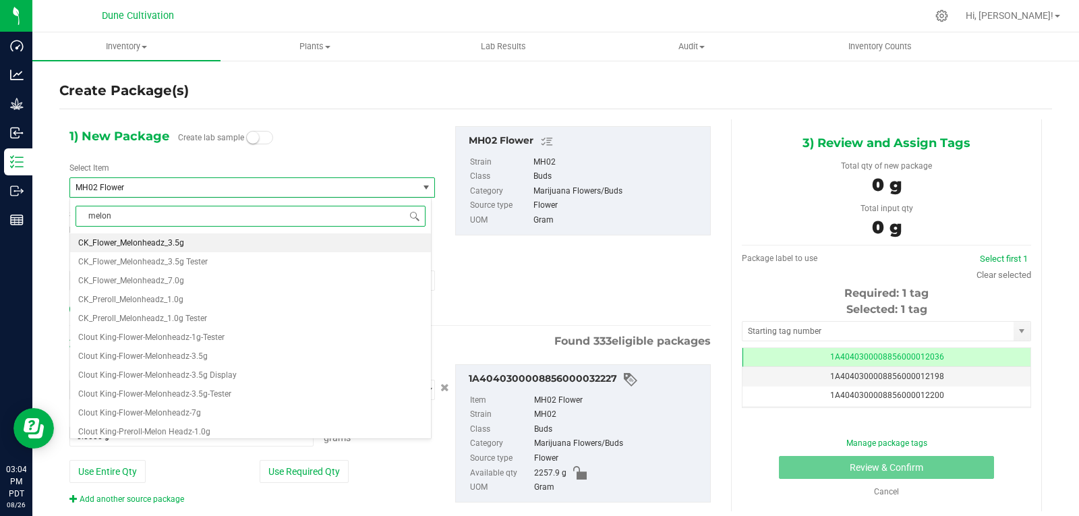
click at [163, 245] on span "CK_Flower_Melonheadz_3.5g" at bounding box center [131, 242] width 106 height 9
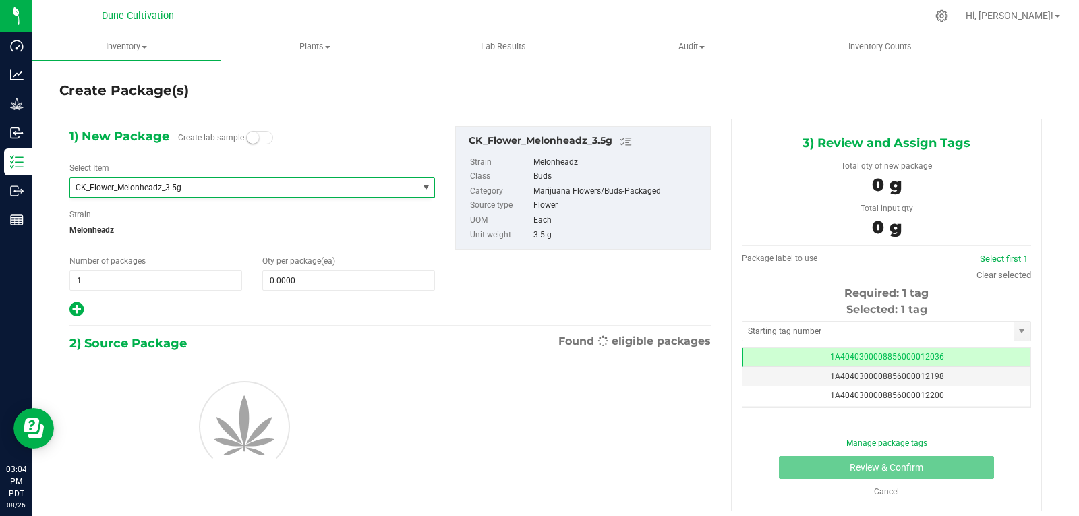
type input "0"
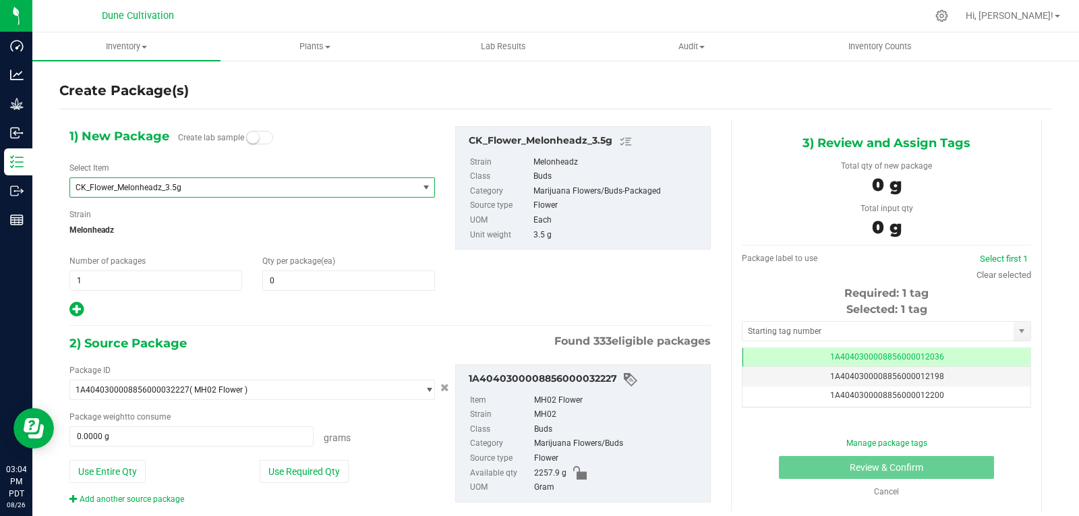
click at [297, 292] on div "1) New Package Create lab sample Select Item CK_Flower_Melonheadz_3.5g CK_Flowe…" at bounding box center [252, 222] width 386 height 192
click at [297, 285] on span at bounding box center [348, 280] width 173 height 20
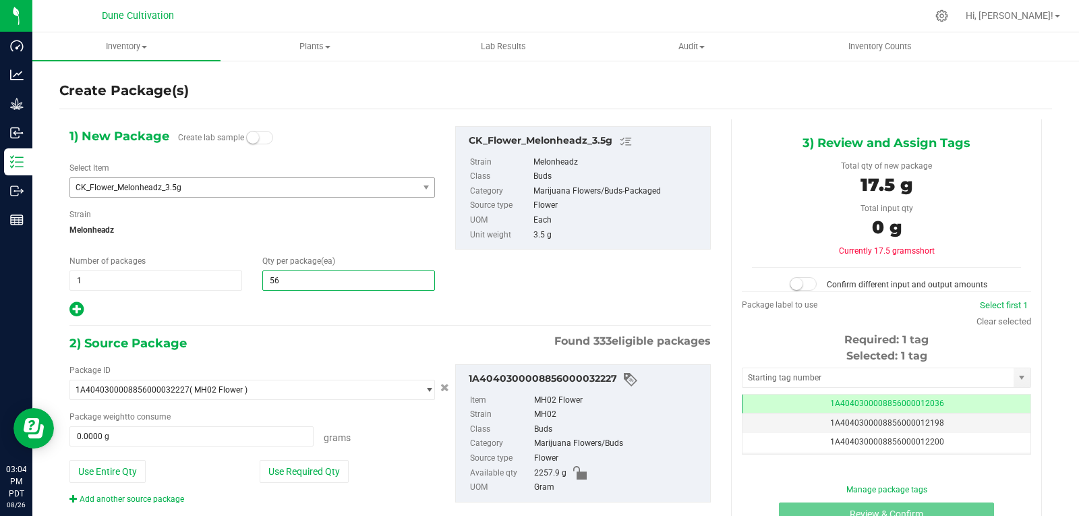
type input "565"
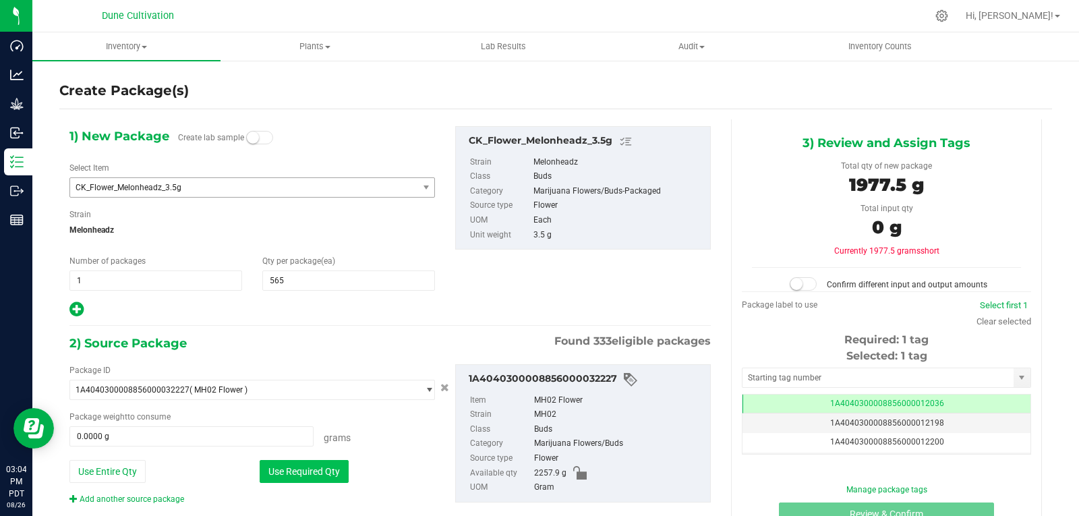
click at [341, 469] on button "Use Required Qty" at bounding box center [304, 471] width 89 height 23
type input "1977.5000 g"
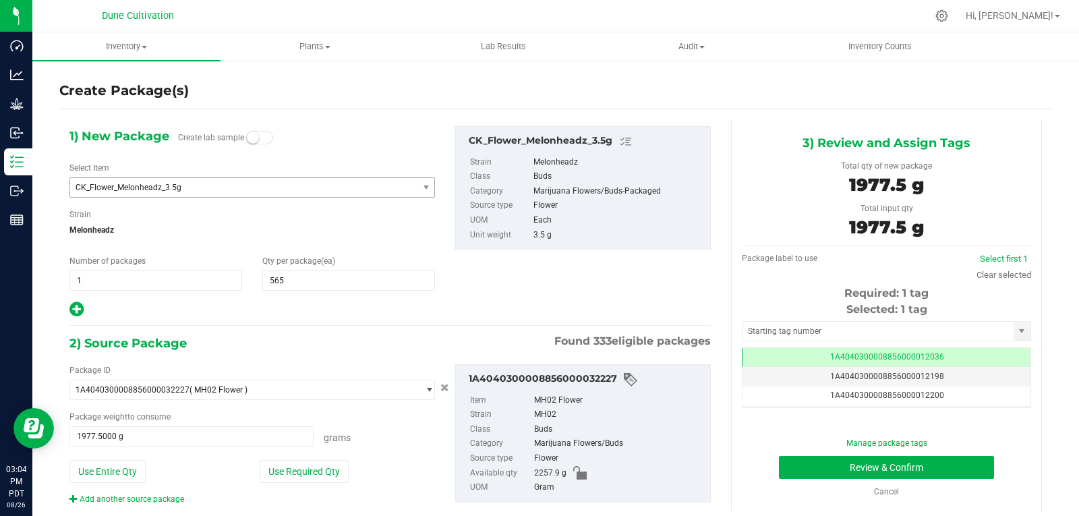
scroll to position [28, 0]
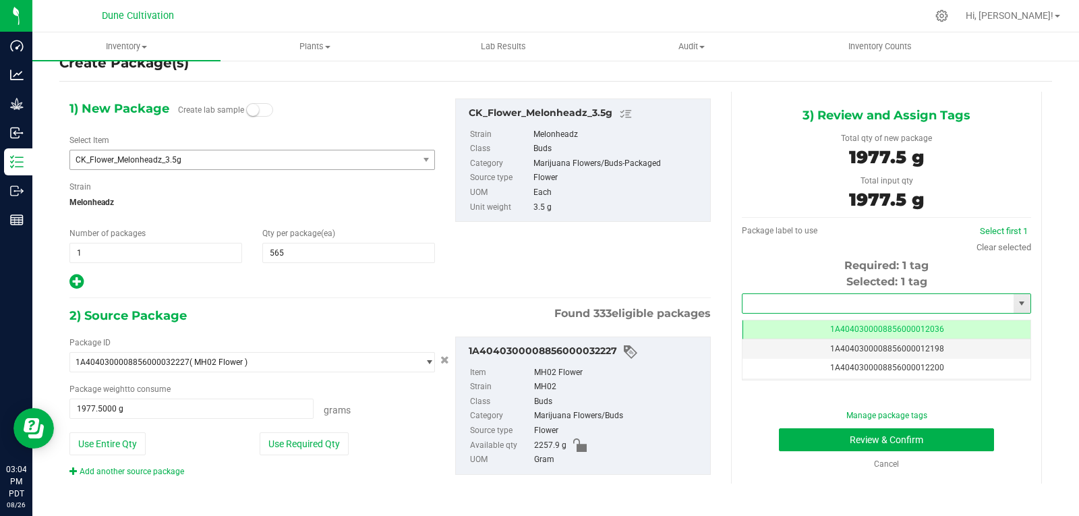
click at [768, 298] on input "text" at bounding box center [878, 303] width 271 height 19
click at [757, 330] on li "1A4040300008856000028343" at bounding box center [878, 326] width 285 height 20
type input "1A4040300008856000028343"
click at [822, 430] on button "Review & Confirm" at bounding box center [886, 439] width 215 height 23
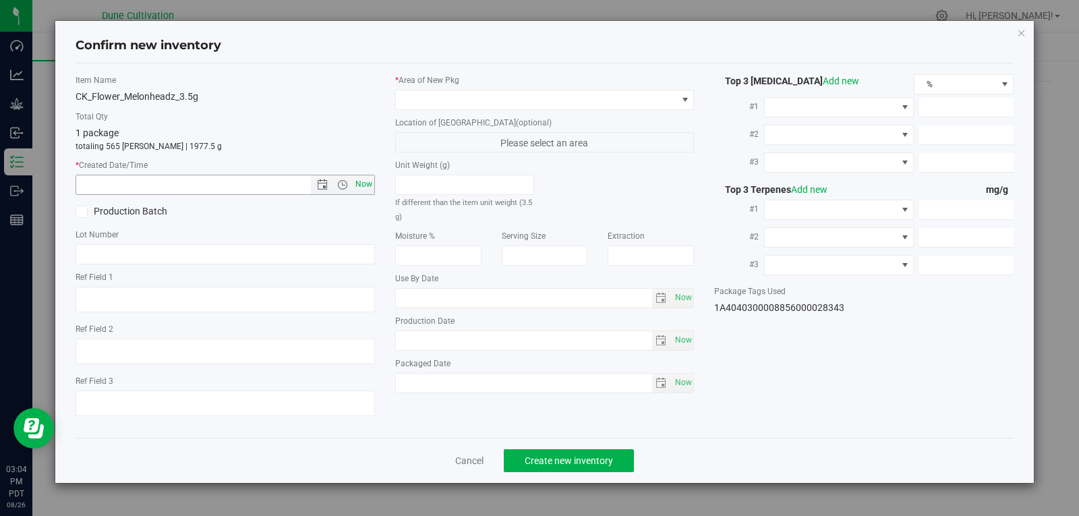
click at [370, 193] on span "Now" at bounding box center [363, 185] width 23 height 20
type input "8/26/2025 3:04 PM"
click at [477, 101] on span at bounding box center [536, 99] width 281 height 19
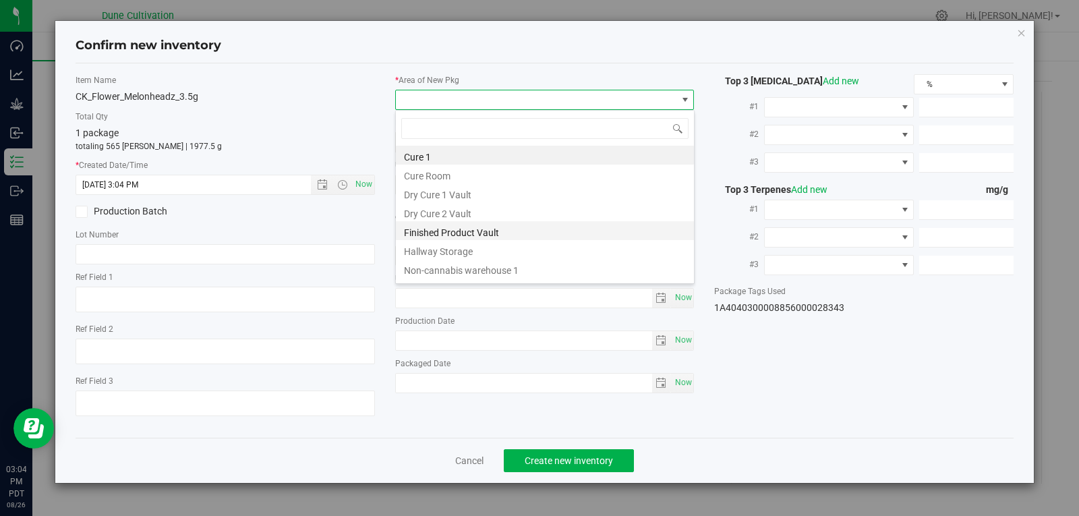
click at [466, 229] on li "Finished Product Vault" at bounding box center [545, 230] width 298 height 19
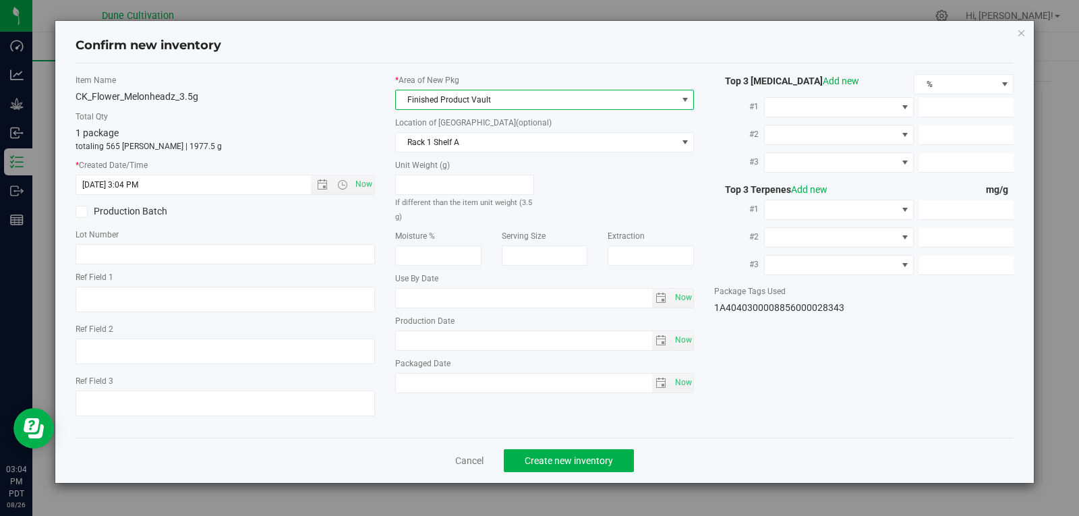
click at [560, 443] on div "Cancel Create new inventory" at bounding box center [545, 460] width 939 height 45
click at [555, 457] on span "Create new inventory" at bounding box center [569, 460] width 88 height 11
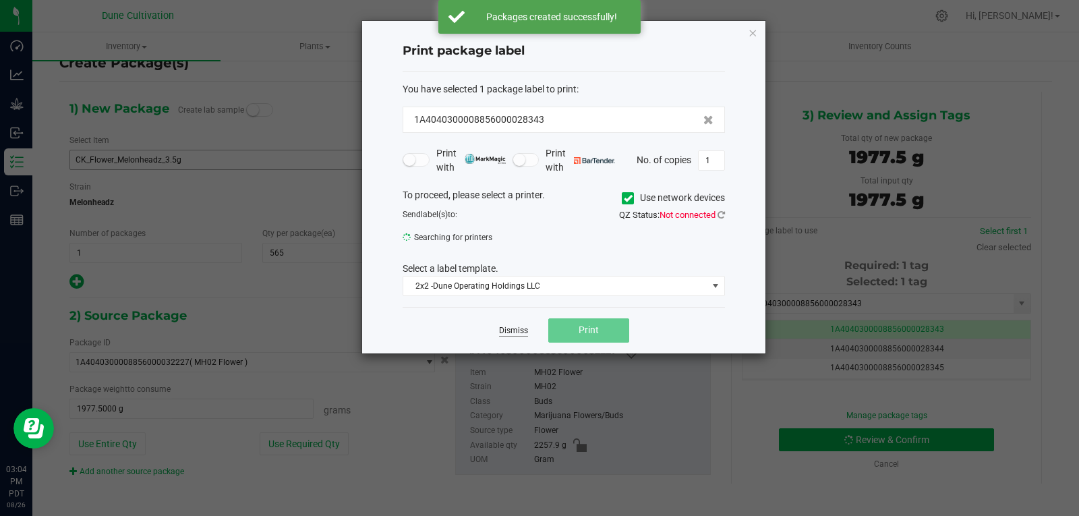
click at [508, 331] on link "Dismiss" at bounding box center [513, 330] width 29 height 11
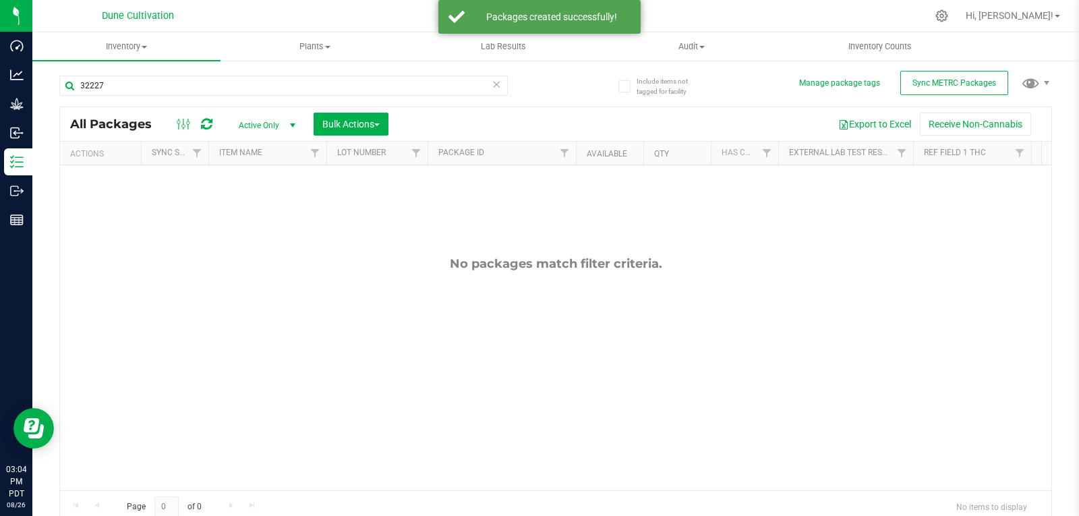
click at [254, 123] on span "Active Only" at bounding box center [264, 125] width 74 height 19
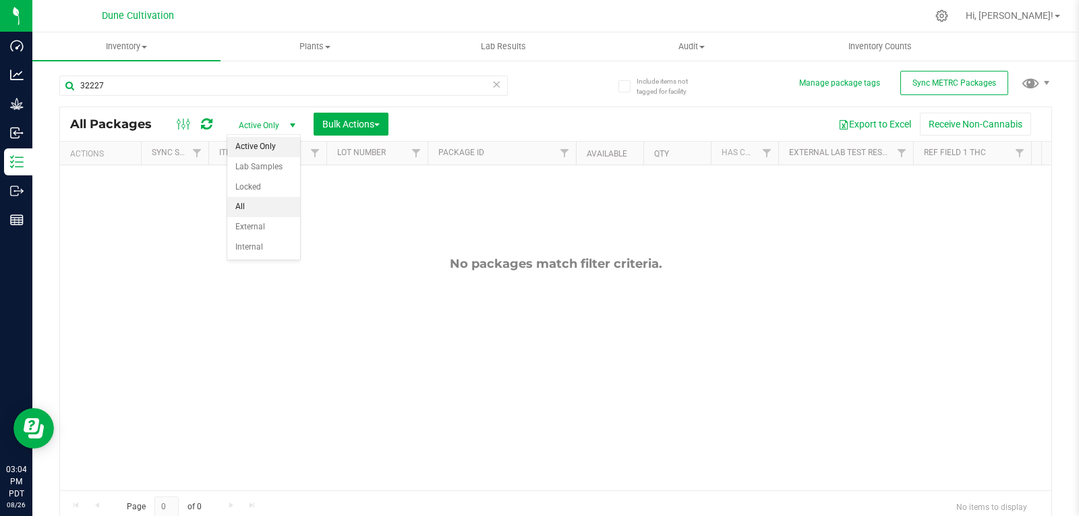
click at [264, 209] on li "All" at bounding box center [263, 207] width 73 height 20
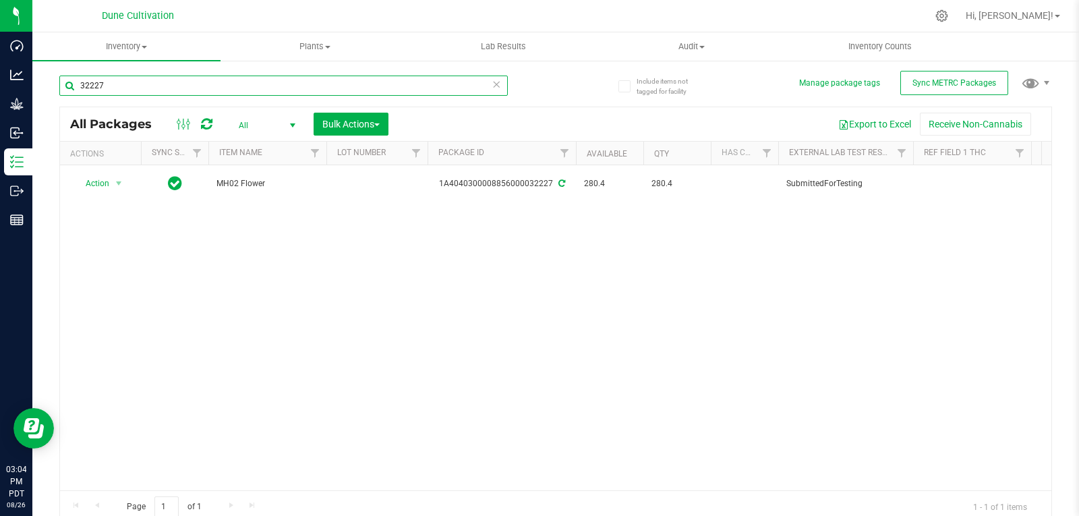
click at [144, 83] on input "32227" at bounding box center [283, 86] width 449 height 20
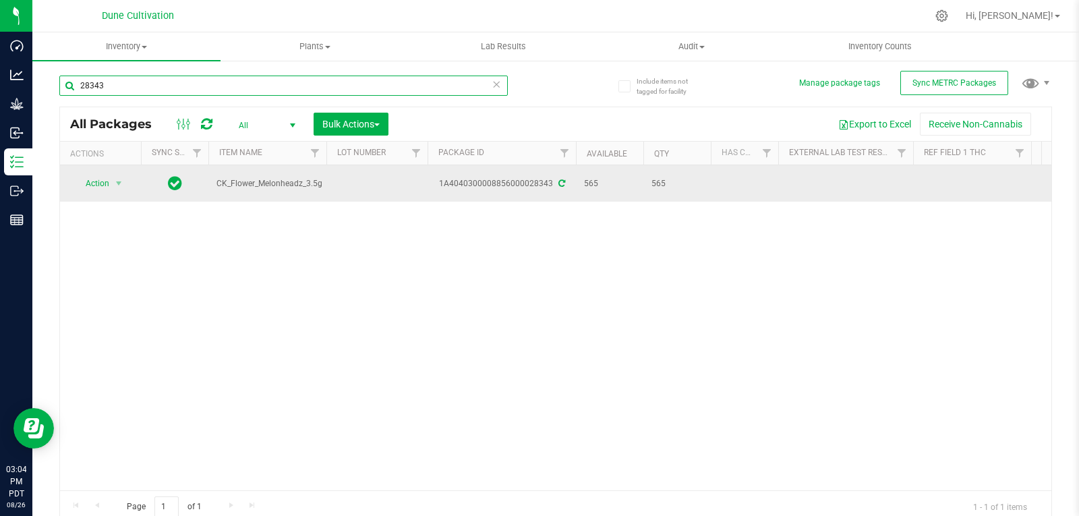
type input "28343"
click at [351, 188] on td at bounding box center [376, 183] width 101 height 36
type input "32227"
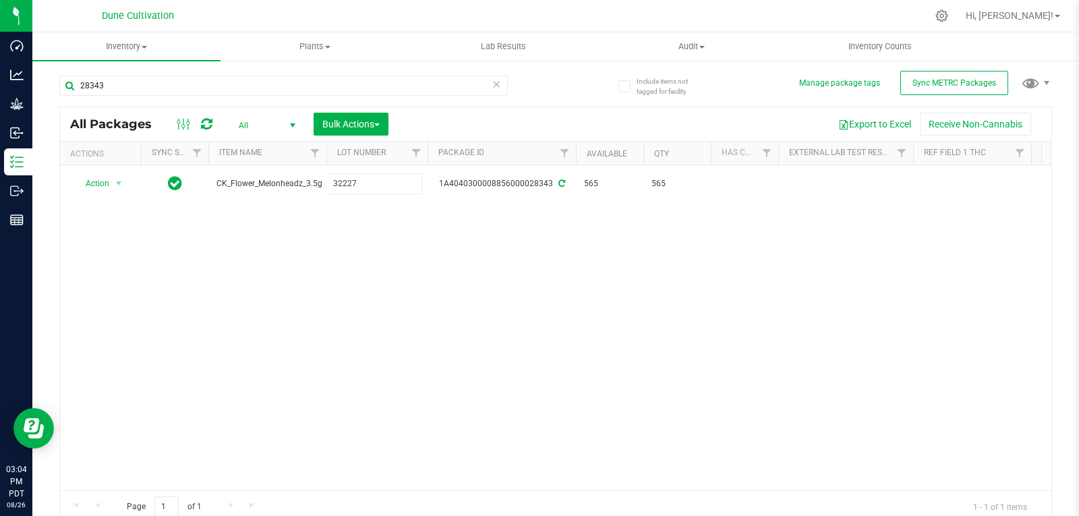
click at [397, 279] on div "All Packages All Active Only Lab Samples Locked All External Internal Bulk Acti…" at bounding box center [555, 315] width 993 height 417
click at [148, 89] on input "28343" at bounding box center [283, 86] width 449 height 20
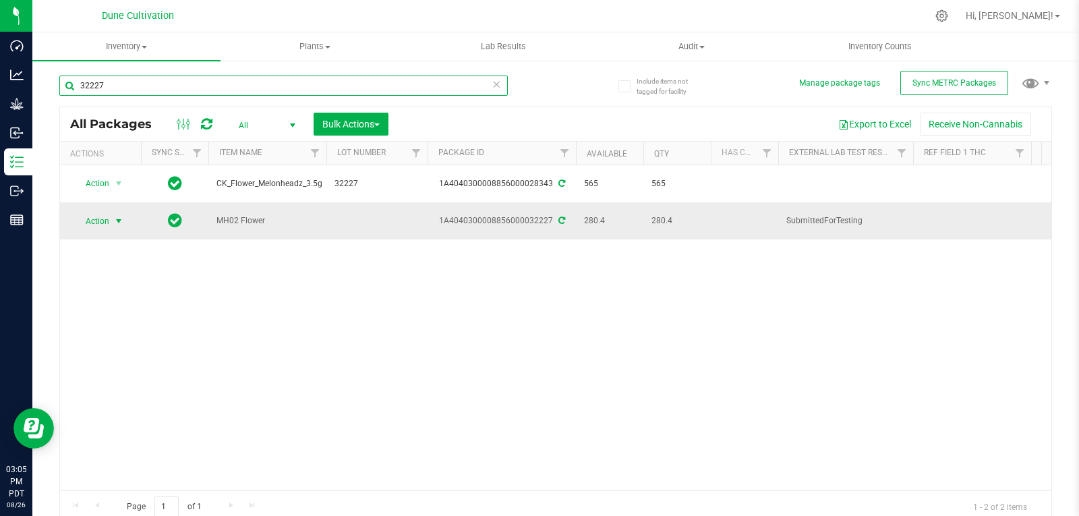
type input "32227"
click at [115, 217] on span "select" at bounding box center [118, 221] width 11 height 11
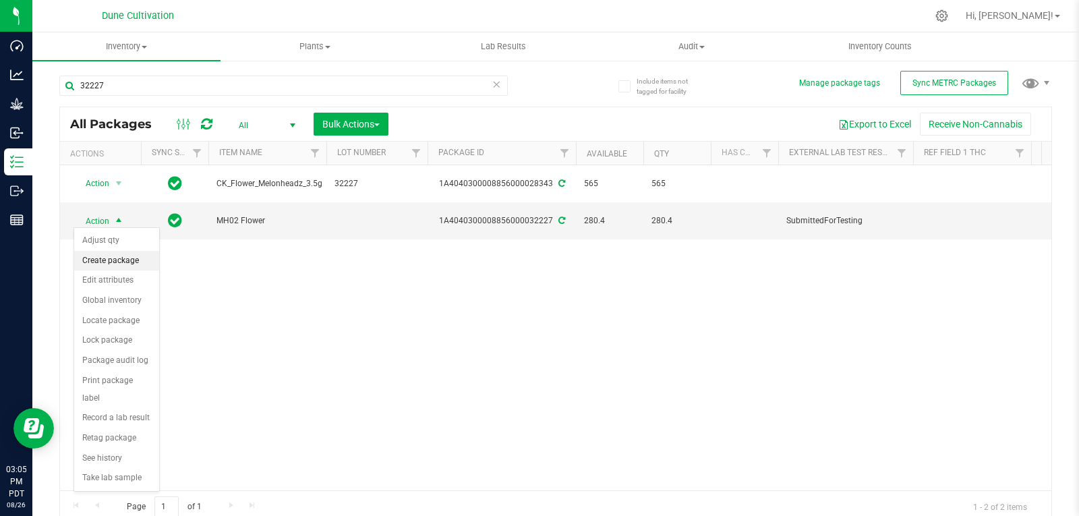
click at [111, 264] on li "Create package" at bounding box center [116, 261] width 85 height 20
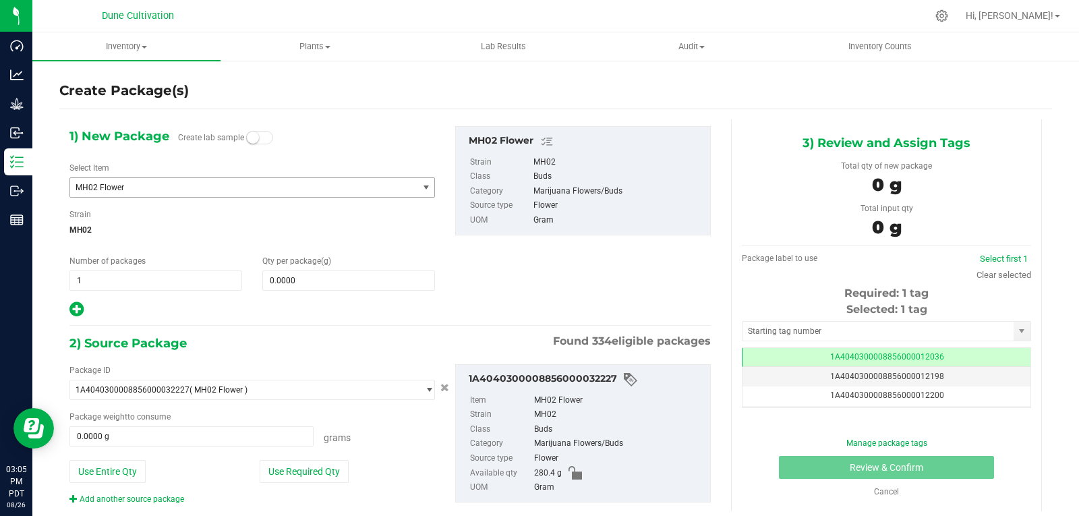
click at [171, 183] on span "MH02 Flower" at bounding box center [237, 187] width 323 height 9
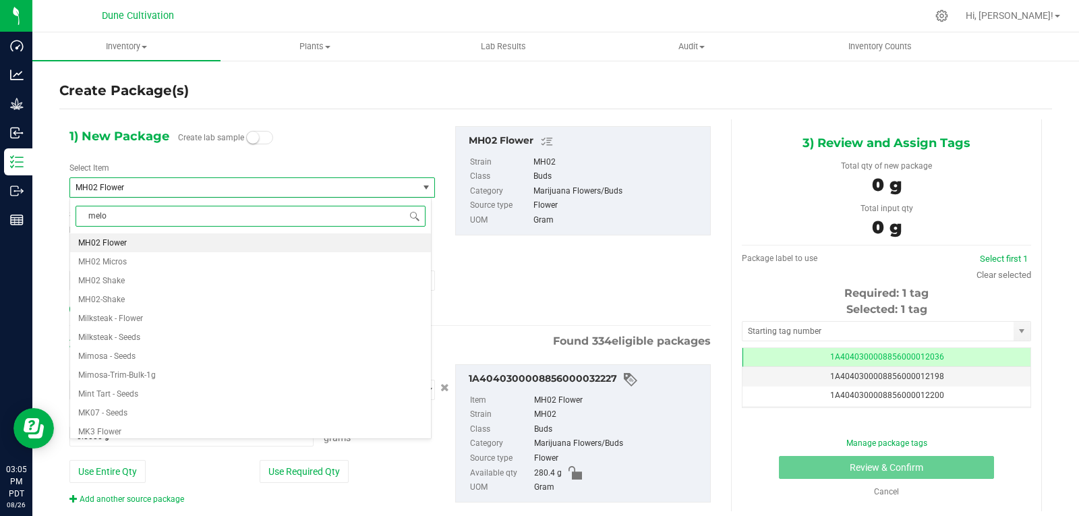
type input "melon"
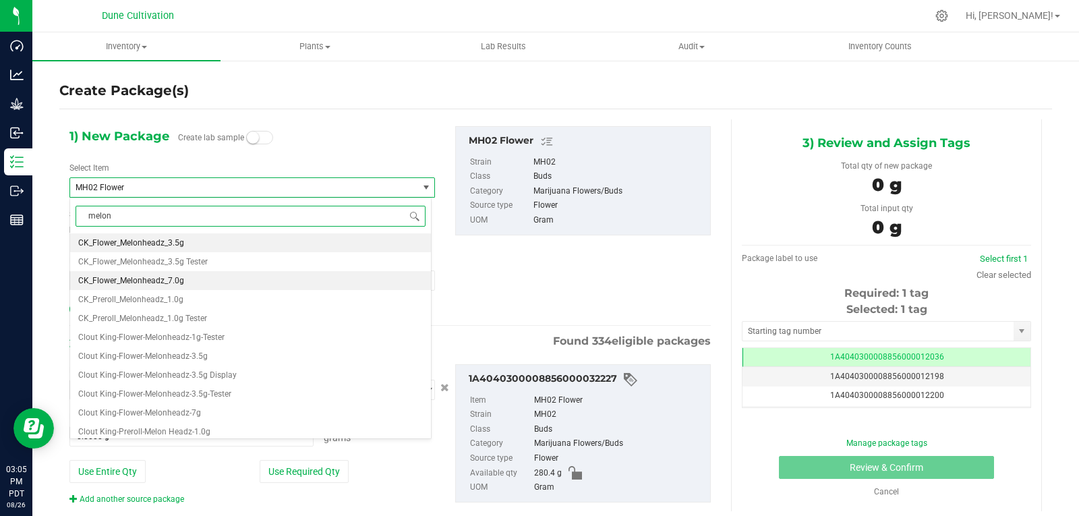
click at [207, 279] on li "CK_Flower_Melonheadz_7.0g" at bounding box center [250, 280] width 361 height 19
type input "0"
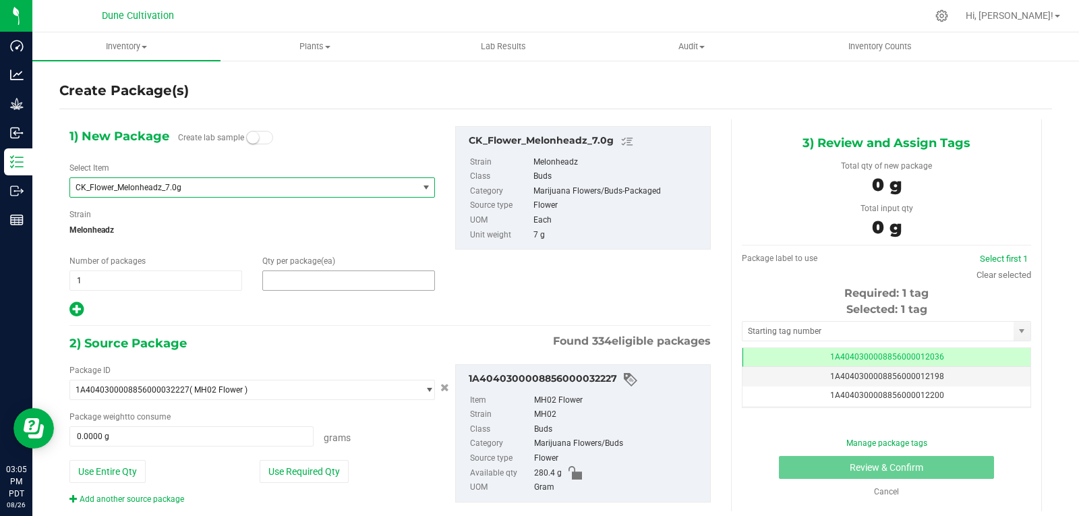
click at [282, 281] on span at bounding box center [348, 280] width 173 height 20
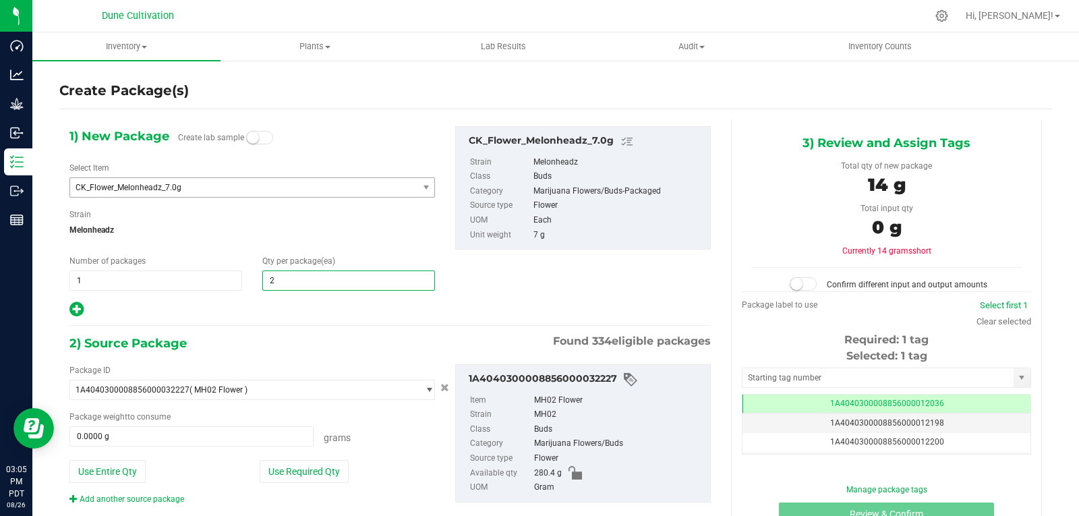
type input "25"
click at [296, 309] on div at bounding box center [252, 310] width 366 height 18
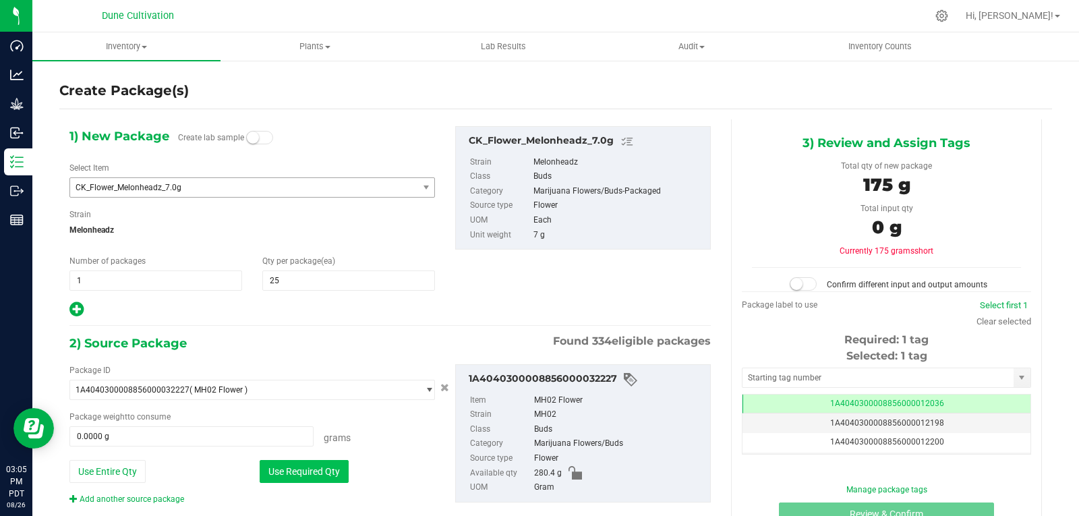
click at [288, 480] on button "Use Required Qty" at bounding box center [304, 471] width 89 height 23
type input "175.0000 g"
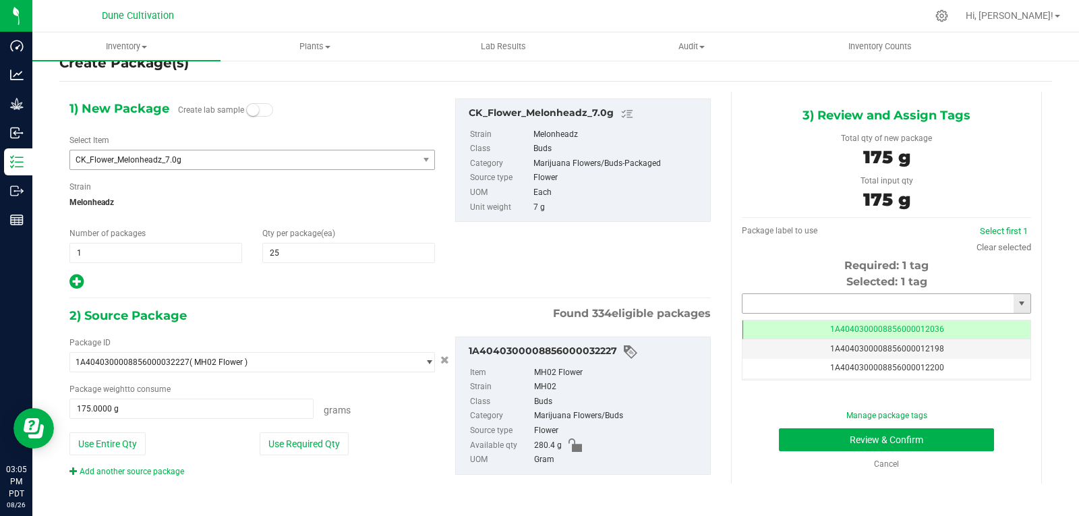
click at [747, 303] on input "text" at bounding box center [878, 303] width 271 height 19
click at [752, 323] on li "1A4040300008856000028344" at bounding box center [878, 326] width 285 height 20
type input "1A4040300008856000028344"
click at [805, 445] on button "Review & Confirm" at bounding box center [886, 439] width 215 height 23
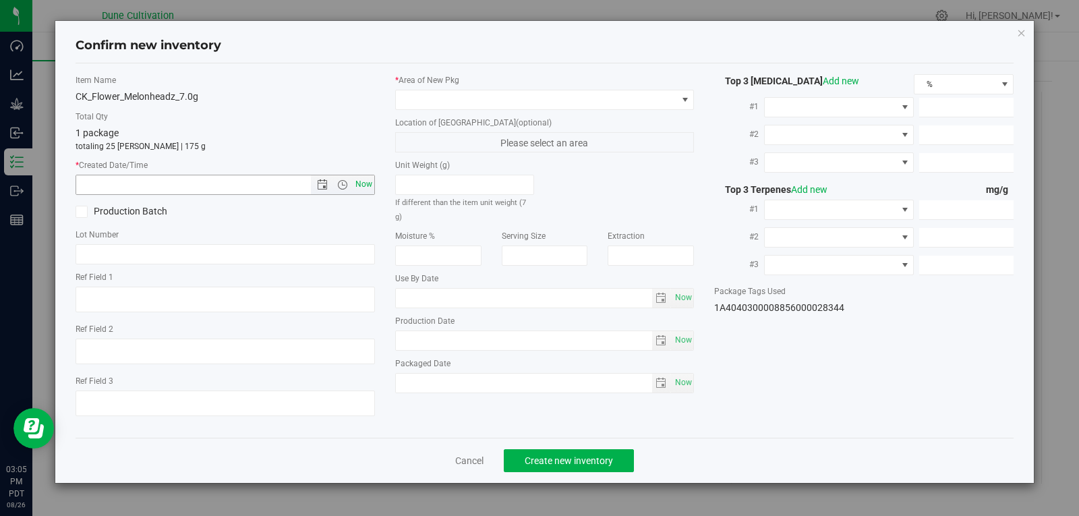
click at [360, 181] on span "Now" at bounding box center [363, 185] width 23 height 20
type input "8/26/2025 3:05 PM"
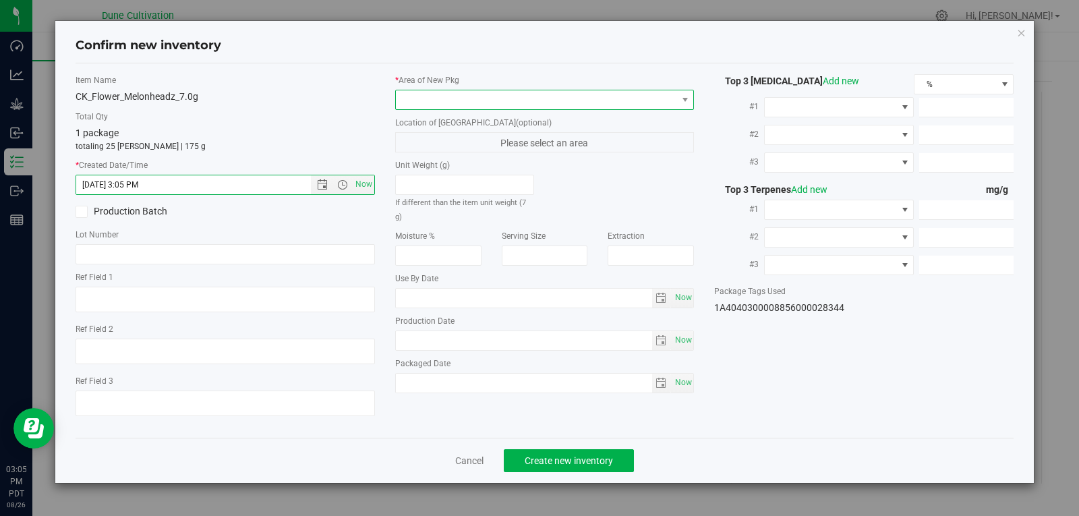
click at [430, 98] on span at bounding box center [536, 99] width 281 height 19
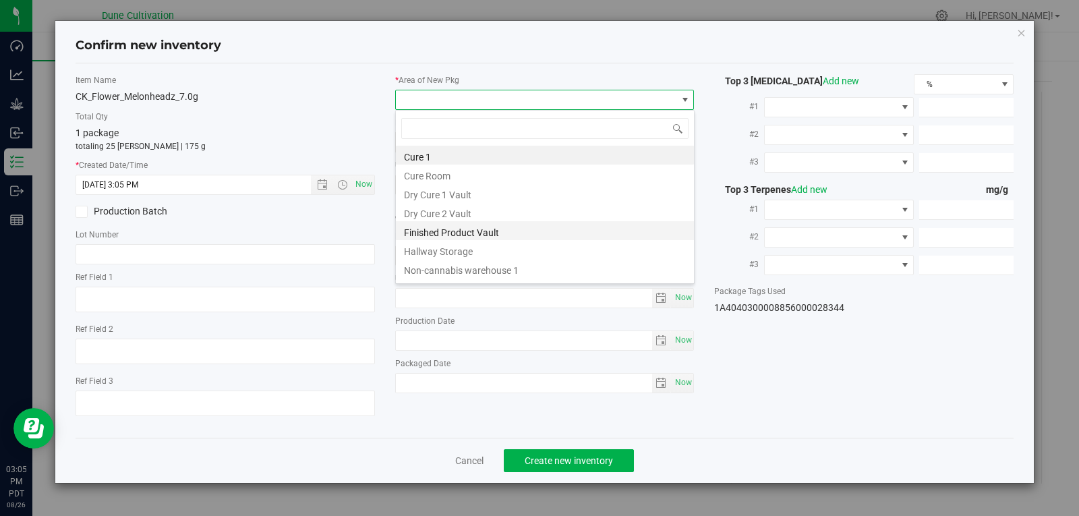
click at [445, 236] on li "Finished Product Vault" at bounding box center [545, 230] width 298 height 19
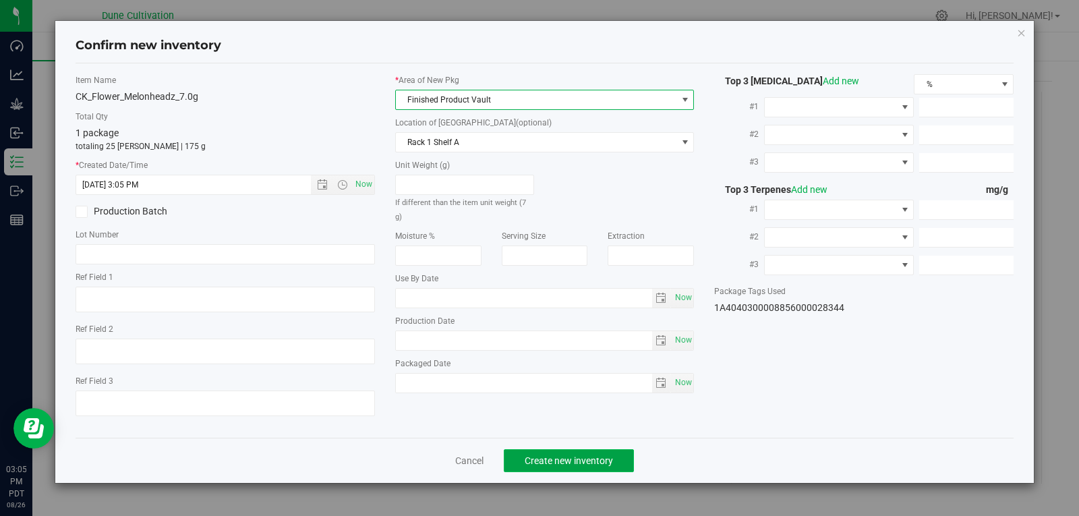
click at [597, 455] on span "Create new inventory" at bounding box center [569, 460] width 88 height 11
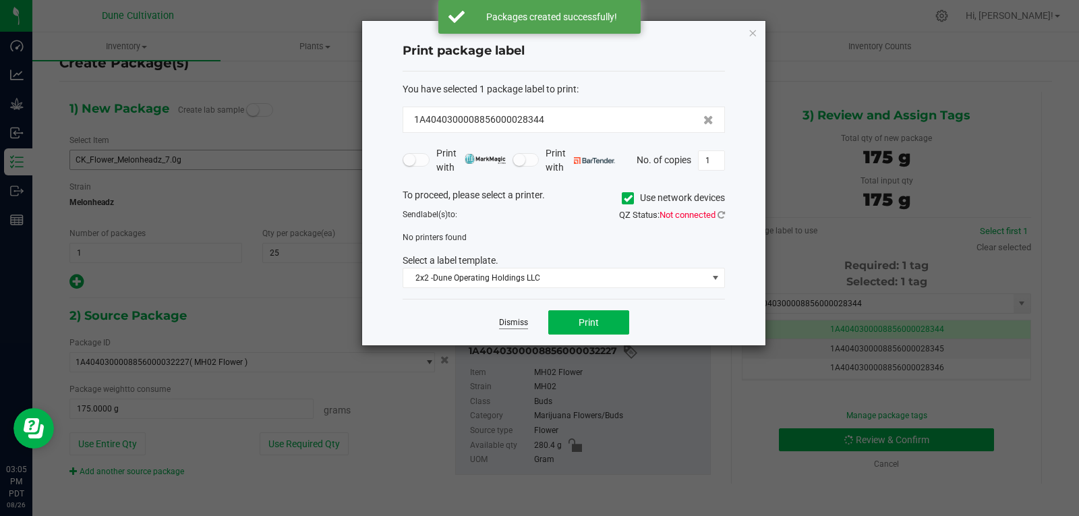
click at [505, 321] on link "Dismiss" at bounding box center [513, 322] width 29 height 11
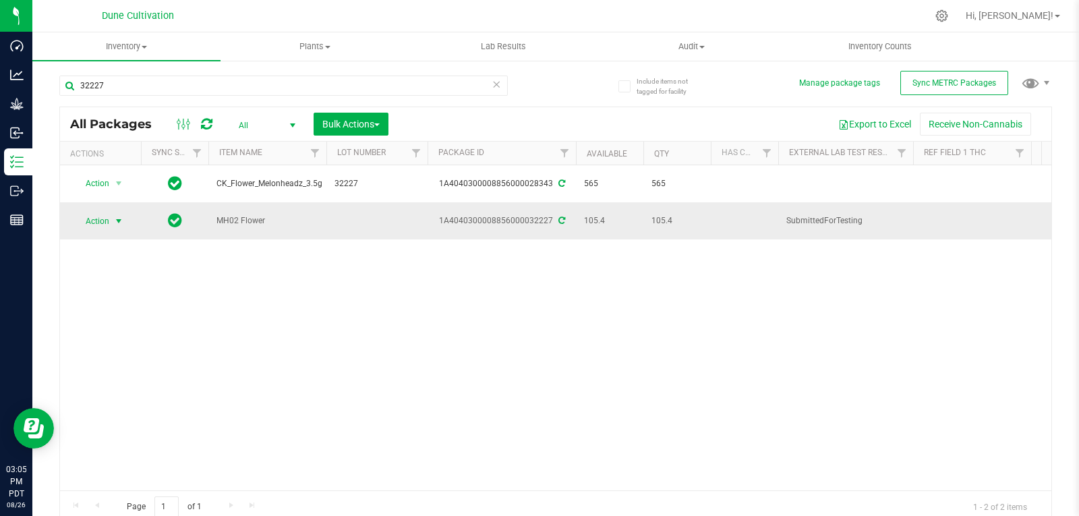
click at [115, 218] on span "select" at bounding box center [118, 221] width 11 height 11
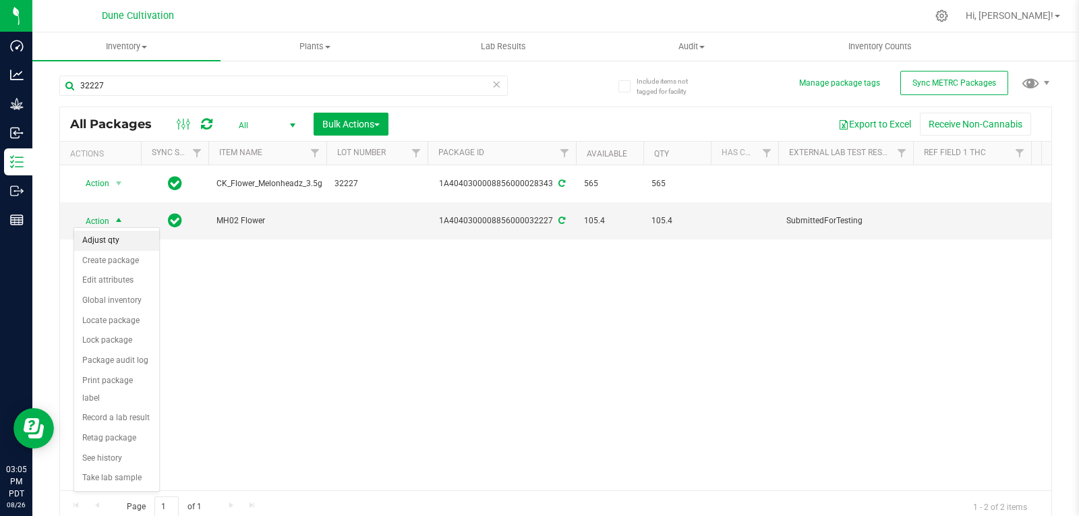
click at [127, 239] on li "Adjust qty" at bounding box center [116, 241] width 85 height 20
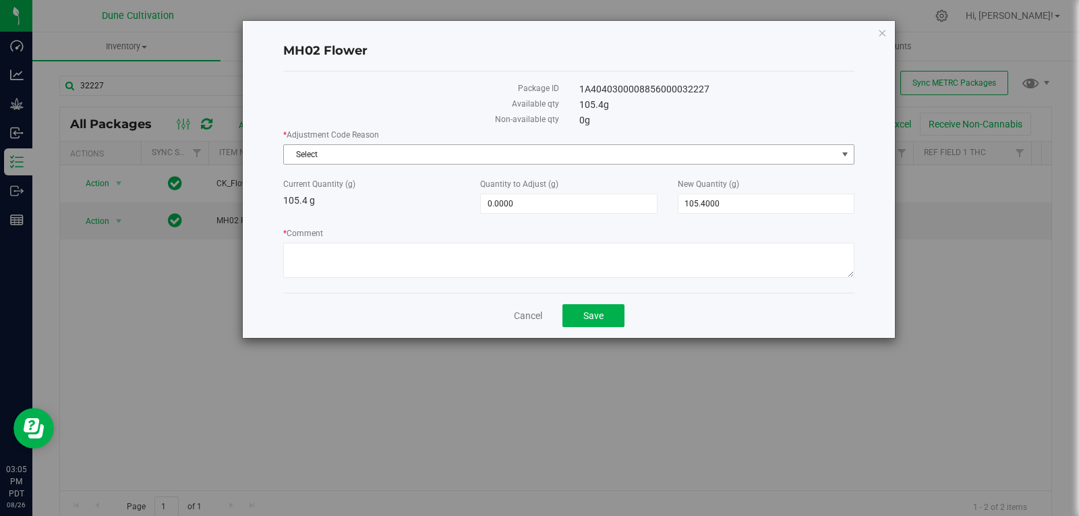
click at [358, 150] on span "Select" at bounding box center [560, 154] width 553 height 19
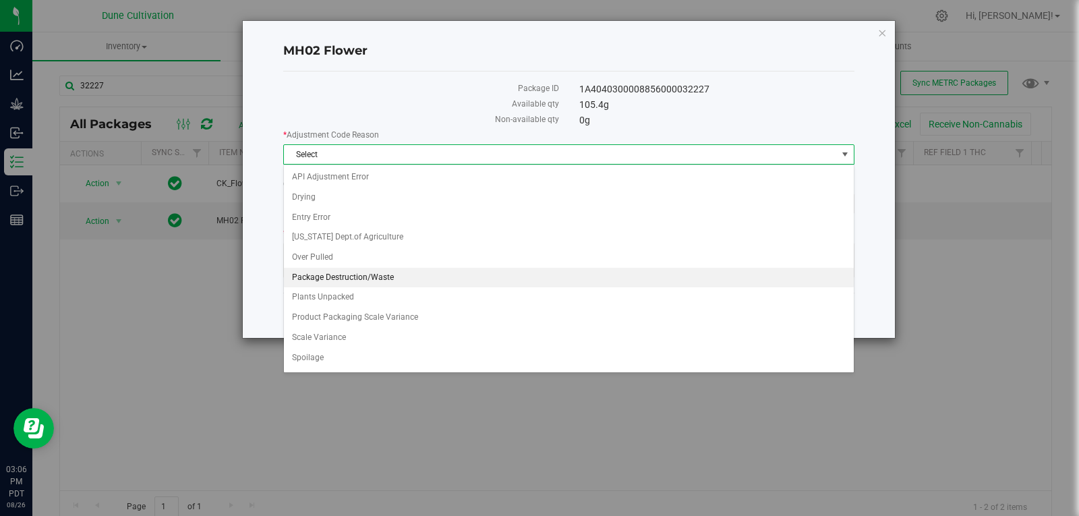
click at [419, 277] on li "Package Destruction/Waste" at bounding box center [569, 278] width 570 height 20
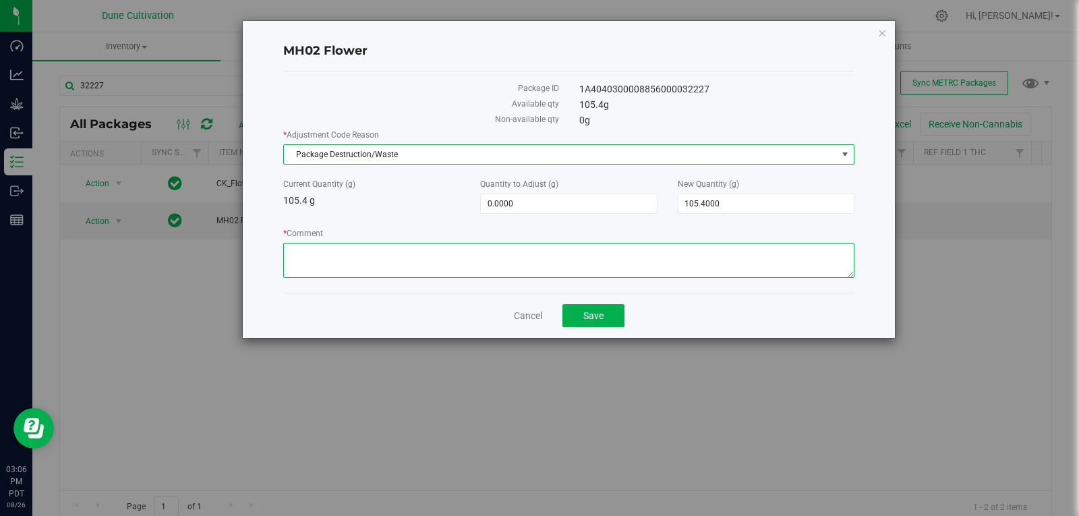
click at [419, 277] on textarea "* Comment" at bounding box center [568, 260] width 571 height 35
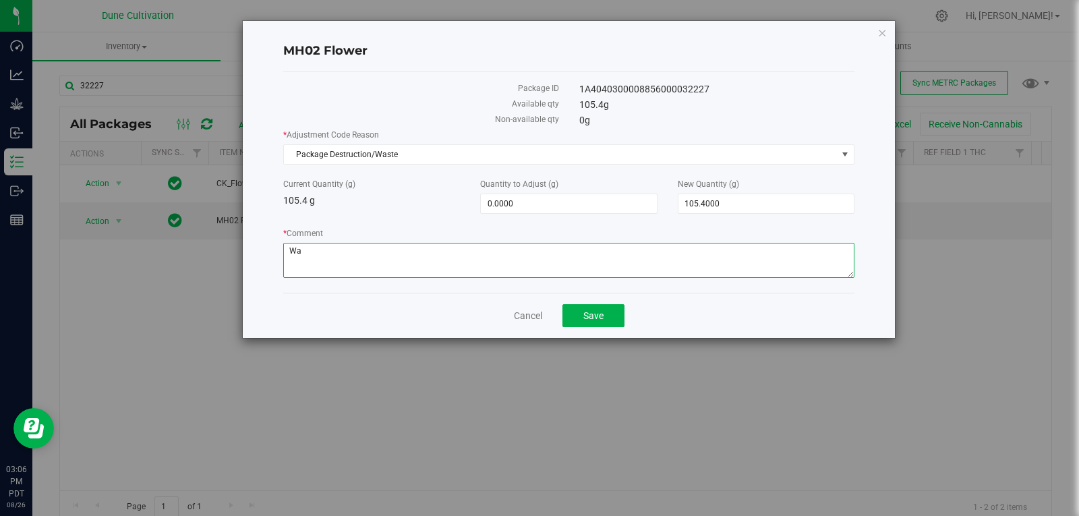
type textarea "W"
type textarea "Material Waste"
click at [724, 204] on span "105.4000 105.4" at bounding box center [766, 204] width 177 height 20
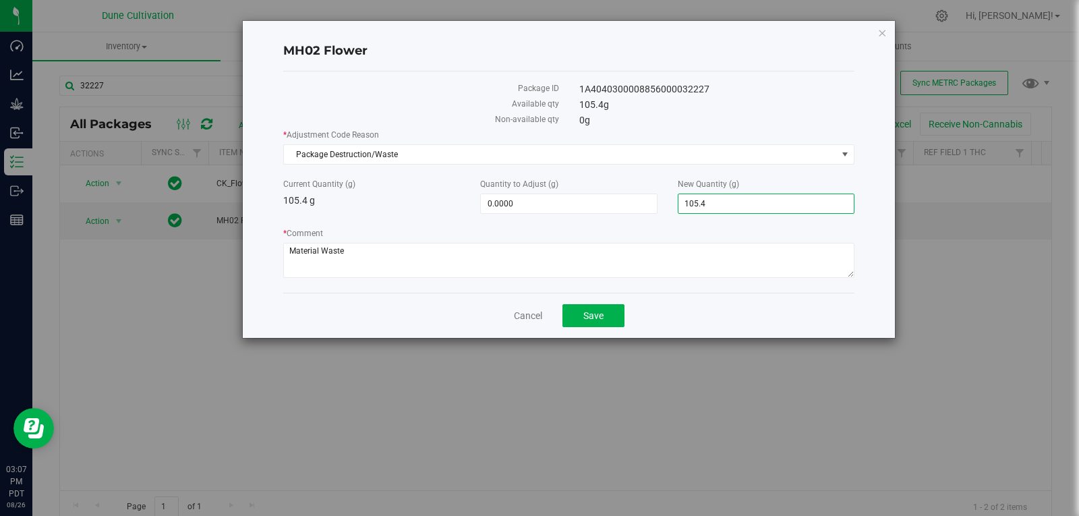
click at [724, 204] on input "105.4" at bounding box center [766, 203] width 175 height 19
click at [591, 210] on span "0.0000 0" at bounding box center [568, 204] width 177 height 20
click at [591, 210] on input "0" at bounding box center [568, 203] width 175 height 19
type input "-89.83"
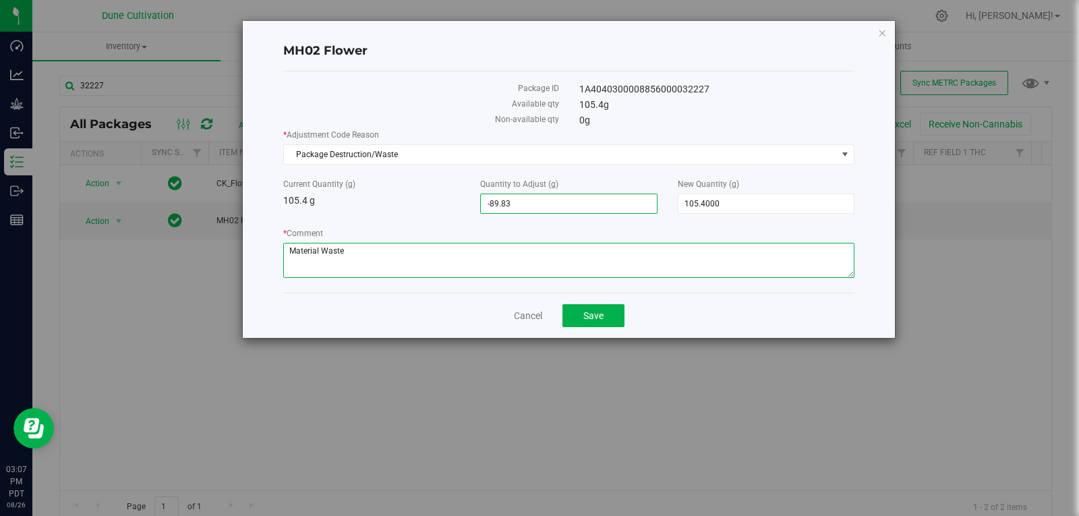
type input "-89.8300"
type input "15.5700"
click at [579, 257] on textarea "* Comment" at bounding box center [568, 260] width 571 height 35
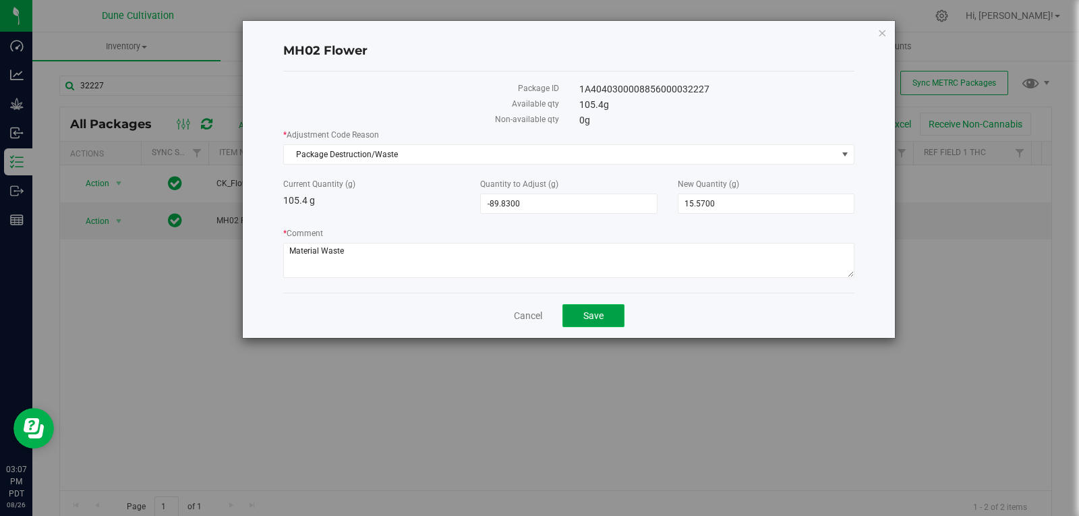
click at [597, 318] on span "Save" at bounding box center [593, 315] width 20 height 11
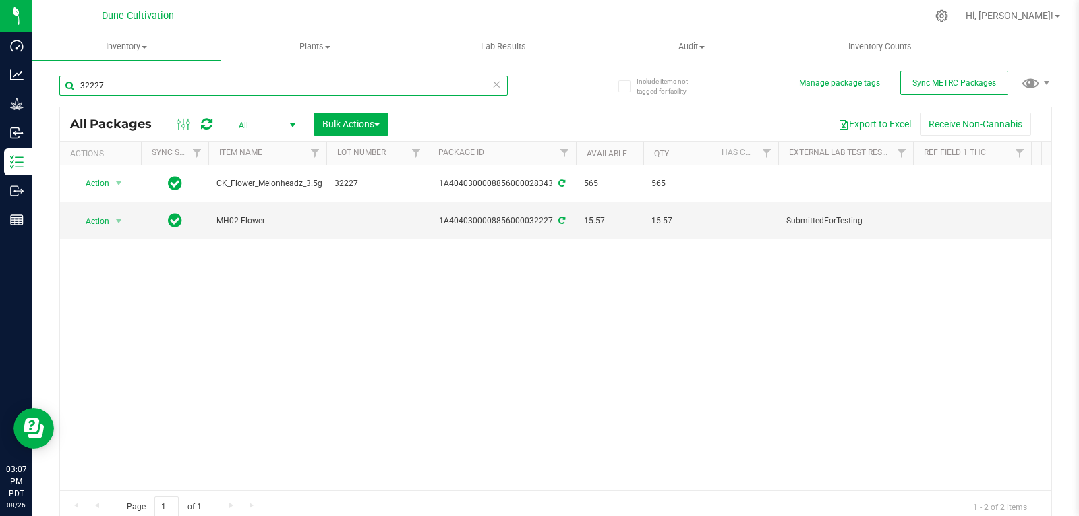
click at [147, 86] on input "32227" at bounding box center [283, 86] width 449 height 20
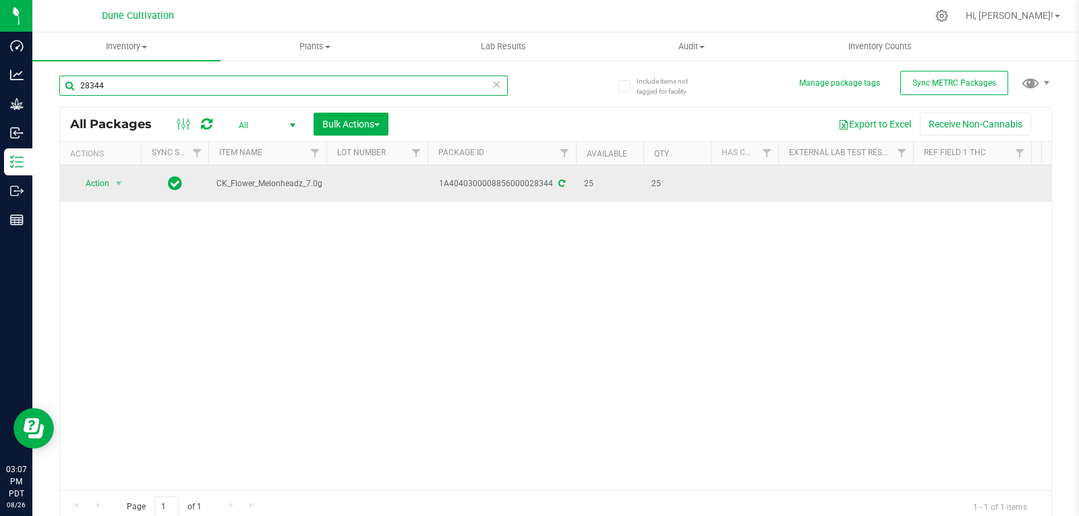
type input "28344"
click at [400, 180] on td at bounding box center [376, 183] width 101 height 36
type input "32227"
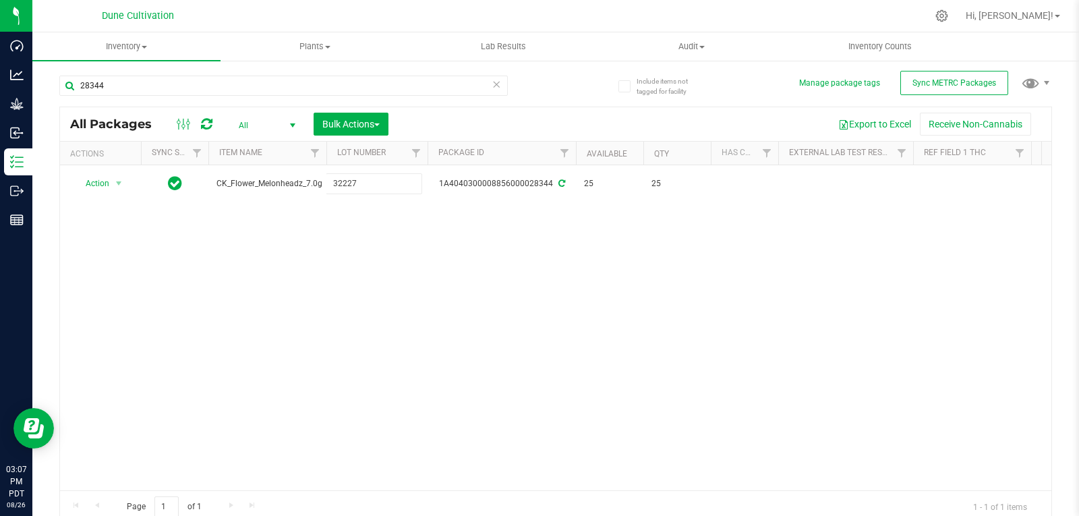
click at [353, 297] on div "All Packages All Active Only Lab Samples Locked All External Internal Bulk Acti…" at bounding box center [555, 315] width 993 height 417
click at [129, 80] on input "28344" at bounding box center [283, 86] width 449 height 20
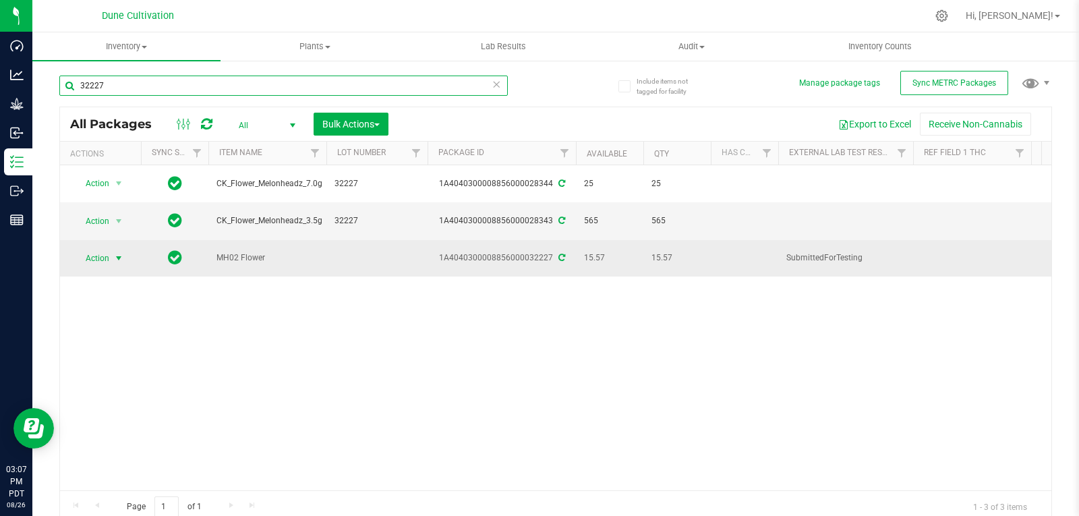
type input "32227"
click at [113, 258] on span "select" at bounding box center [118, 258] width 11 height 11
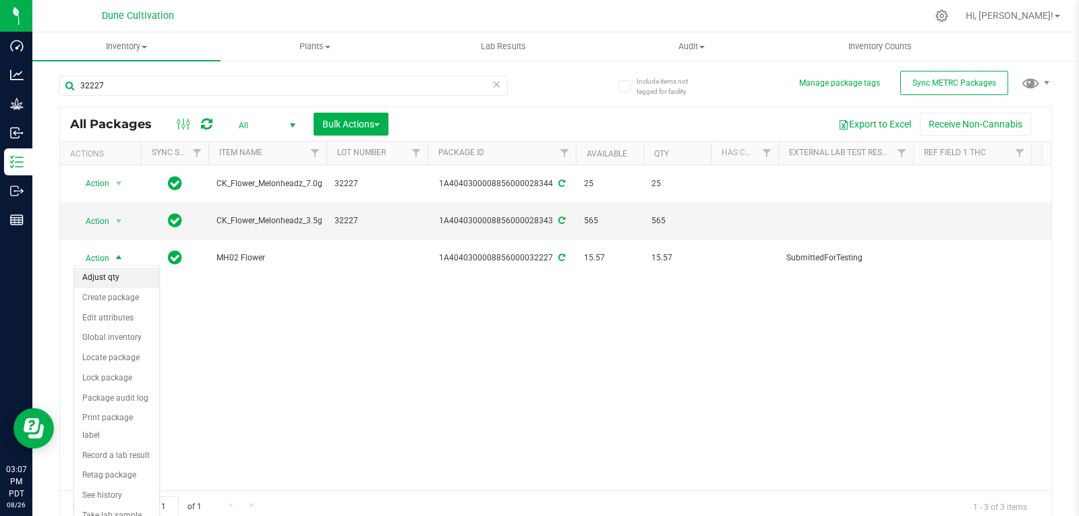
click at [109, 274] on li "Adjust qty" at bounding box center [116, 278] width 85 height 20
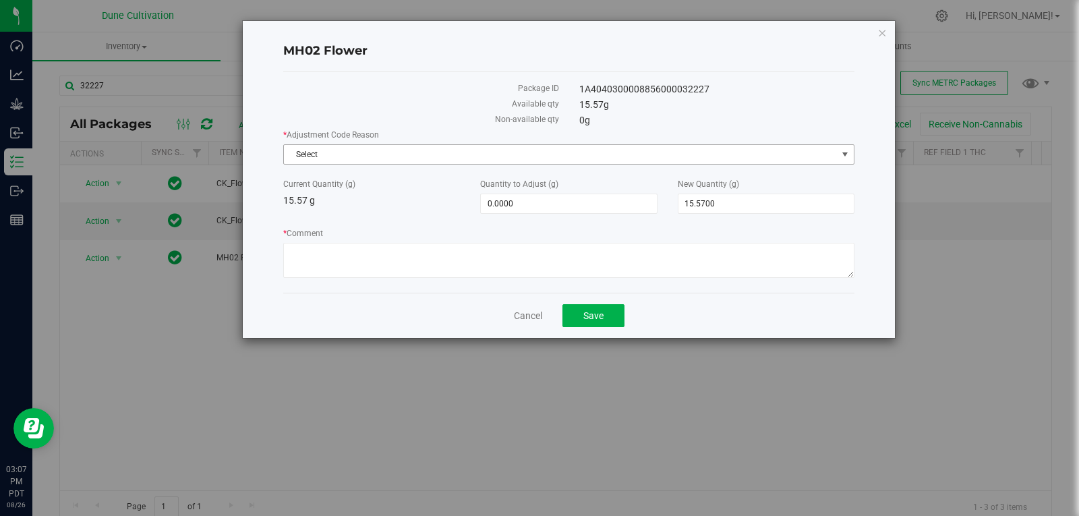
click at [326, 156] on span "Select" at bounding box center [560, 154] width 553 height 19
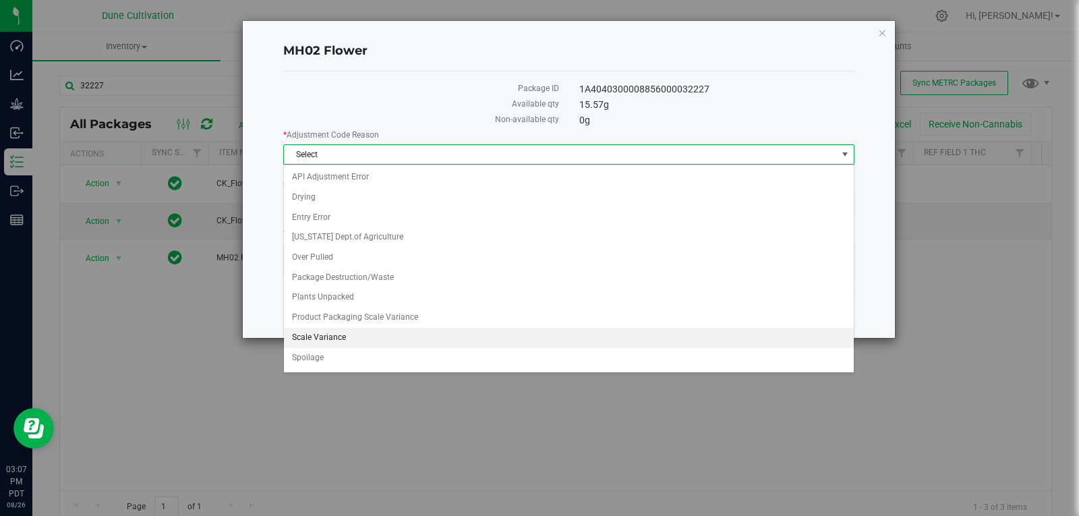
click at [336, 333] on li "Scale Variance" at bounding box center [569, 338] width 570 height 20
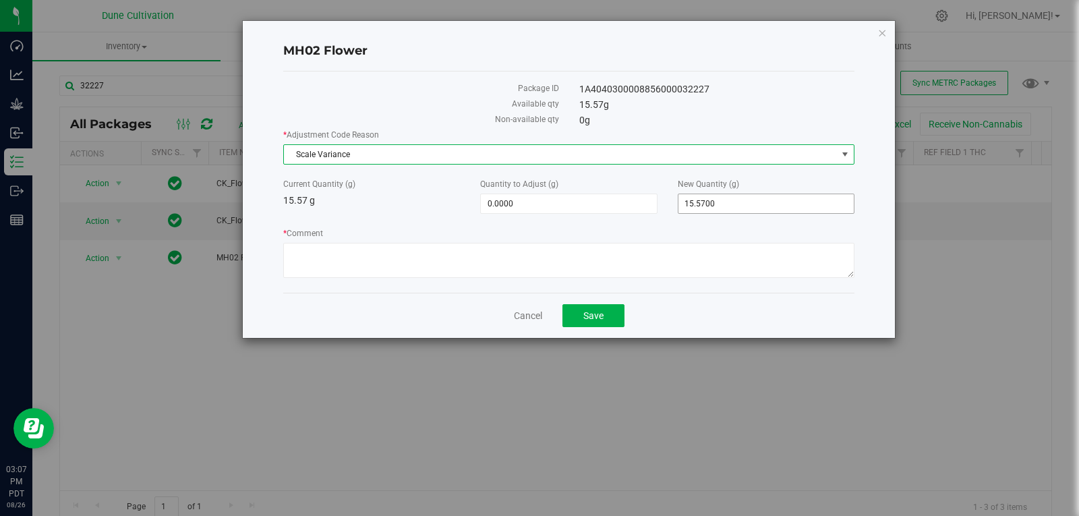
click at [735, 218] on div "* Adjustment Code Reason Scale Variance Select API Adjustment Error Drying Entr…" at bounding box center [568, 205] width 571 height 153
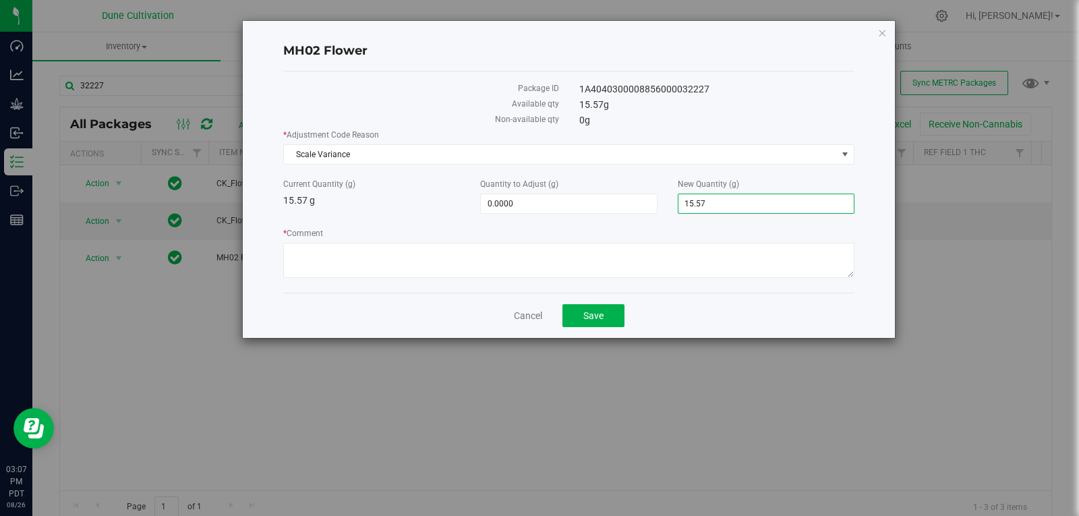
click at [737, 210] on span "15.5700 15.57" at bounding box center [766, 204] width 177 height 20
click at [737, 210] on input "15.57" at bounding box center [766, 203] width 175 height 19
type input "0"
type input "-15.5700"
type input "0.0000"
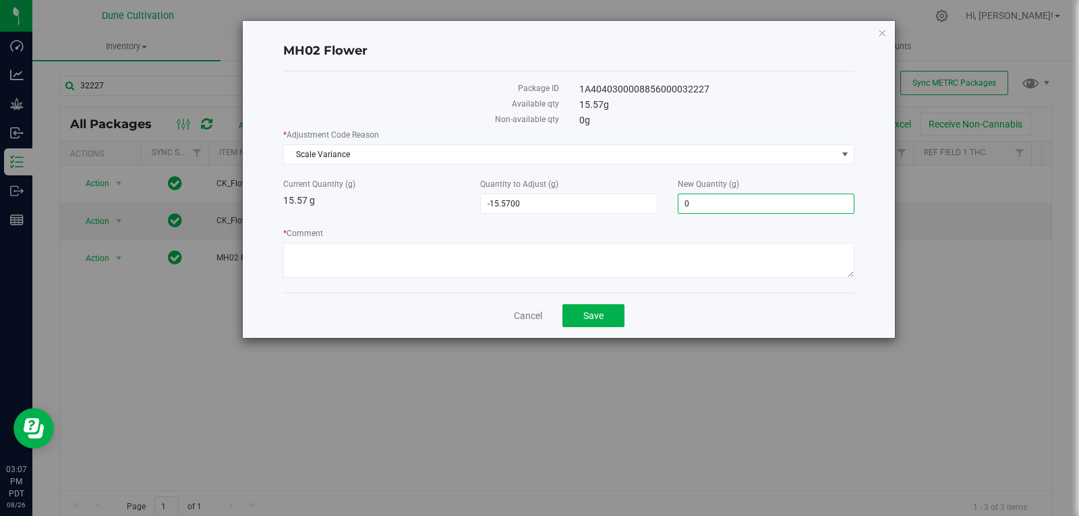
click at [697, 278] on div "* Comment" at bounding box center [568, 254] width 571 height 55
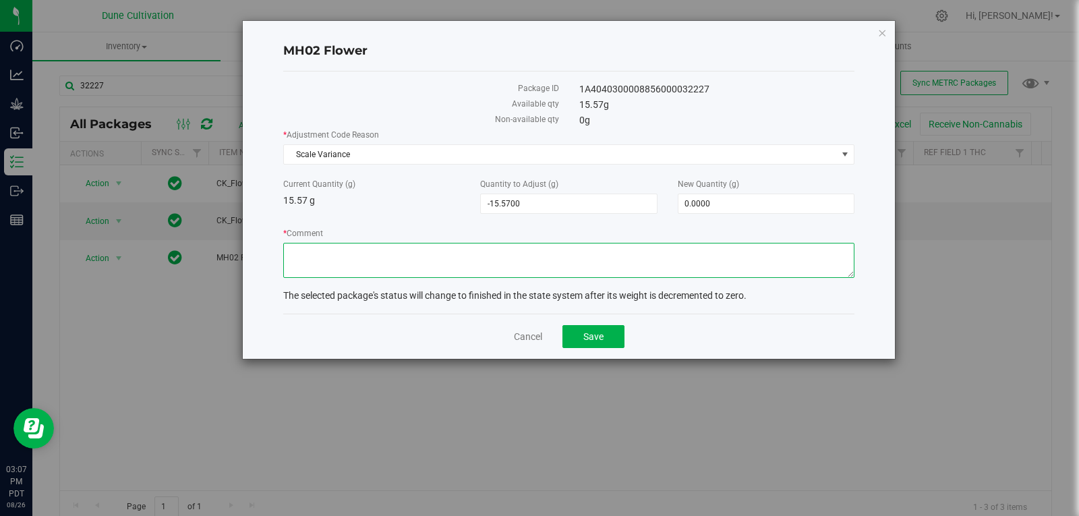
click at [709, 245] on textarea "* Comment" at bounding box center [568, 260] width 571 height 35
type textarea "Scale Variance"
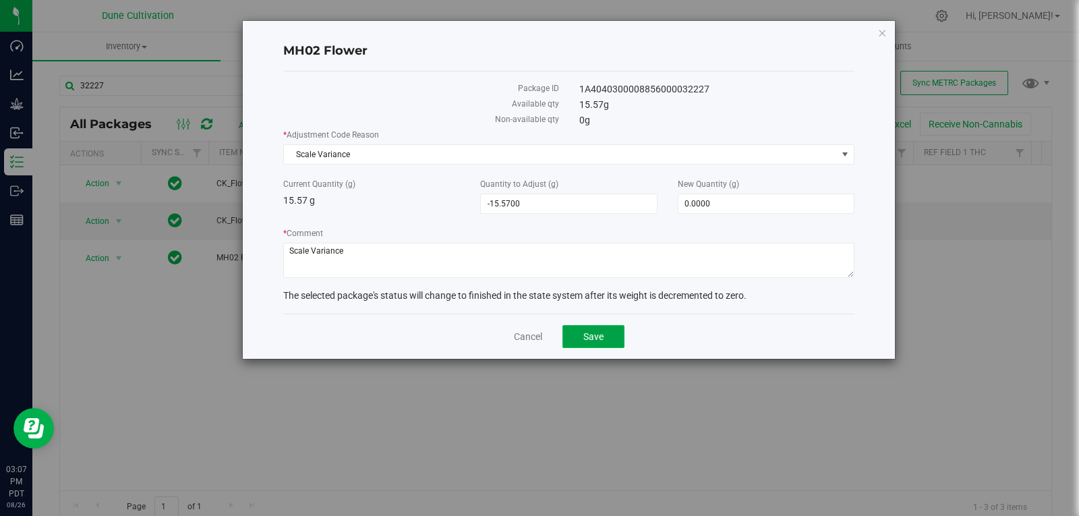
click at [606, 341] on button "Save" at bounding box center [594, 336] width 62 height 23
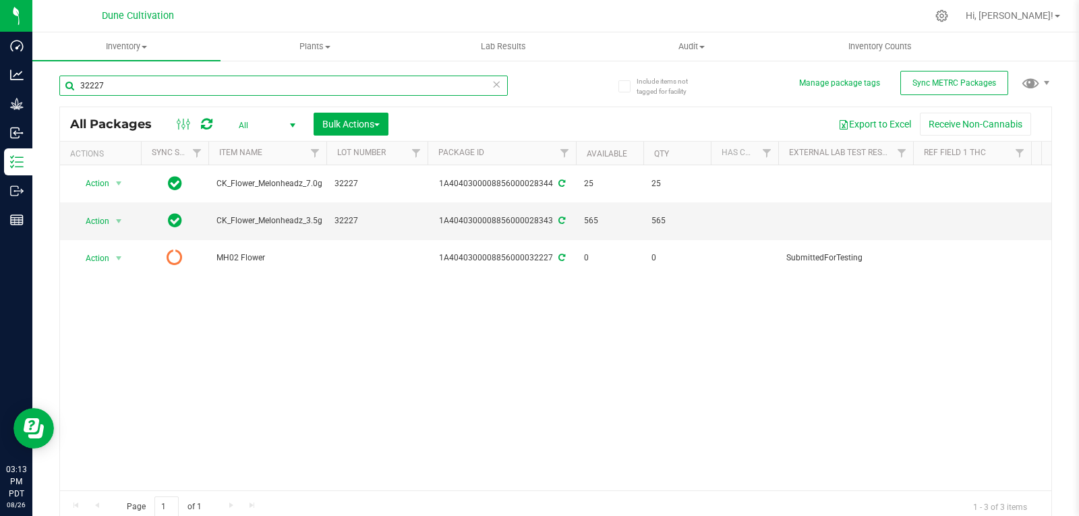
click at [137, 88] on input "32227" at bounding box center [283, 86] width 449 height 20
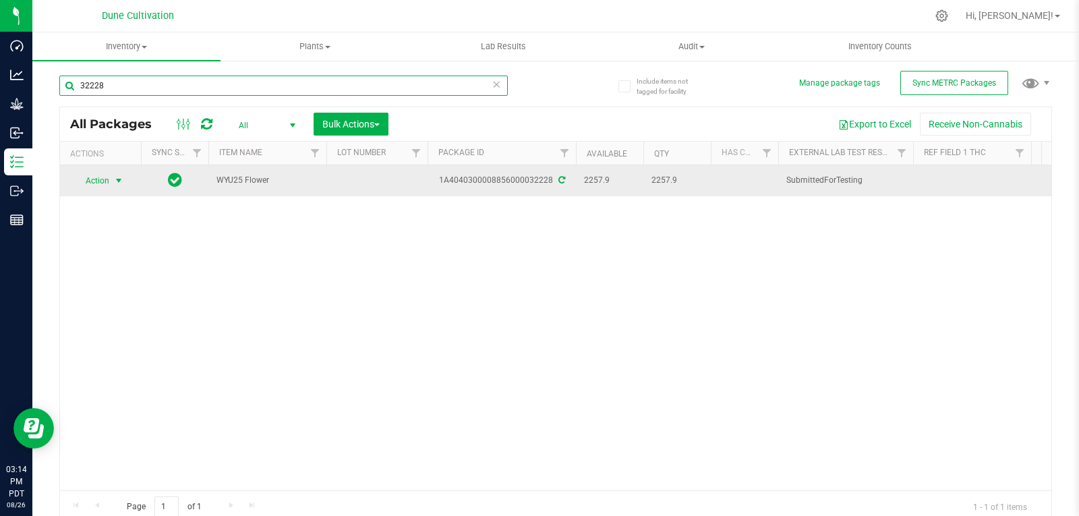
type input "32228"
click at [109, 175] on span "Action" at bounding box center [92, 180] width 36 height 19
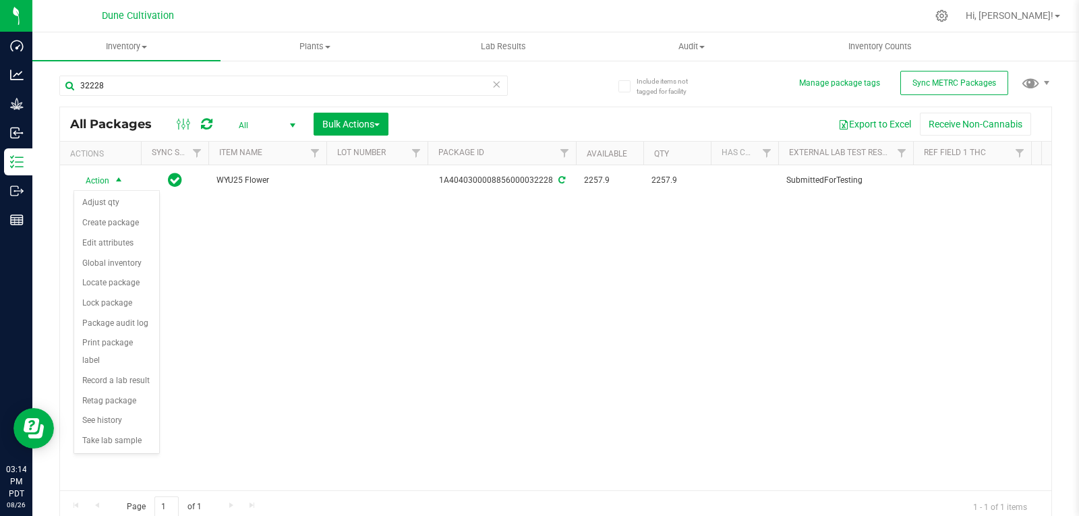
click at [389, 315] on div "Action Action Adjust qty Create package Edit attributes Global inventory Locate…" at bounding box center [556, 327] width 992 height 325
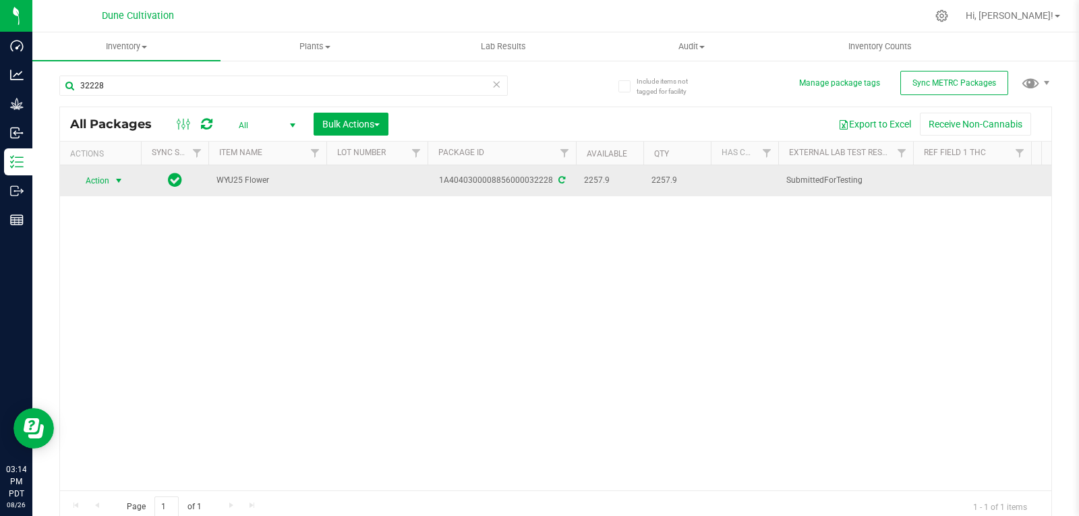
click at [103, 174] on span "Action" at bounding box center [92, 180] width 36 height 19
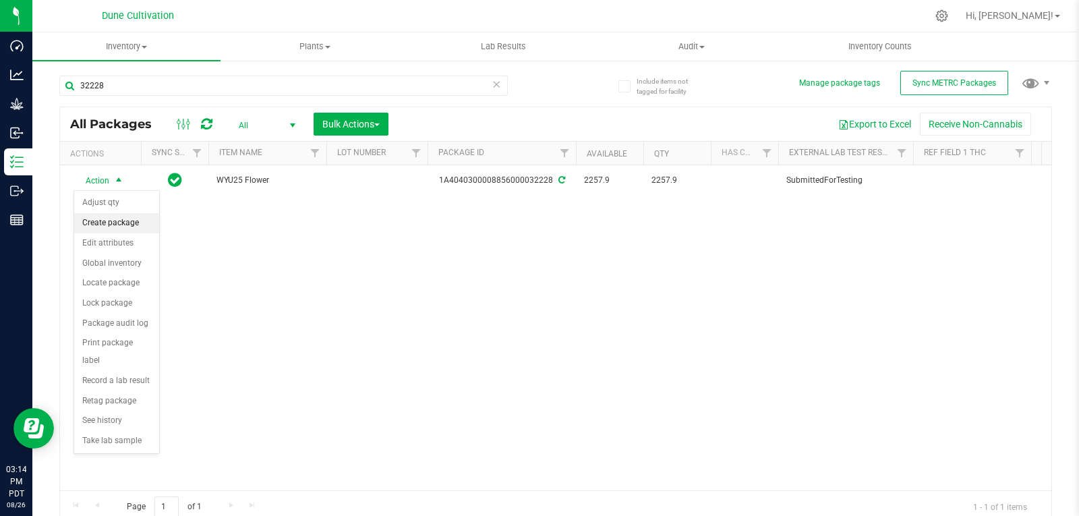
click at [113, 223] on li "Create package" at bounding box center [116, 223] width 85 height 20
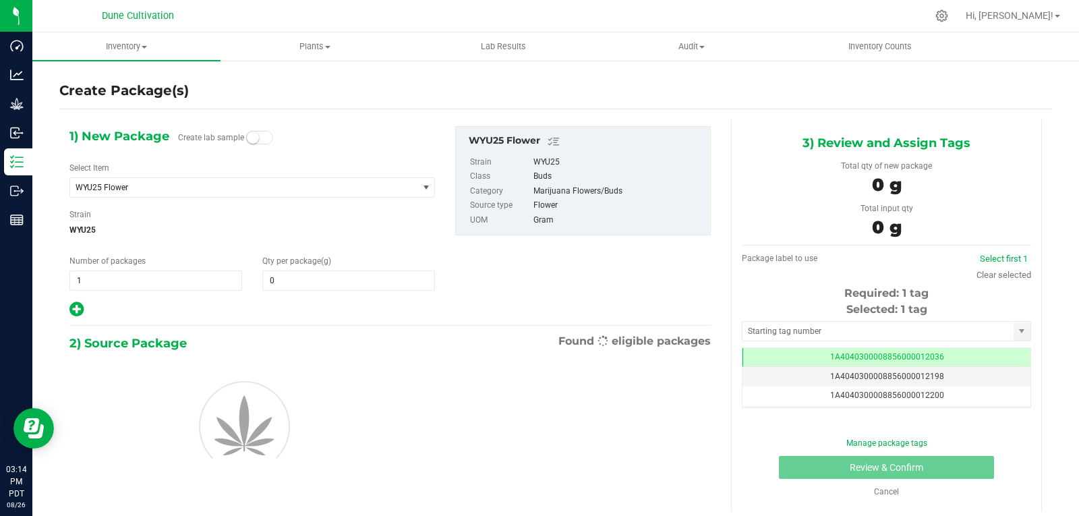
type input "0.0000"
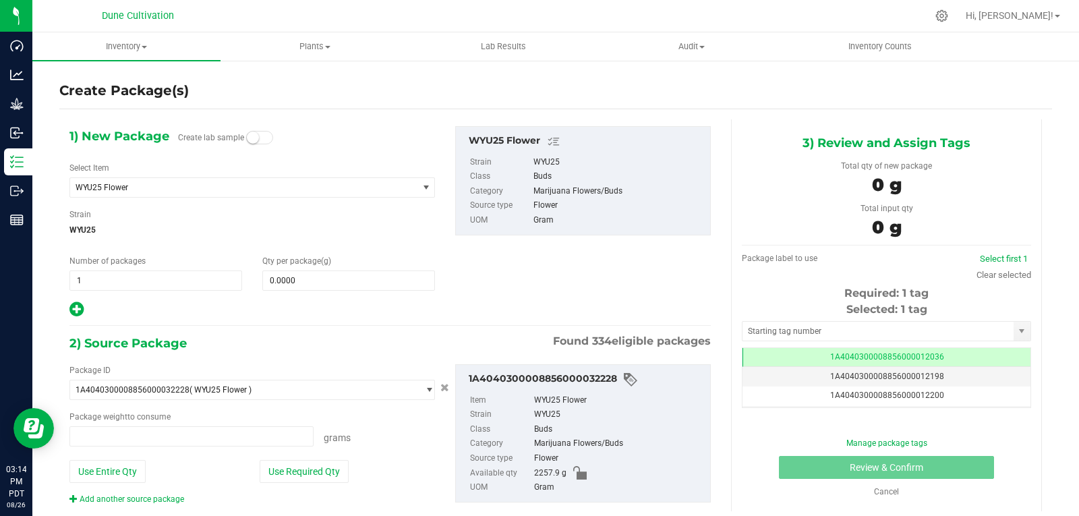
scroll to position [0, -1]
type input "0.0000 g"
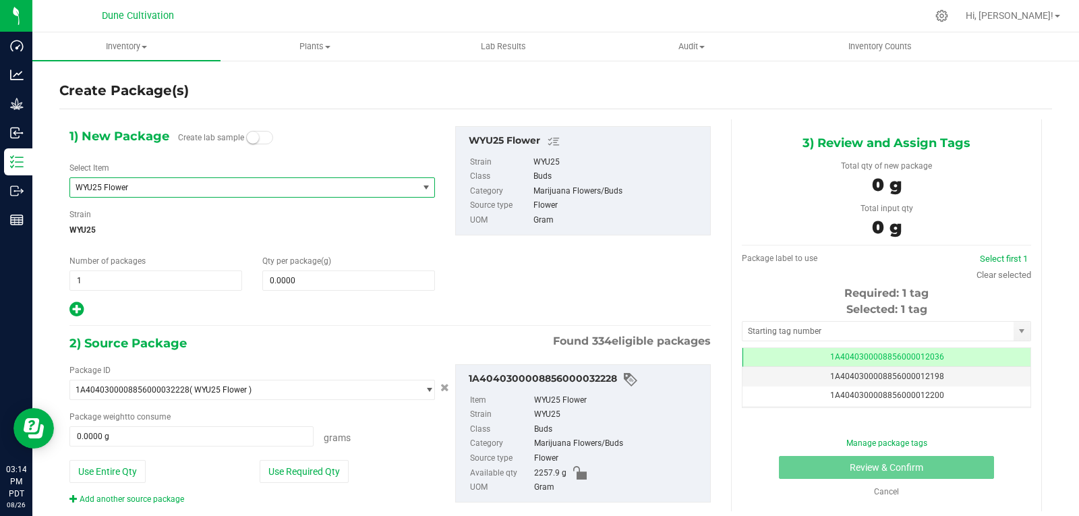
click at [219, 185] on span "WYU25 Flower" at bounding box center [237, 187] width 323 height 9
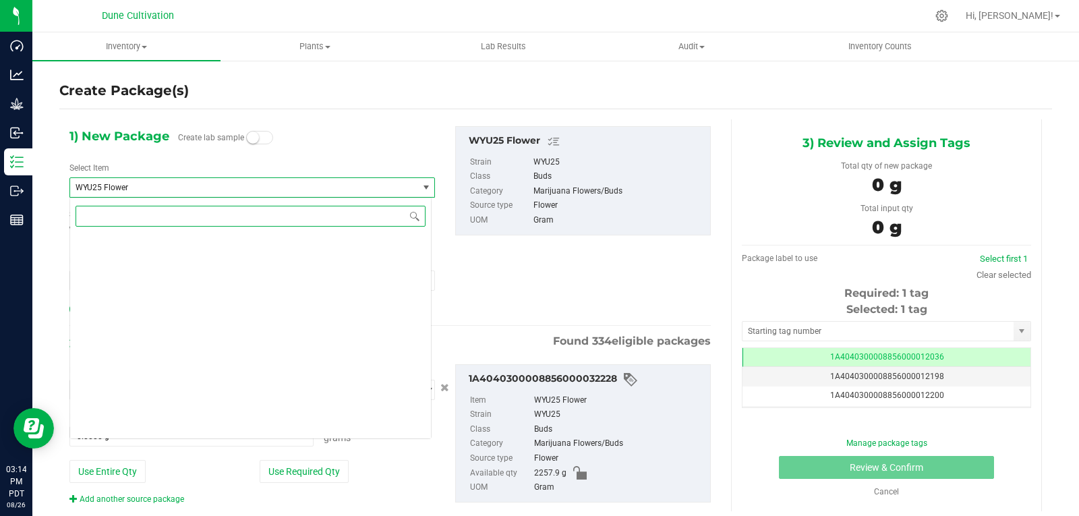
scroll to position [50124, 0]
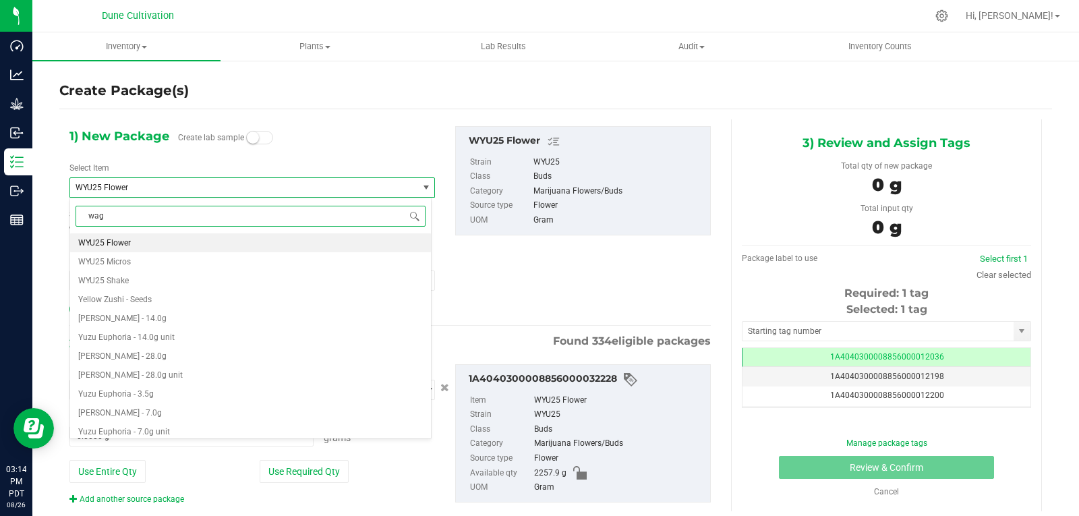
type input "wagy"
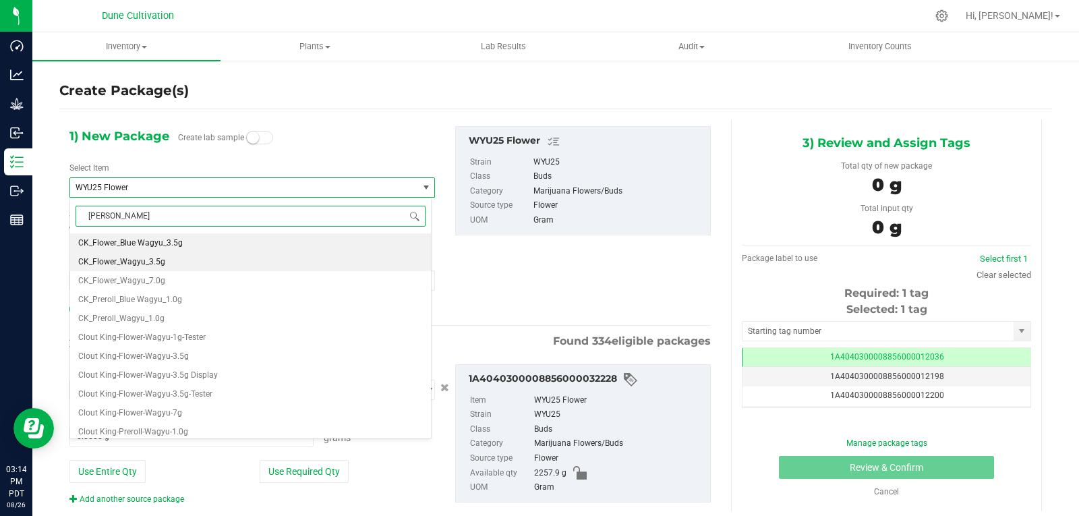
click at [188, 261] on li "CK_Flower_Wagyu_3.5g" at bounding box center [250, 261] width 361 height 19
type input "0"
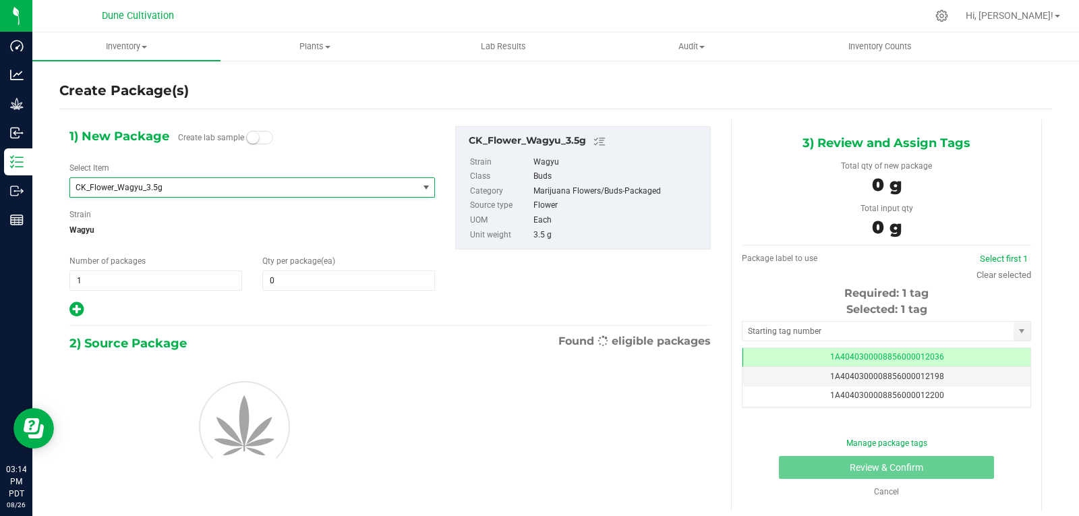
scroll to position [7743, 0]
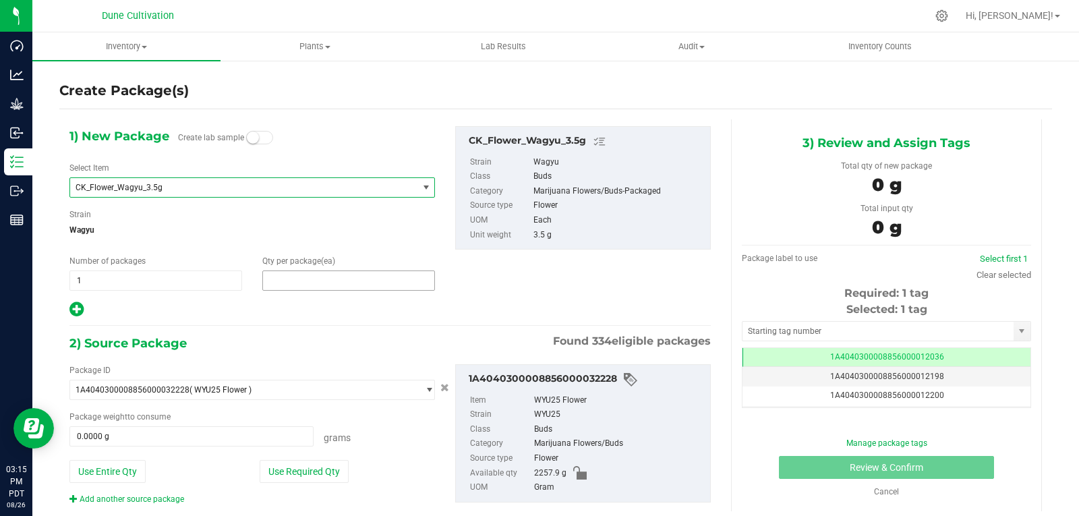
click at [268, 279] on span at bounding box center [348, 280] width 173 height 20
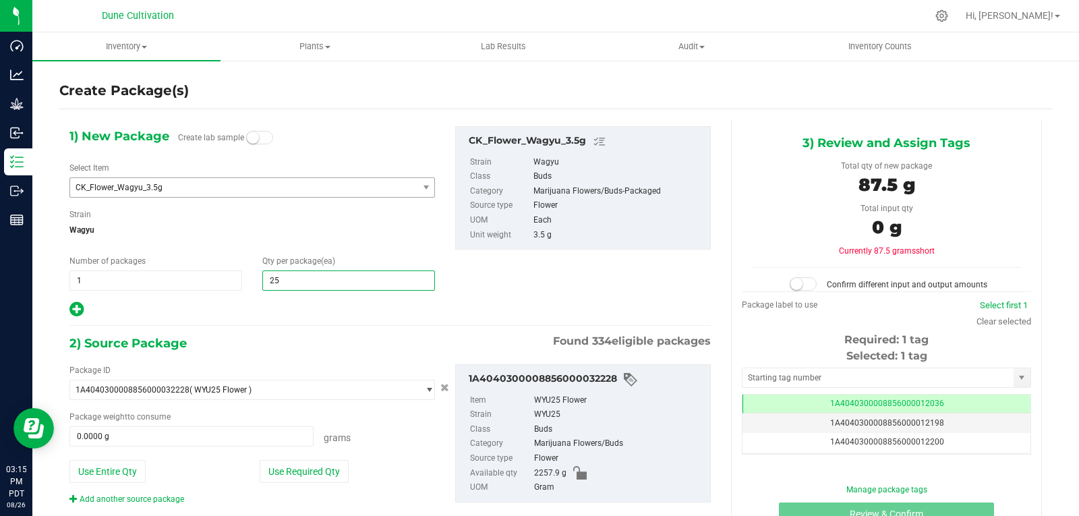
type input "250"
click at [302, 308] on div at bounding box center [252, 310] width 366 height 18
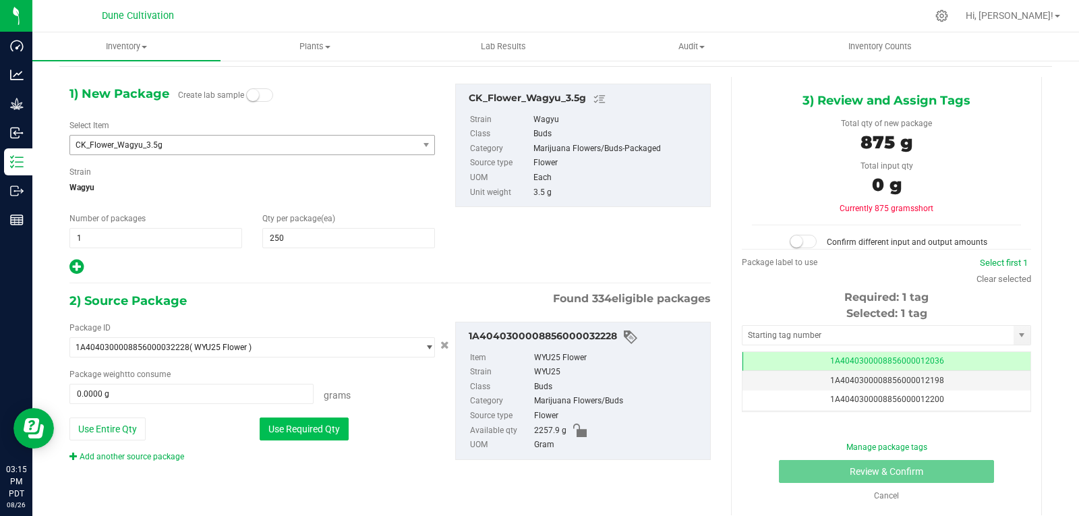
click at [320, 436] on button "Use Required Qty" at bounding box center [304, 429] width 89 height 23
type input "875.0000 g"
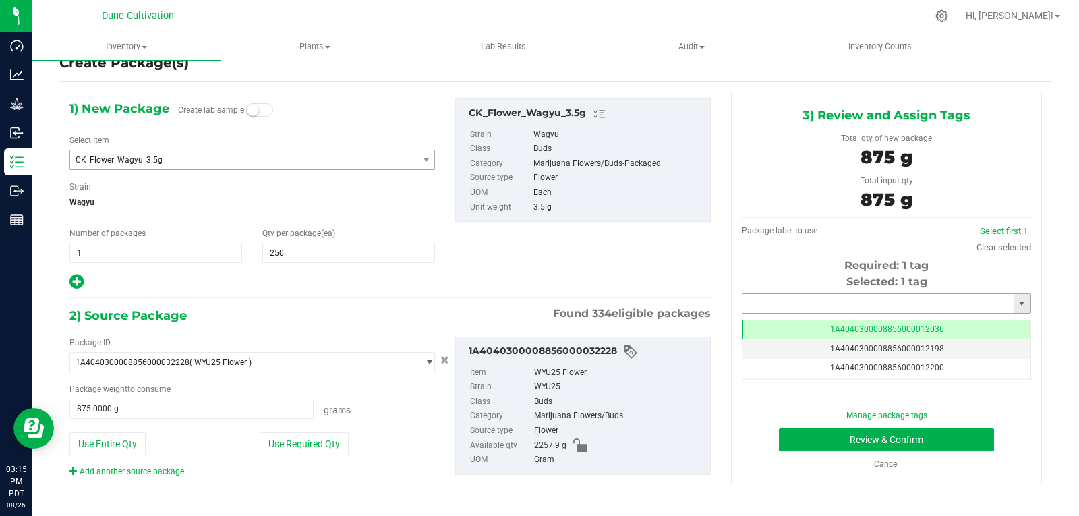
click at [789, 308] on input "text" at bounding box center [878, 303] width 271 height 19
click at [785, 319] on li "1A4040300008856000028346" at bounding box center [878, 326] width 285 height 20
type input "1A4040300008856000028346"
click at [786, 439] on button "Review & Confirm" at bounding box center [886, 439] width 215 height 23
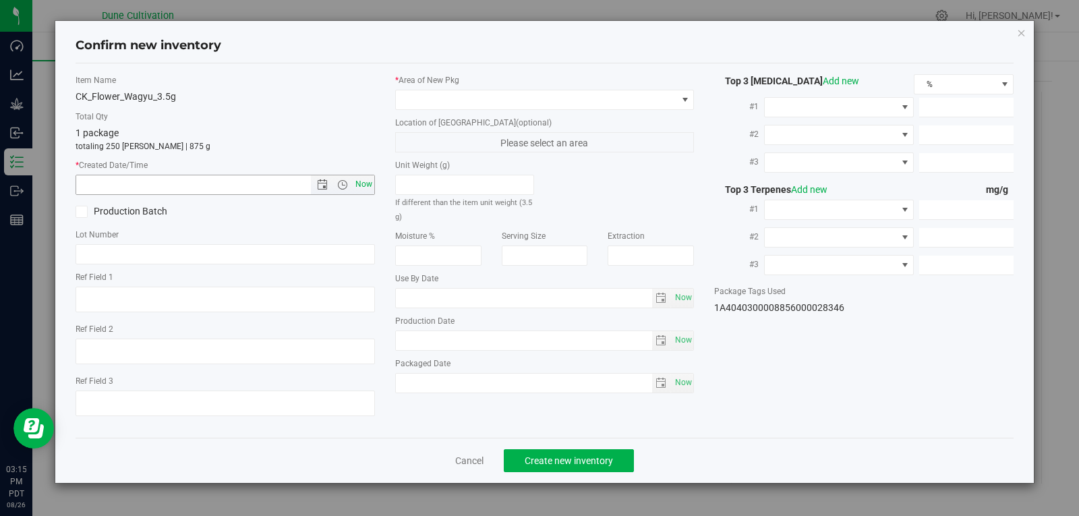
click at [364, 181] on span "Now" at bounding box center [363, 185] width 23 height 20
type input "8/26/2025 3:15 PM"
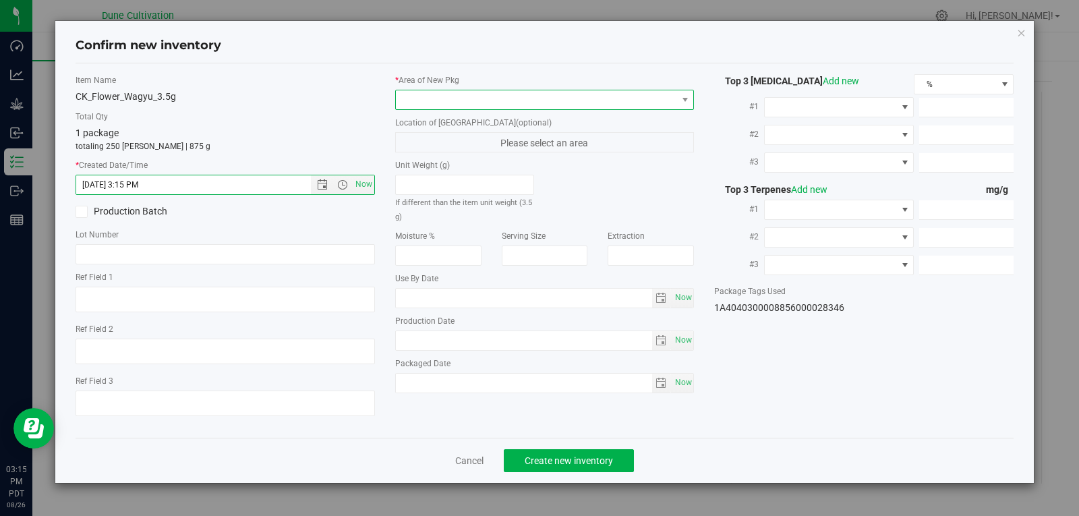
click at [447, 97] on span at bounding box center [536, 99] width 281 height 19
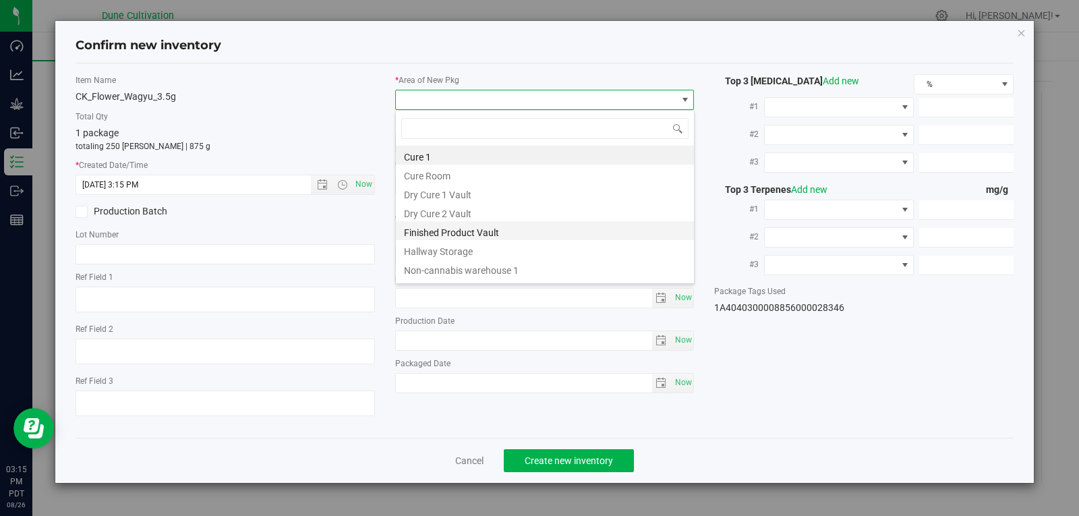
click at [454, 233] on li "Finished Product Vault" at bounding box center [545, 230] width 298 height 19
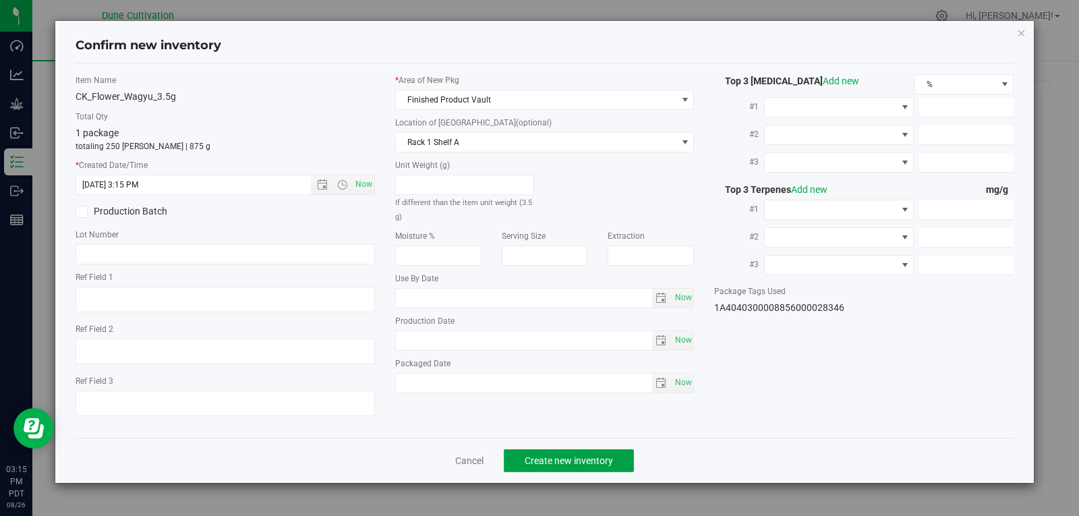
click at [567, 455] on span "Create new inventory" at bounding box center [569, 460] width 88 height 11
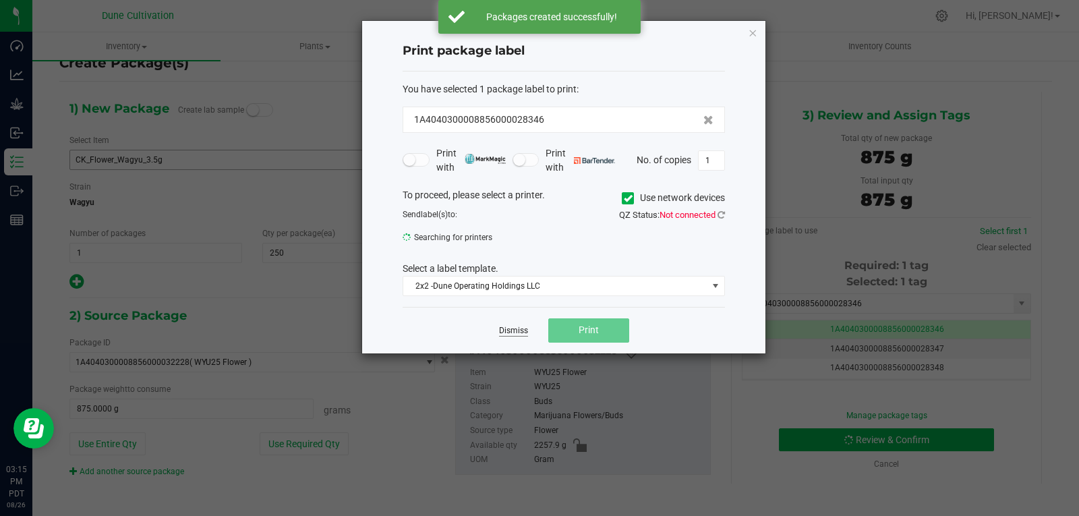
click at [511, 331] on link "Dismiss" at bounding box center [513, 330] width 29 height 11
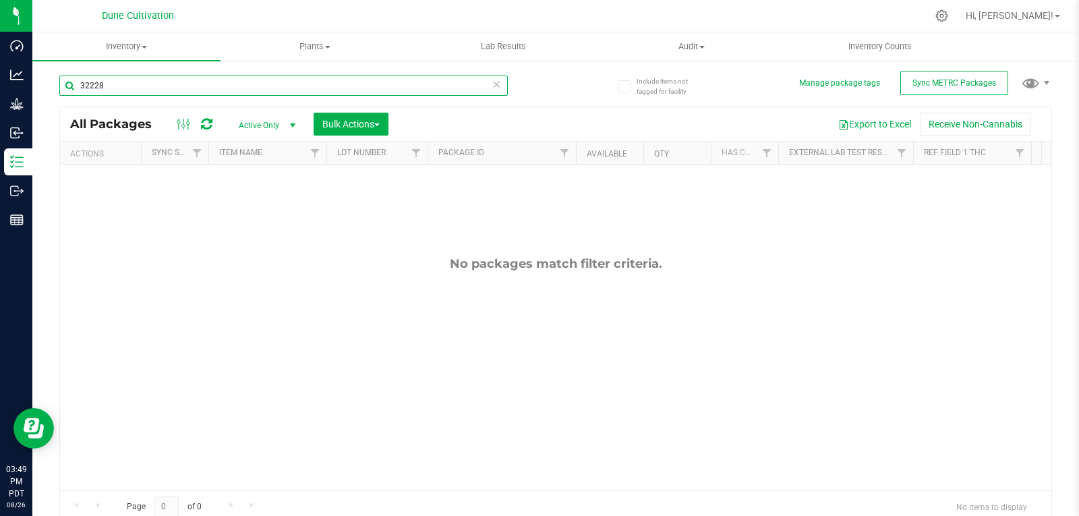
click at [119, 80] on input "32228" at bounding box center [283, 86] width 449 height 20
type input "32187"
click at [256, 128] on span "Active Only" at bounding box center [264, 125] width 74 height 19
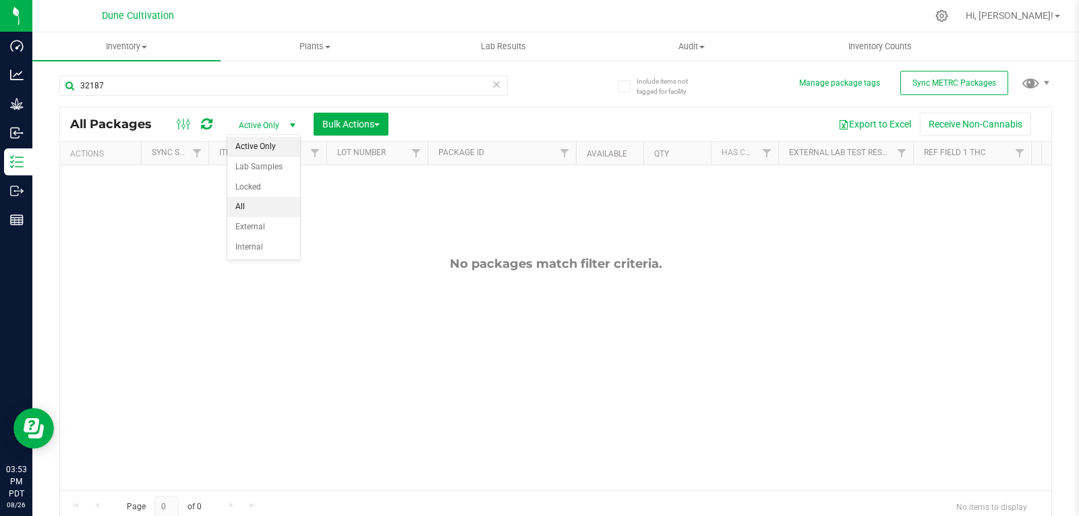
click at [257, 202] on li "All" at bounding box center [263, 207] width 73 height 20
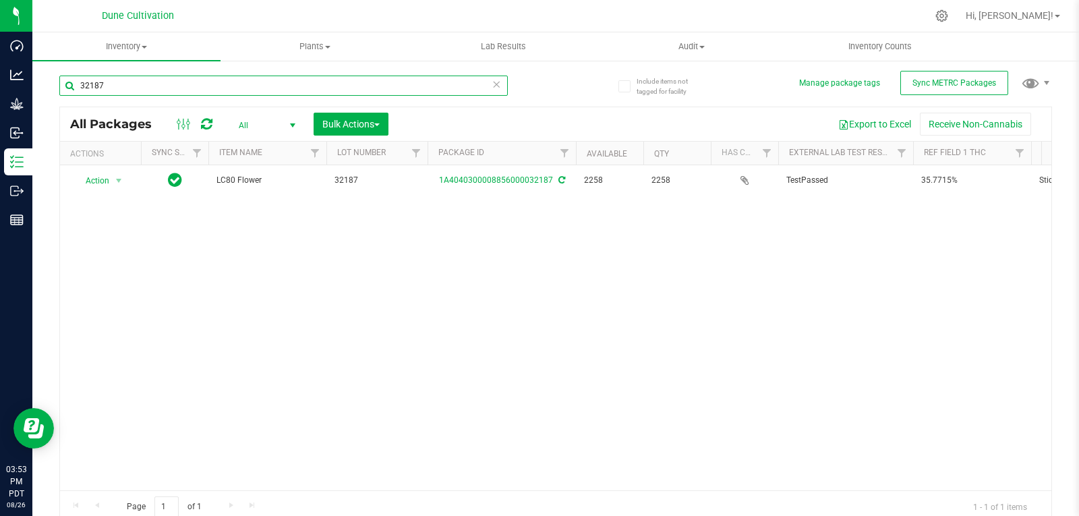
click at [127, 88] on input "32187" at bounding box center [283, 86] width 449 height 20
type input "32188"
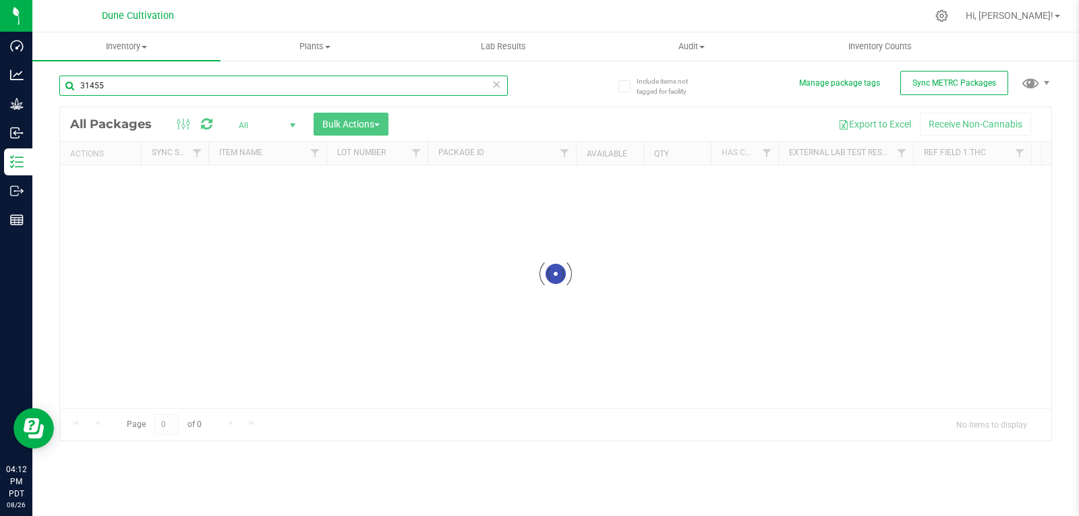
click at [134, 87] on input "31455" at bounding box center [283, 86] width 449 height 20
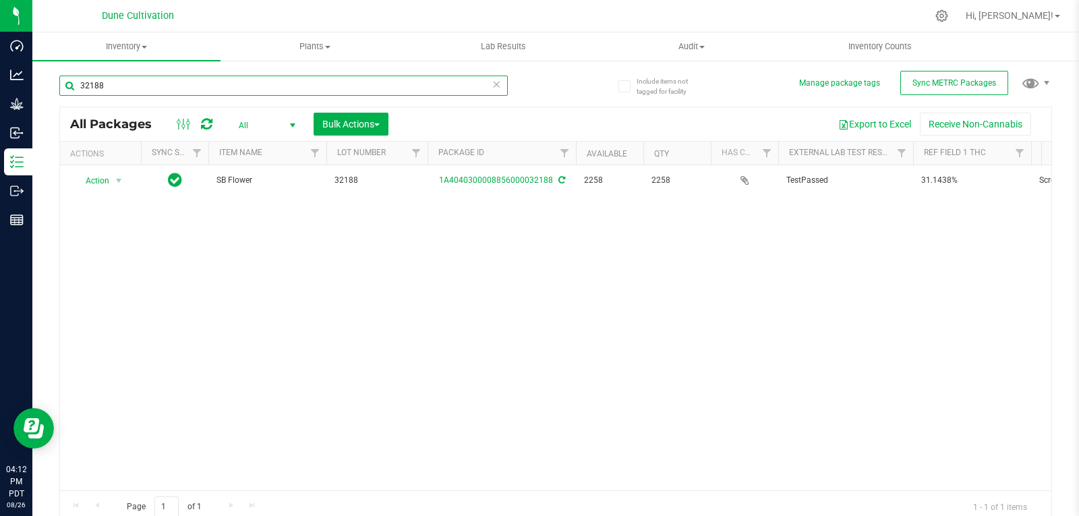
click at [134, 87] on input "32188" at bounding box center [283, 86] width 449 height 20
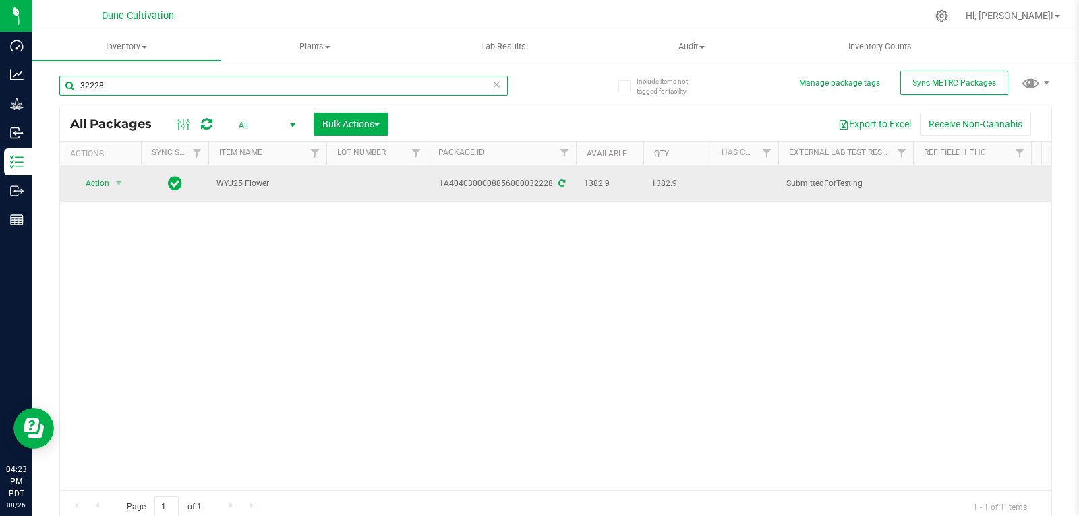
type input "32228"
click at [370, 175] on td at bounding box center [376, 183] width 101 height 36
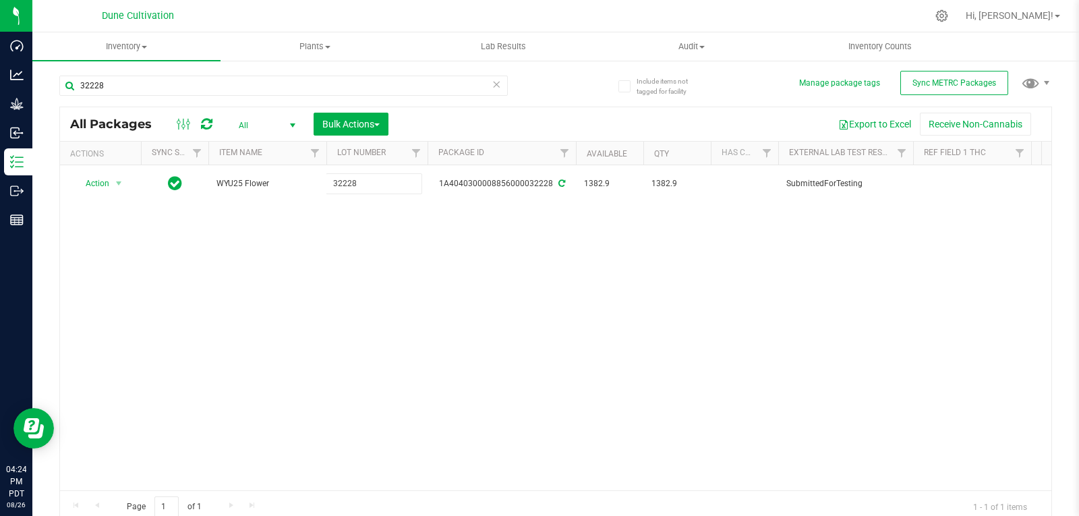
type input "32228"
click at [188, 88] on input "32228" at bounding box center [283, 86] width 449 height 20
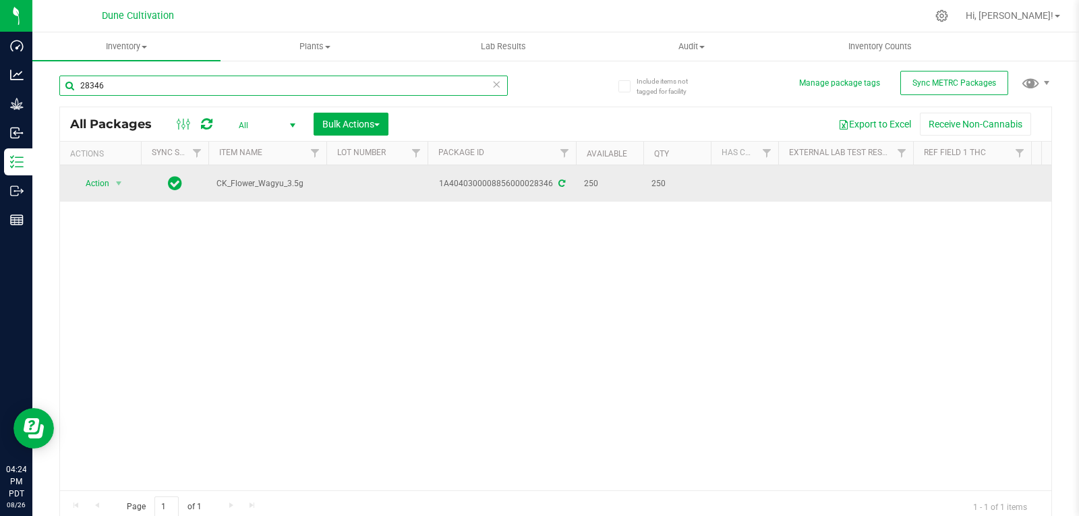
type input "28346"
click at [380, 184] on td at bounding box center [376, 183] width 101 height 36
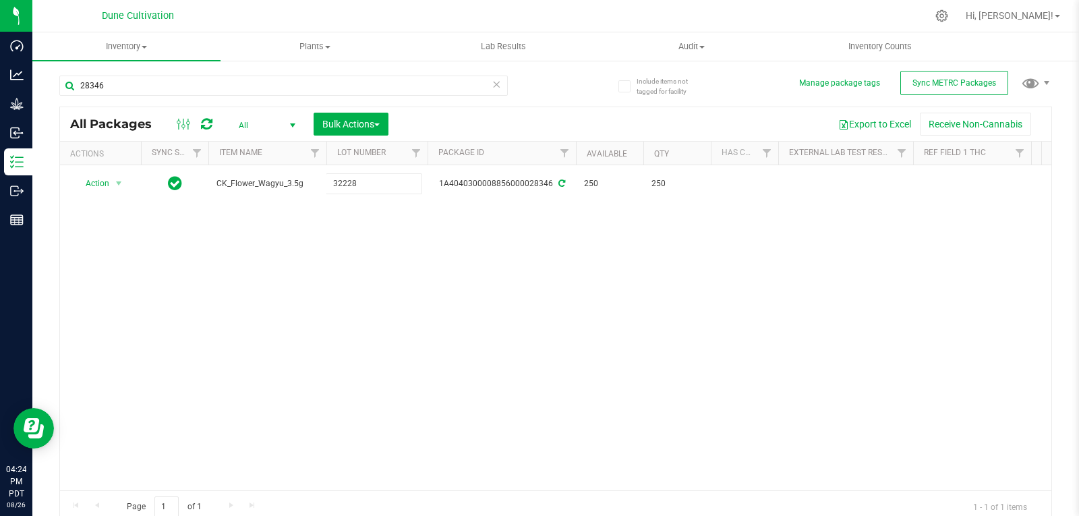
type input "32228"
click at [382, 270] on div "All Packages All Active Only Lab Samples Locked All External Internal Bulk Acti…" at bounding box center [555, 315] width 993 height 417
click at [382, 270] on div "Action Action Adjust qty Create package Edit attributes Global inventory Locate…" at bounding box center [556, 327] width 992 height 325
click at [121, 90] on input "28346" at bounding box center [283, 86] width 449 height 20
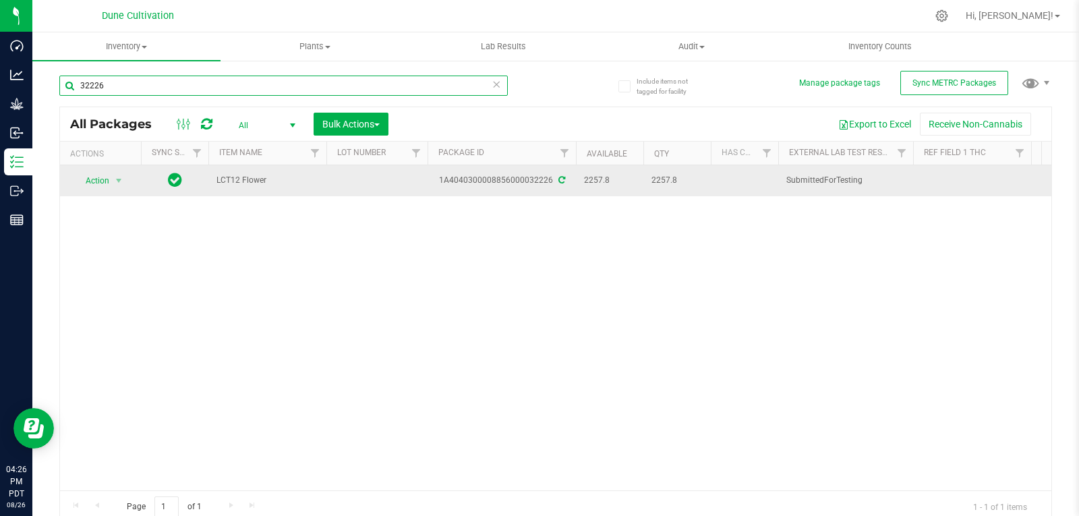
type input "32226"
click at [360, 183] on td at bounding box center [376, 180] width 101 height 31
type input "32226"
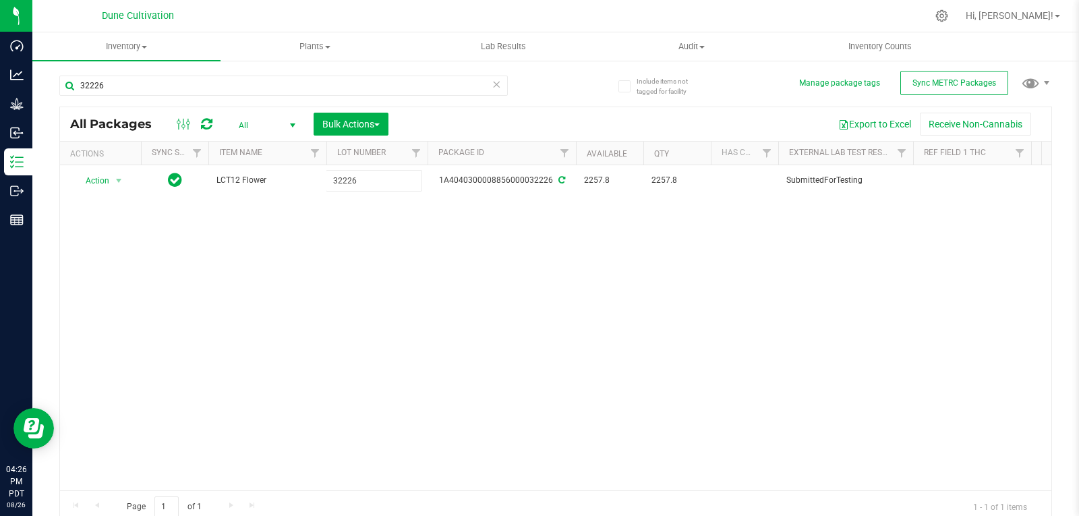
click at [462, 327] on div "All Packages All Active Only Lab Samples Locked All External Internal Bulk Acti…" at bounding box center [555, 315] width 993 height 417
click at [146, 78] on input "32226" at bounding box center [283, 86] width 449 height 20
click at [258, 333] on div "Action Action Adjust qty Create package Edit attributes Global inventory Locate…" at bounding box center [556, 327] width 992 height 325
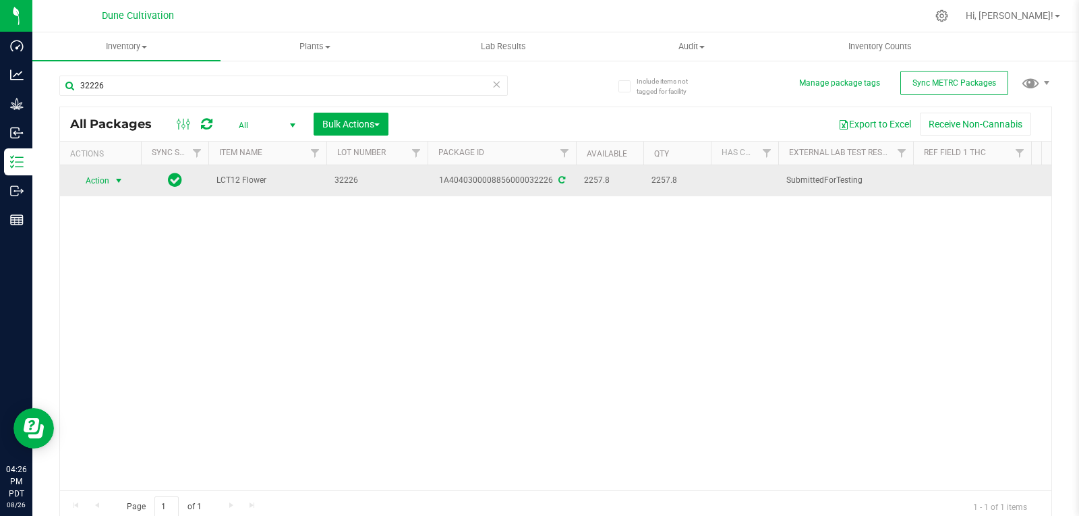
click at [121, 179] on span "select" at bounding box center [118, 180] width 11 height 11
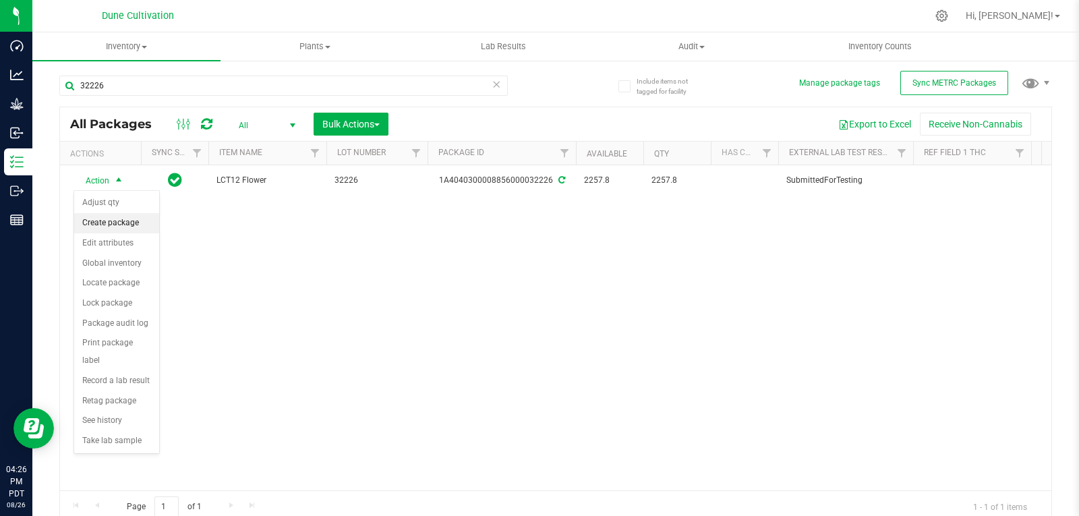
click at [121, 223] on li "Create package" at bounding box center [116, 223] width 85 height 20
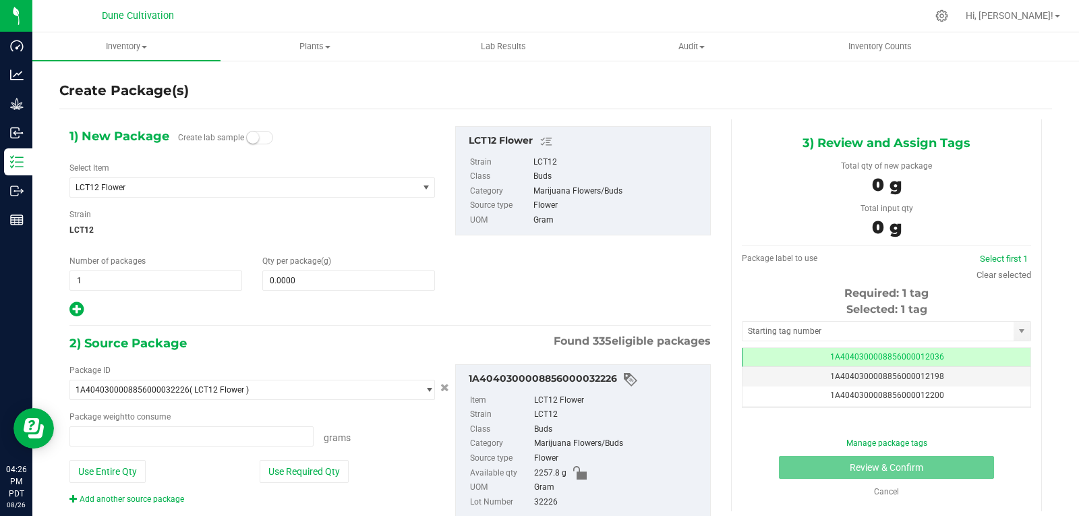
type input "0.0000 g"
click at [144, 197] on span "LCT12 Flower" at bounding box center [252, 187] width 366 height 20
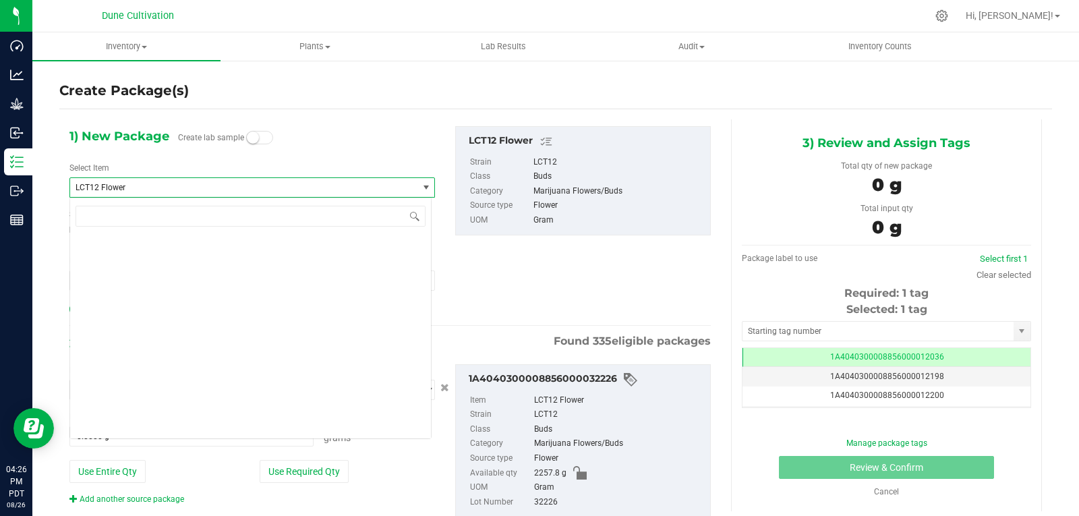
scroll to position [37773, 0]
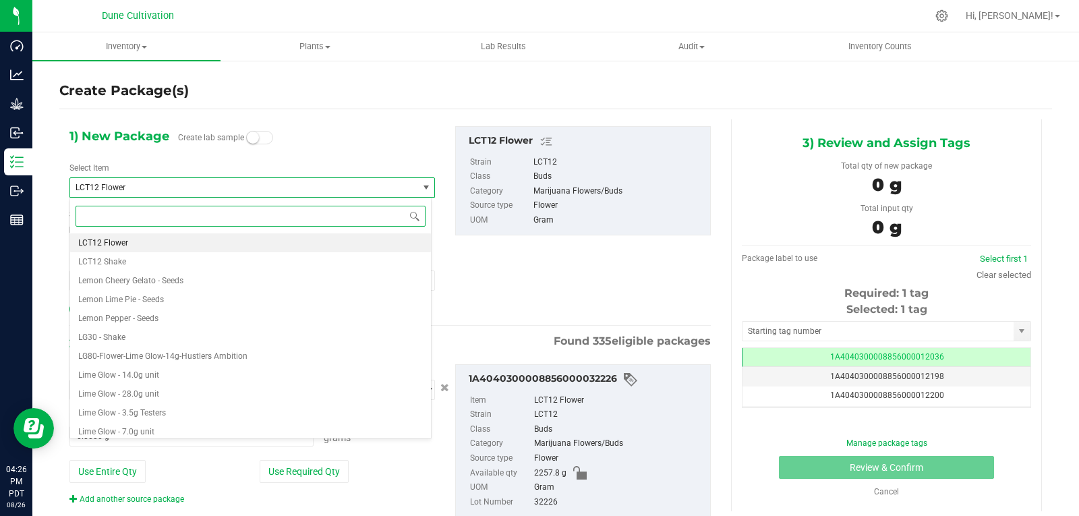
click at [145, 208] on input at bounding box center [251, 216] width 350 height 21
type input "lemon"
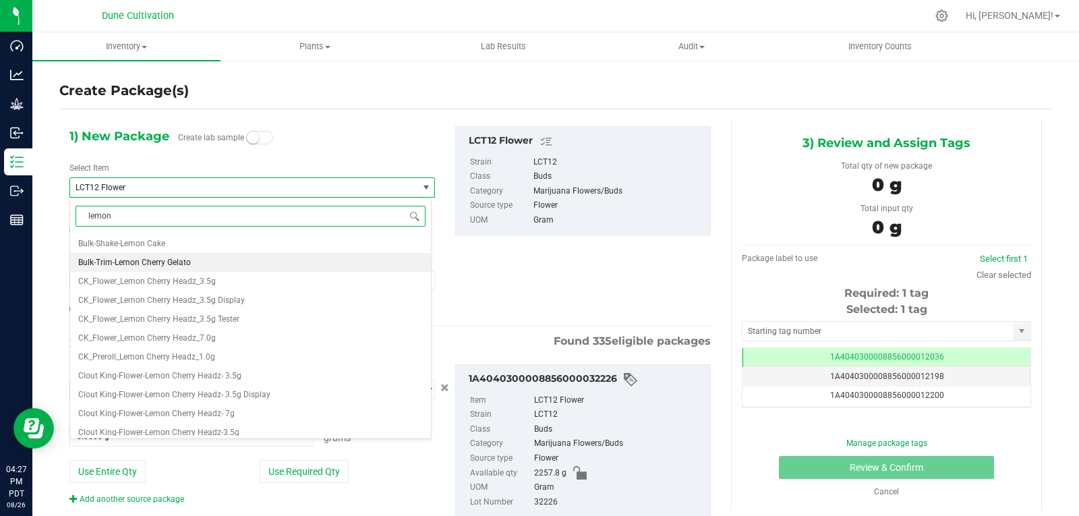
scroll to position [57, 0]
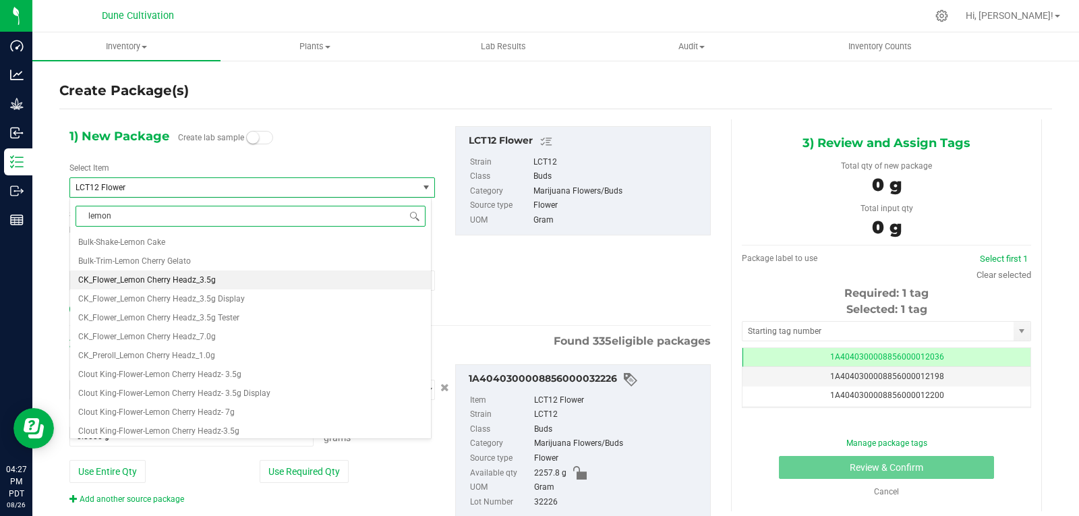
click at [173, 278] on span "CK_Flower_Lemon Cherry Headz_3.5g" at bounding box center [147, 279] width 138 height 9
type input "0"
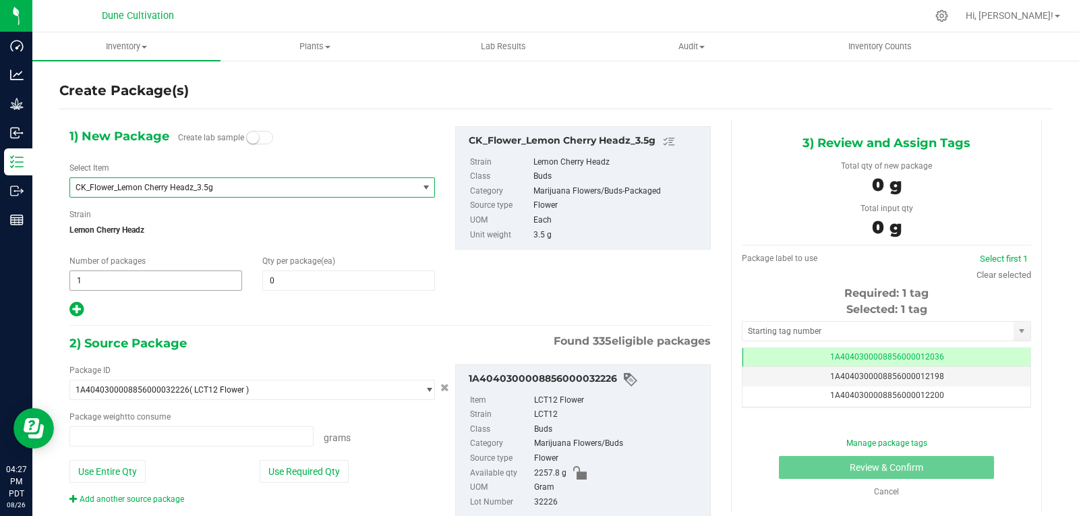
type input "0.0000 g"
click at [285, 287] on span at bounding box center [348, 280] width 173 height 20
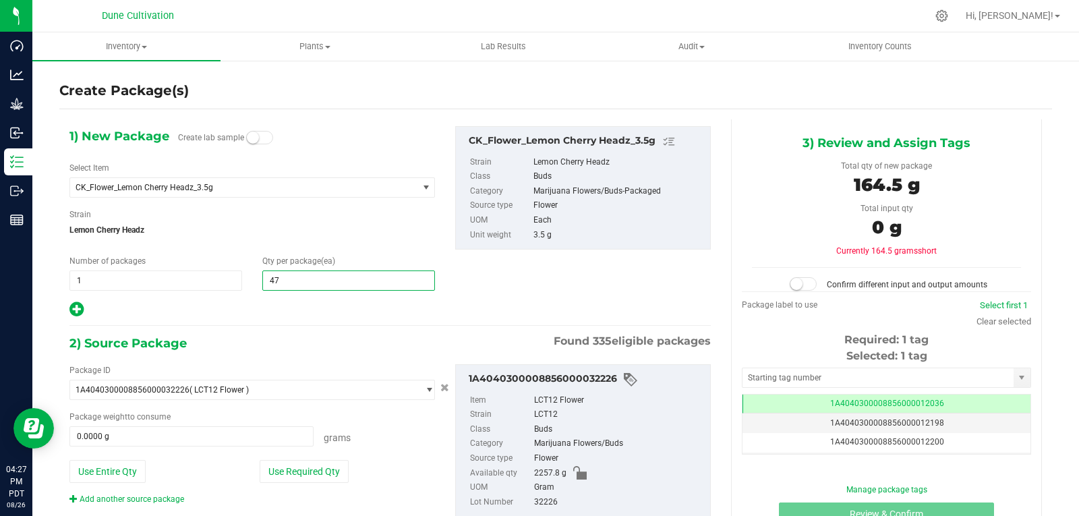
type input "478"
click at [295, 464] on button "Use Required Qty" at bounding box center [304, 471] width 89 height 23
type input "1673.0000 g"
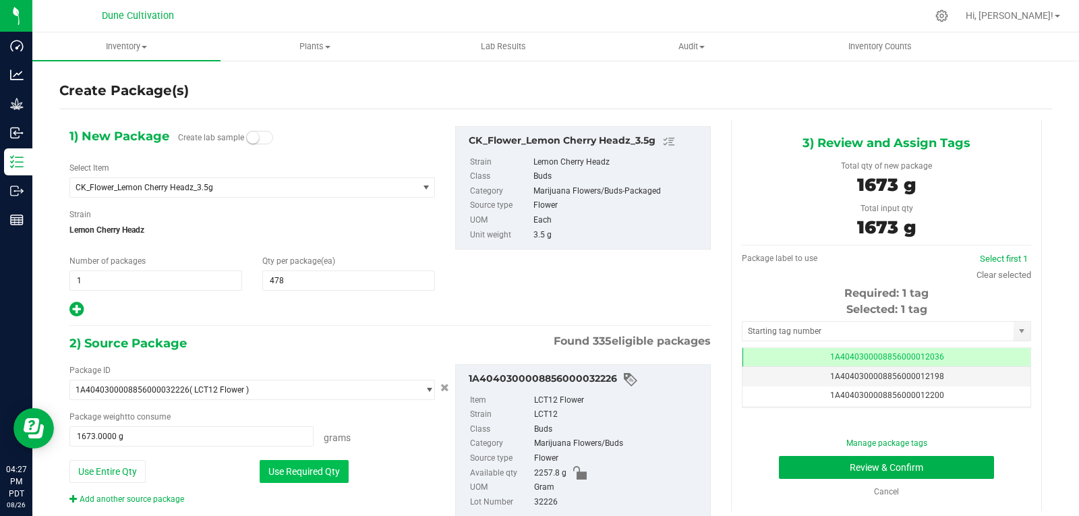
click at [339, 468] on button "Use Required Qty" at bounding box center [304, 471] width 89 height 23
click at [759, 326] on input "text" at bounding box center [878, 331] width 271 height 19
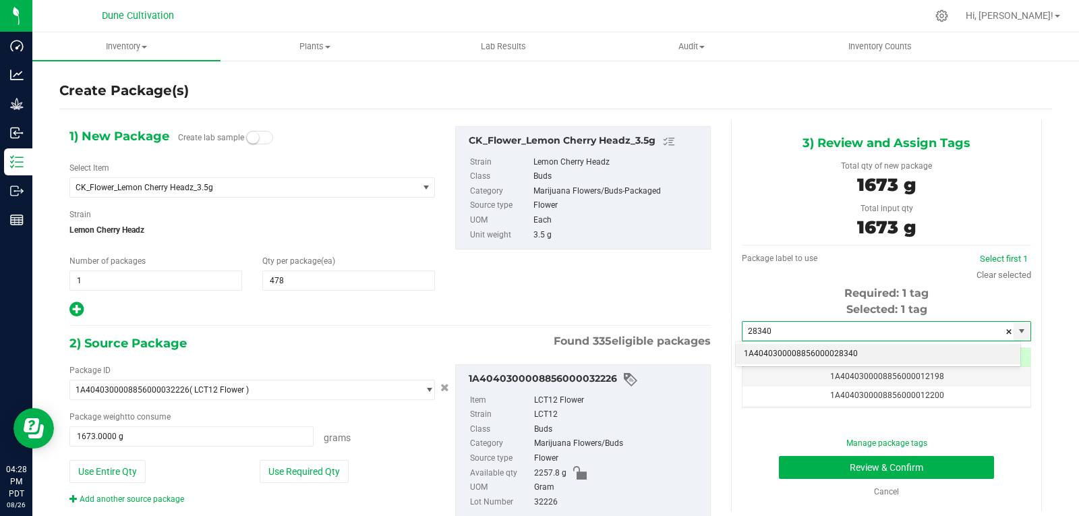
click at [772, 352] on li "1A4040300008856000028340" at bounding box center [878, 354] width 285 height 20
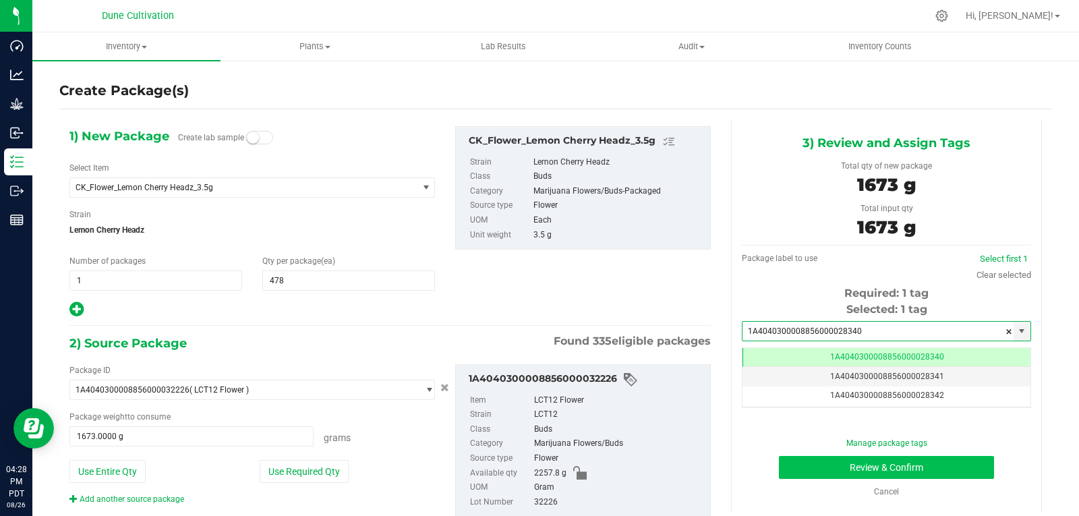
type input "1A4040300008856000028340"
click at [812, 465] on button "Review & Confirm" at bounding box center [886, 467] width 215 height 23
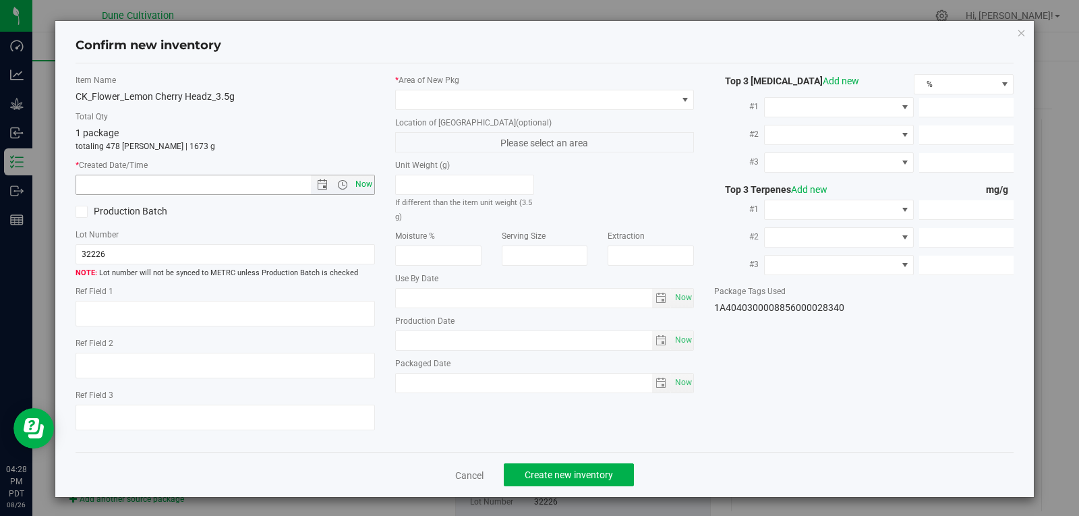
click at [357, 184] on span "Now" at bounding box center [363, 185] width 23 height 20
type input "[DATE] 4:28 PM"
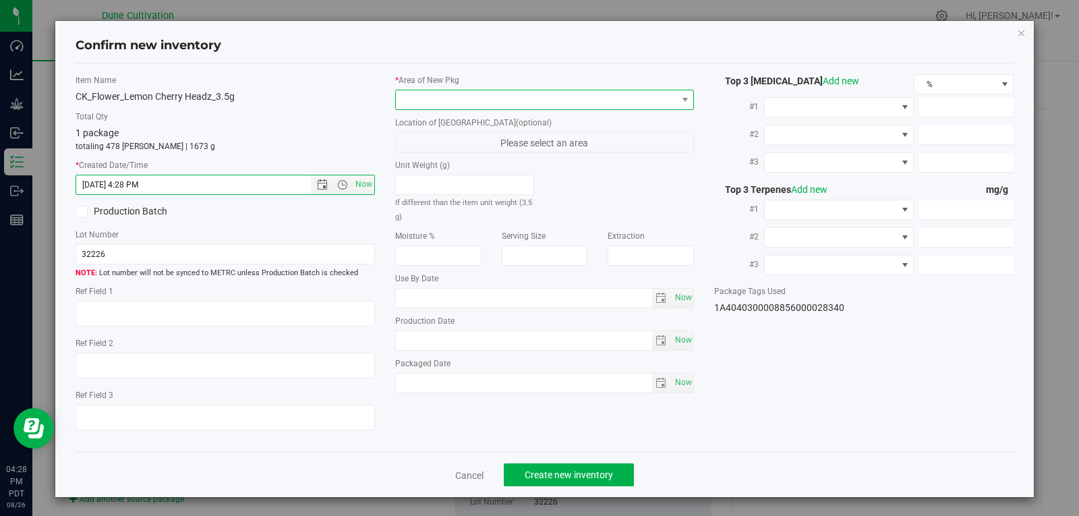
click at [477, 98] on span at bounding box center [536, 99] width 281 height 19
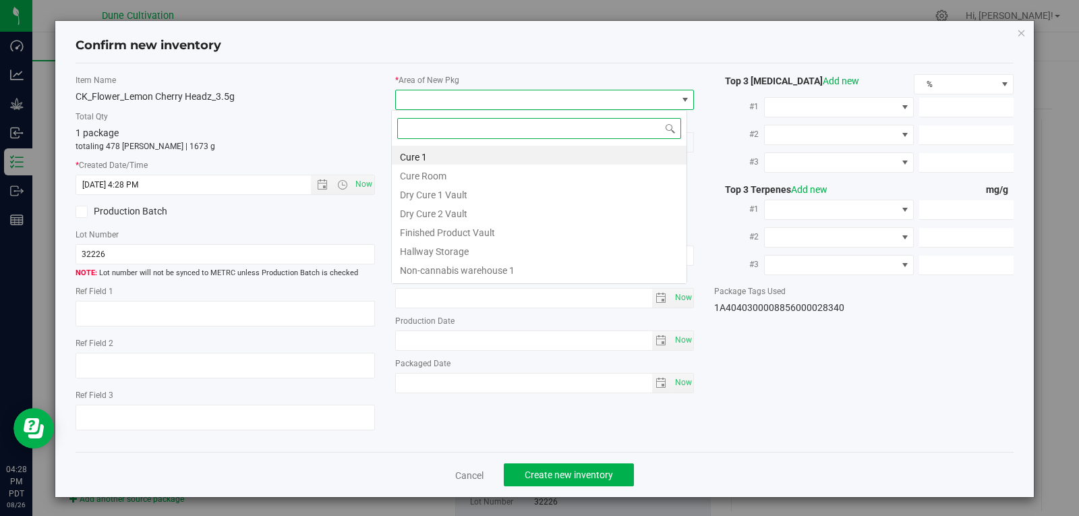
scroll to position [20, 297]
click at [461, 235] on li "Finished Product Vault" at bounding box center [539, 230] width 295 height 19
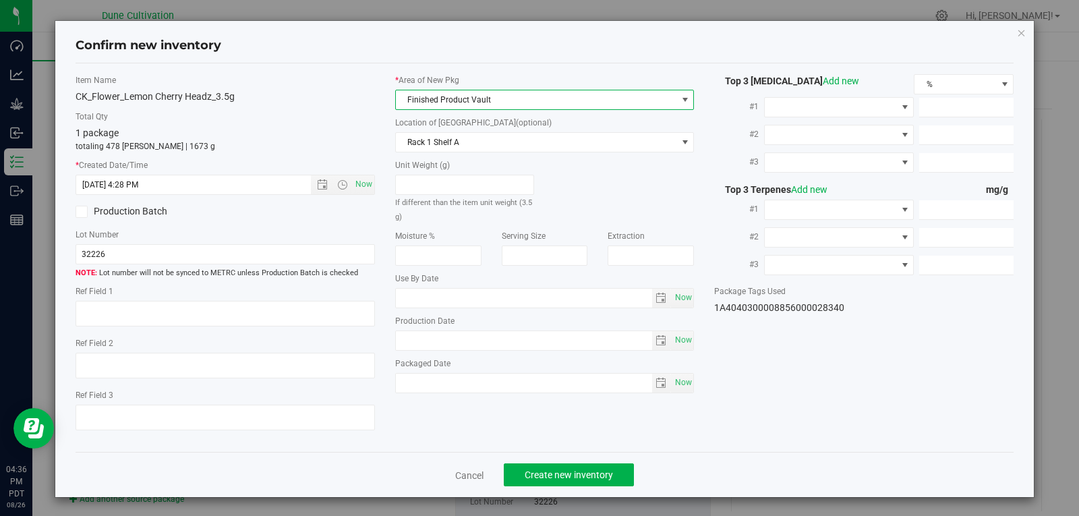
scroll to position [2, 0]
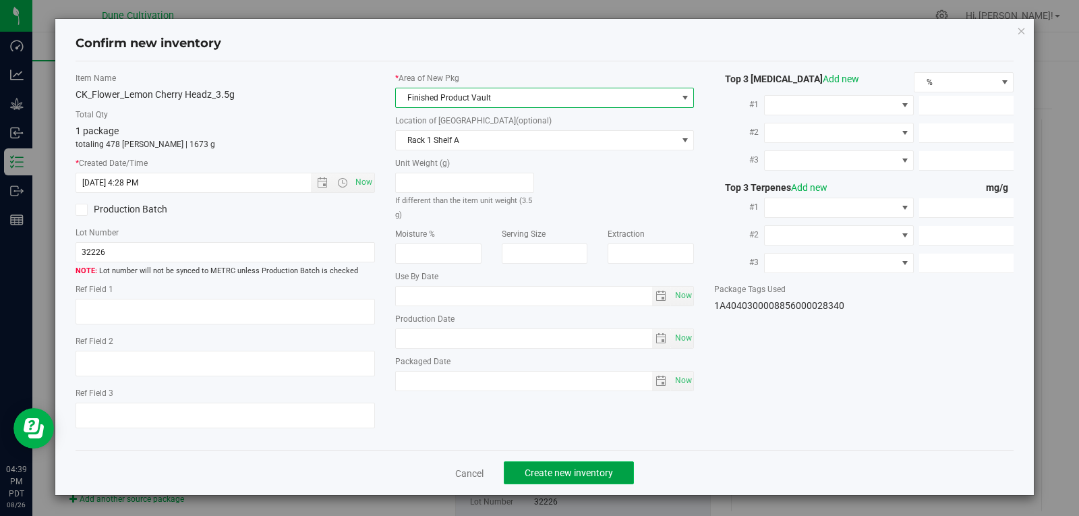
click at [561, 470] on span "Create new inventory" at bounding box center [569, 472] width 88 height 11
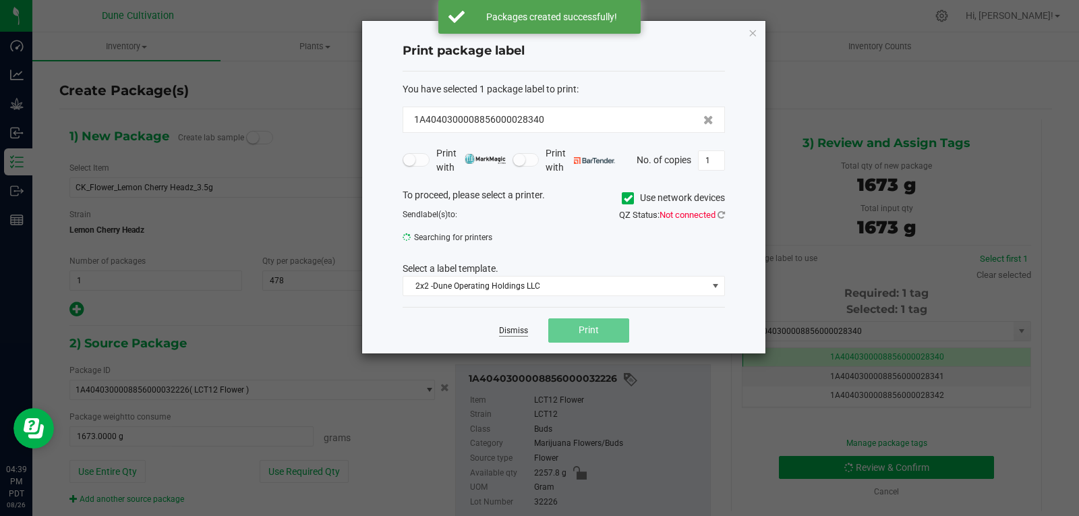
click at [508, 335] on link "Dismiss" at bounding box center [513, 330] width 29 height 11
